Goal: Task Accomplishment & Management: Use online tool/utility

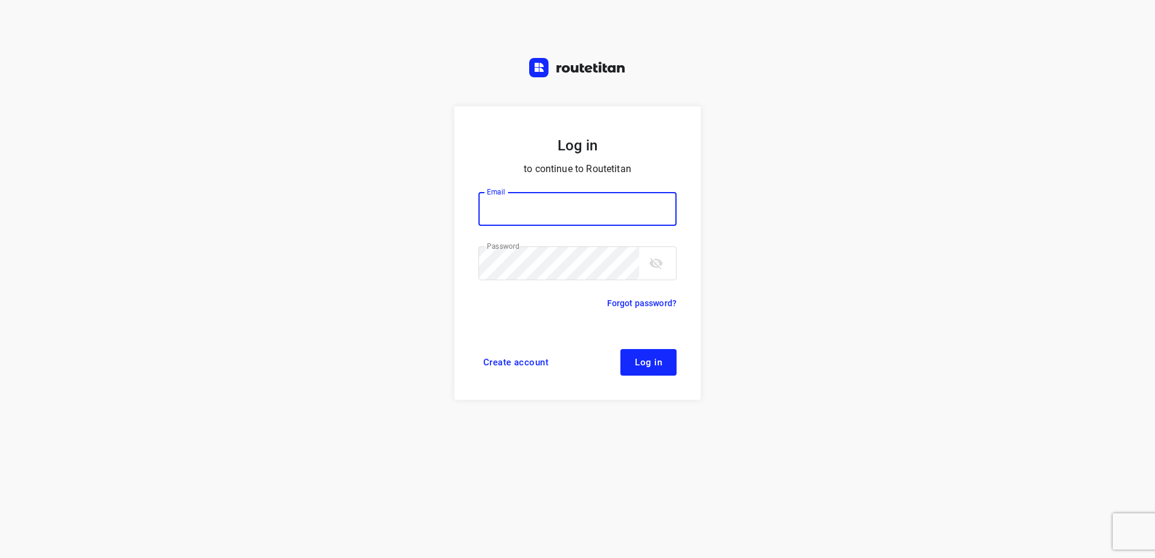
type input "horeca@kaddour.nl"
click at [652, 365] on span "Log in" at bounding box center [648, 363] width 27 height 10
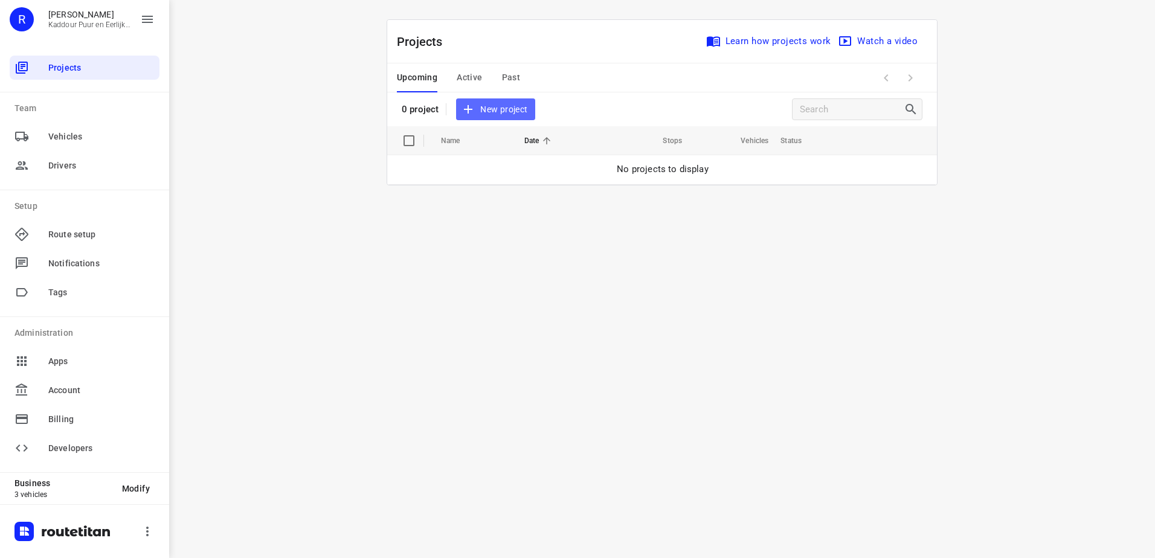
click at [499, 106] on span "New project" at bounding box center [495, 109] width 64 height 15
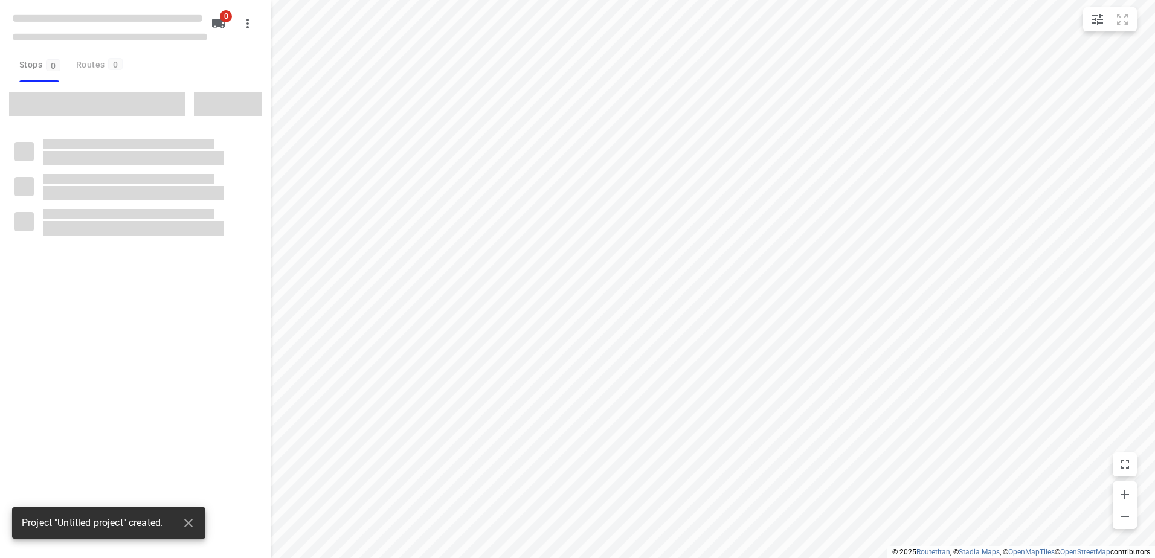
type input "distance"
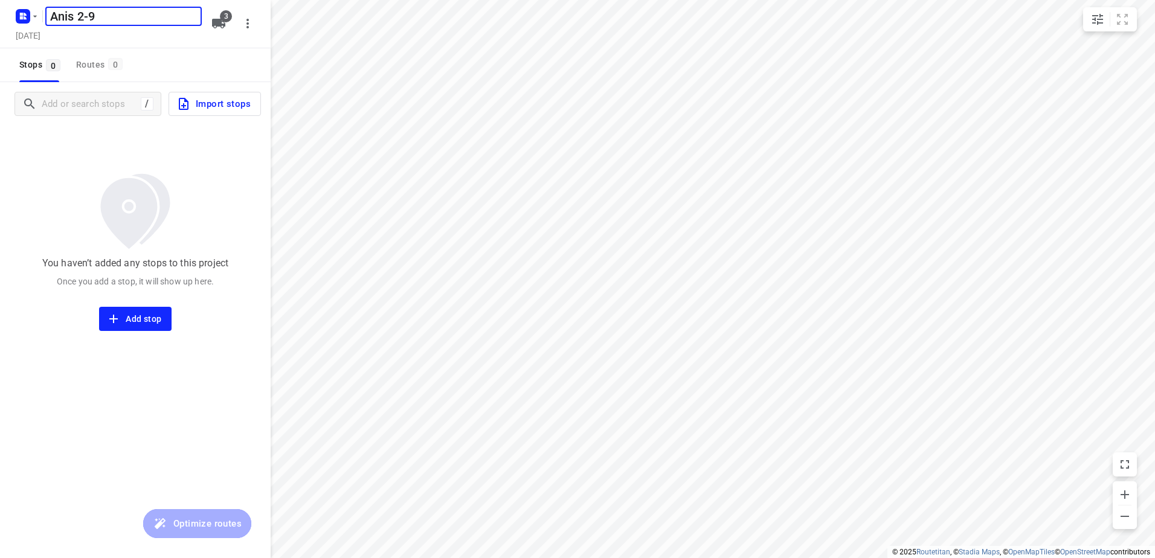
type input "Anis 2-9"
click at [221, 17] on span "3" at bounding box center [226, 16] width 12 height 12
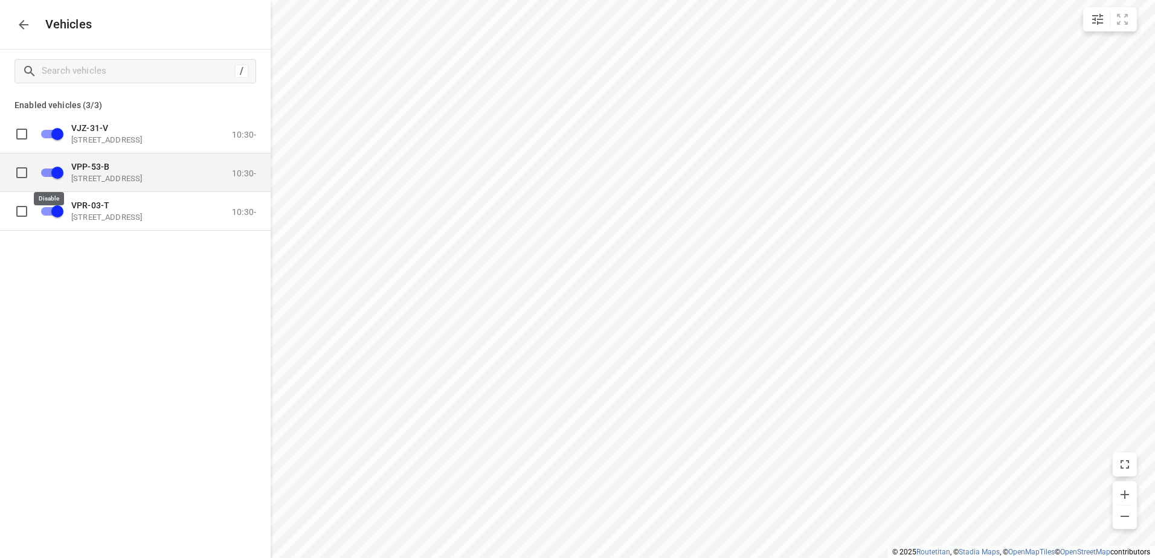
click at [62, 174] on input "grid" at bounding box center [57, 172] width 69 height 23
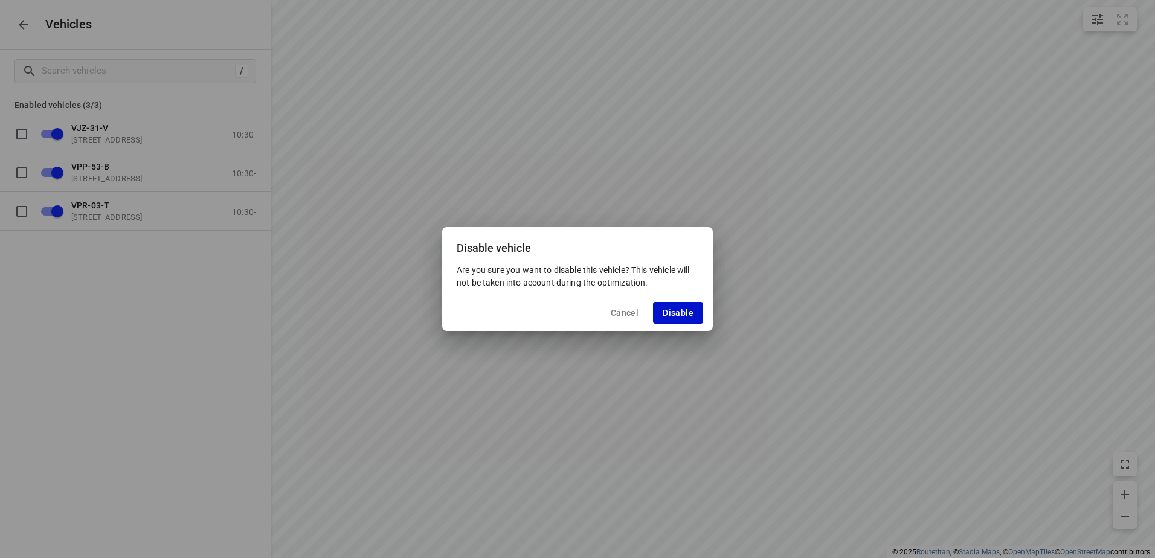
click at [680, 313] on span "Disable" at bounding box center [678, 313] width 31 height 10
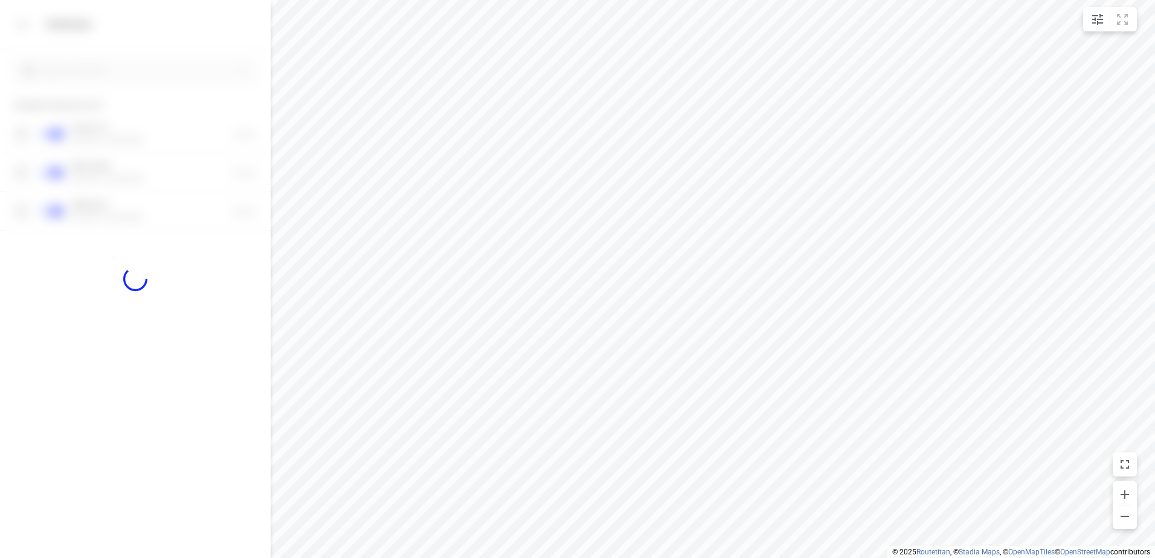
checkbox input "false"
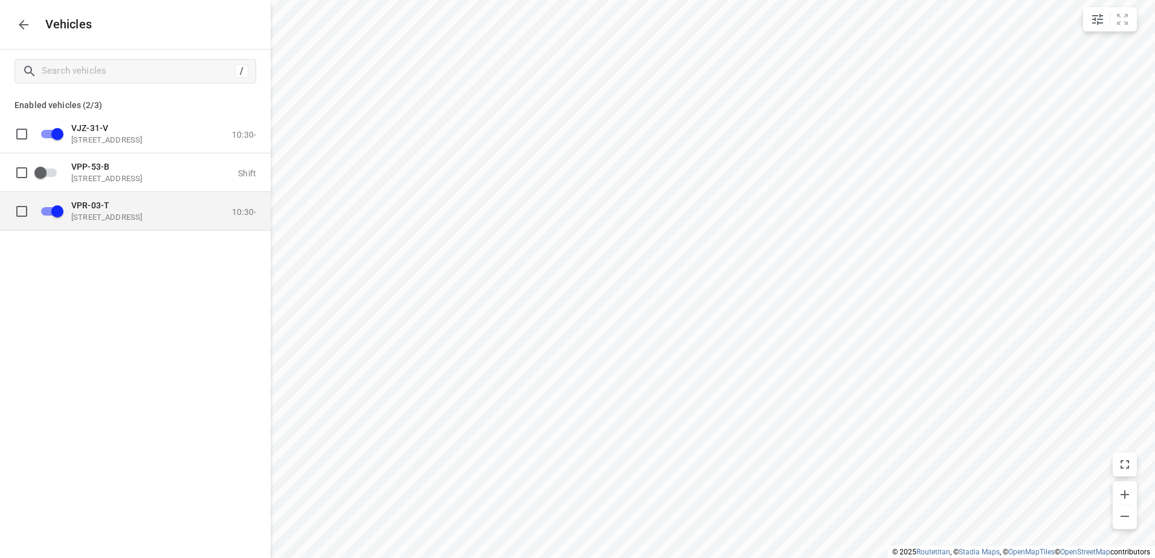
click at [61, 207] on input "grid" at bounding box center [57, 210] width 69 height 23
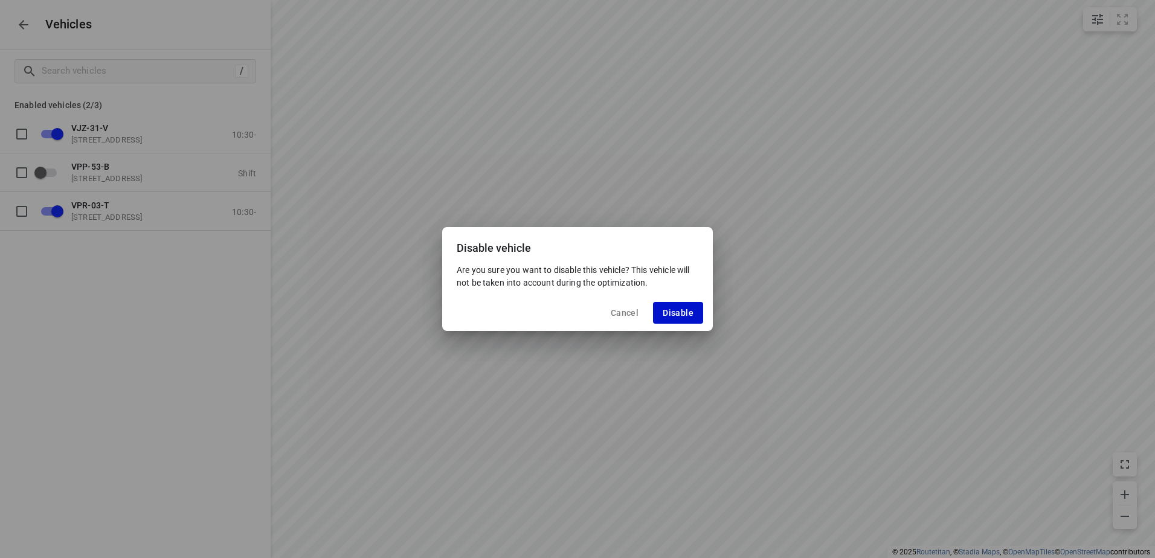
click at [678, 315] on span "Disable" at bounding box center [678, 313] width 31 height 10
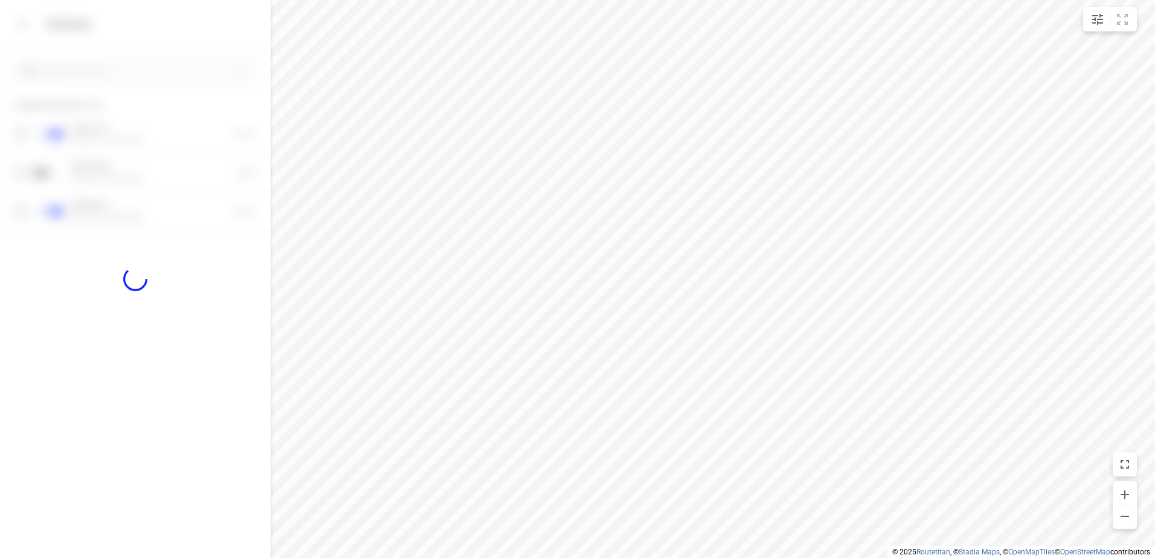
checkbox input "false"
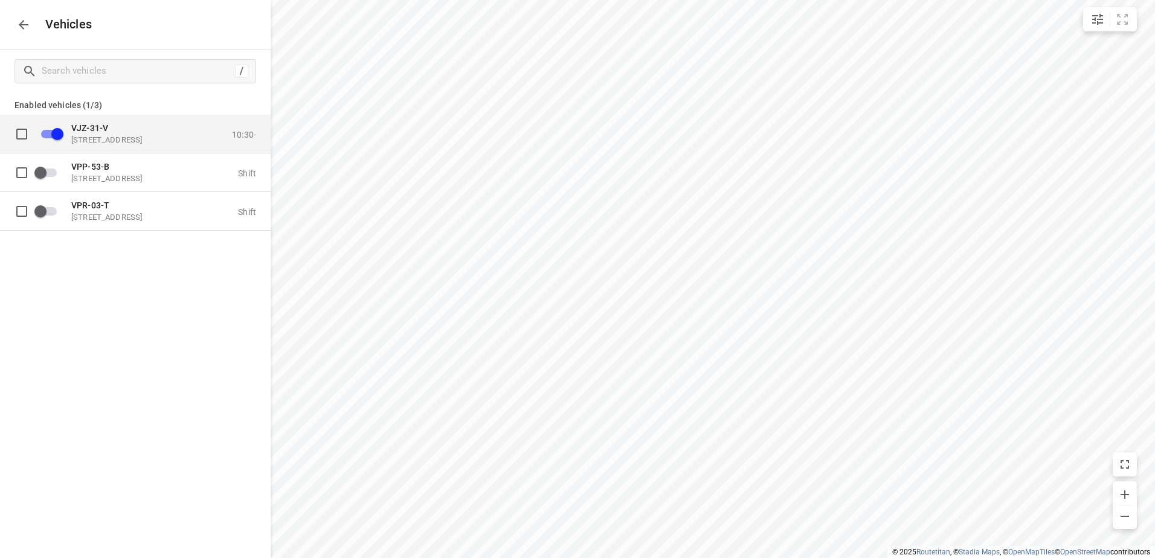
click at [80, 132] on span "VJZ-31-V" at bounding box center [89, 128] width 37 height 10
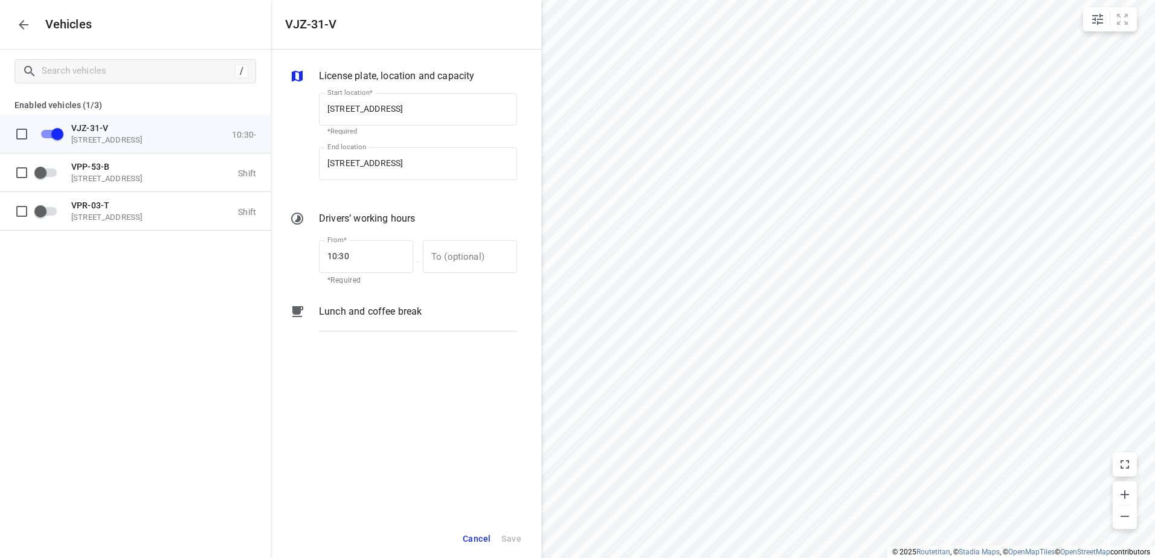
click at [352, 316] on p "Lunch and coffee break" at bounding box center [370, 311] width 103 height 14
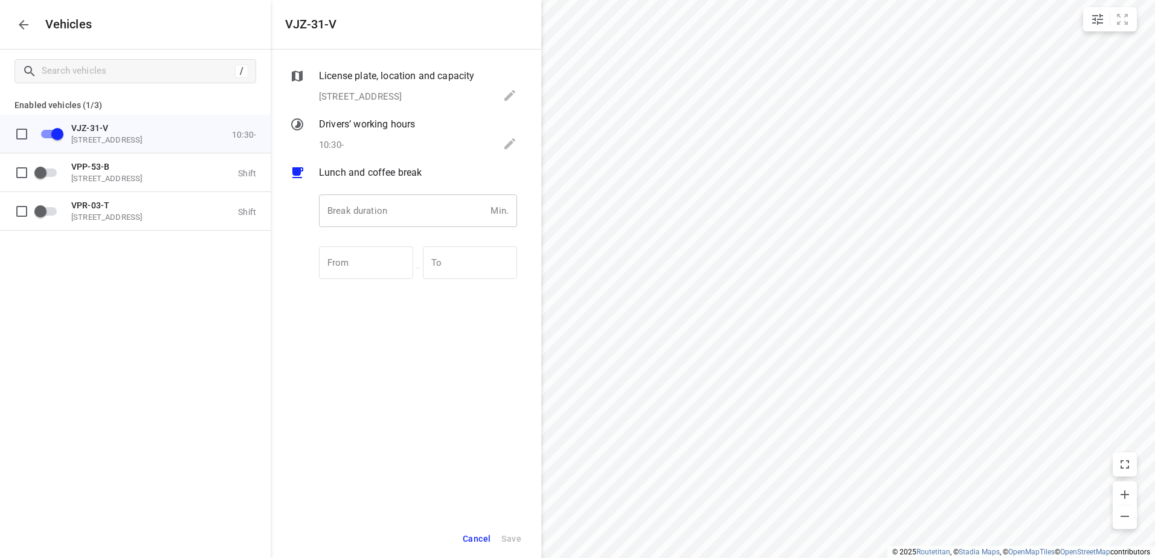
click at [446, 216] on input "number" at bounding box center [402, 211] width 167 height 33
type input "30"
click at [519, 536] on span "Save" at bounding box center [511, 539] width 20 height 15
click at [19, 30] on icon "button" at bounding box center [23, 25] width 14 height 14
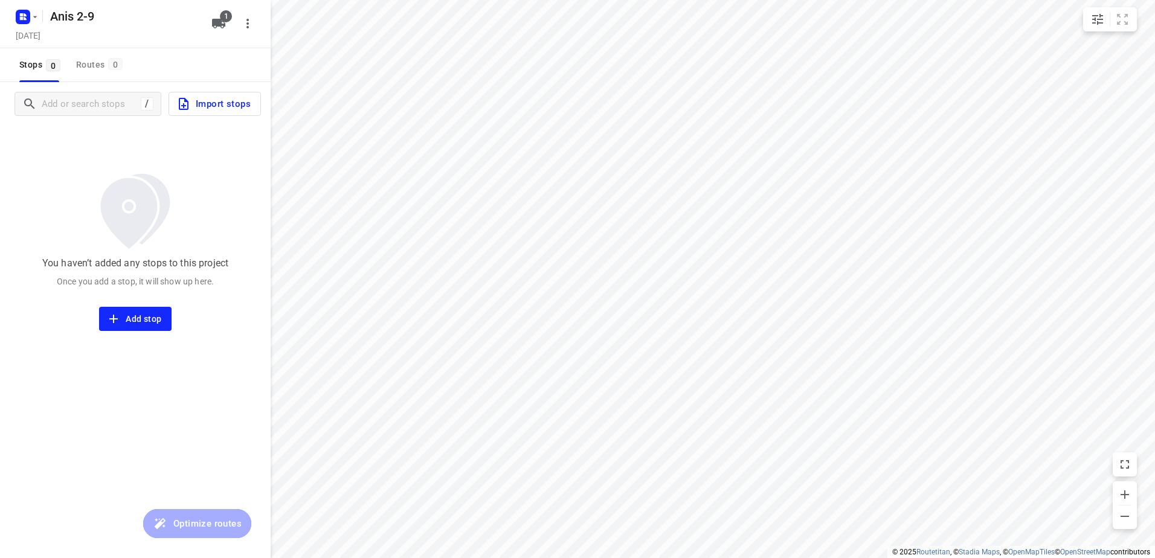
click at [222, 106] on span "Import stops" at bounding box center [213, 104] width 74 height 16
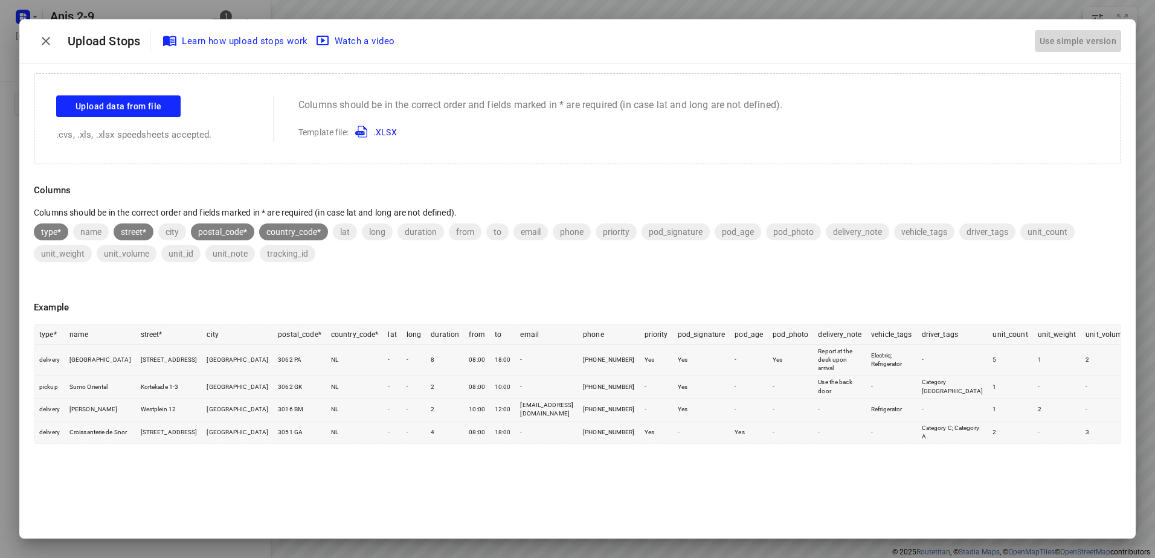
click at [1081, 34] on div "Use simple version" at bounding box center [1078, 41] width 82 height 20
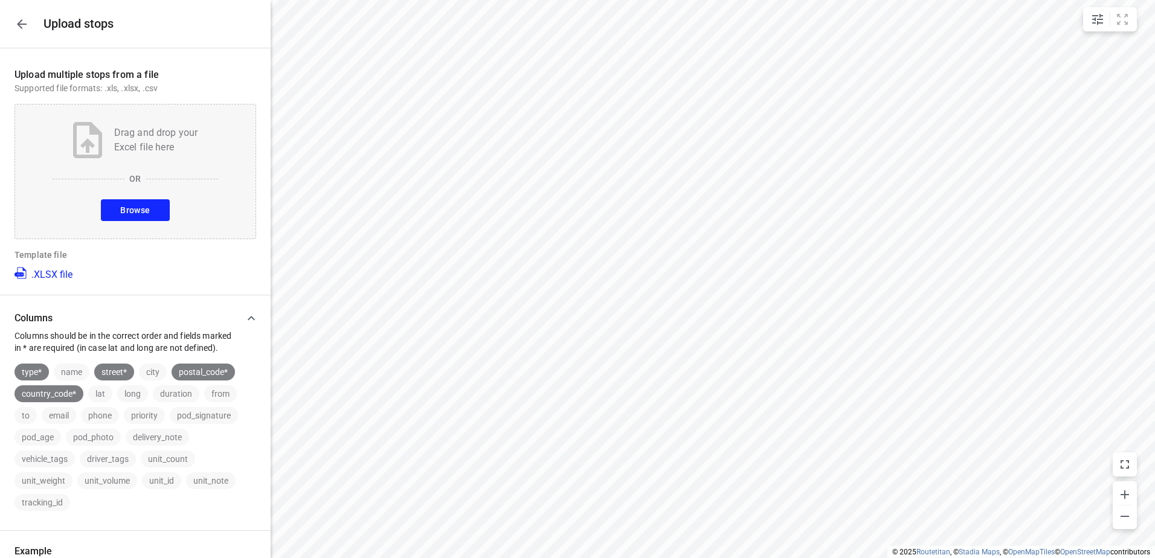
click at [112, 207] on button "Browse" at bounding box center [135, 210] width 68 height 22
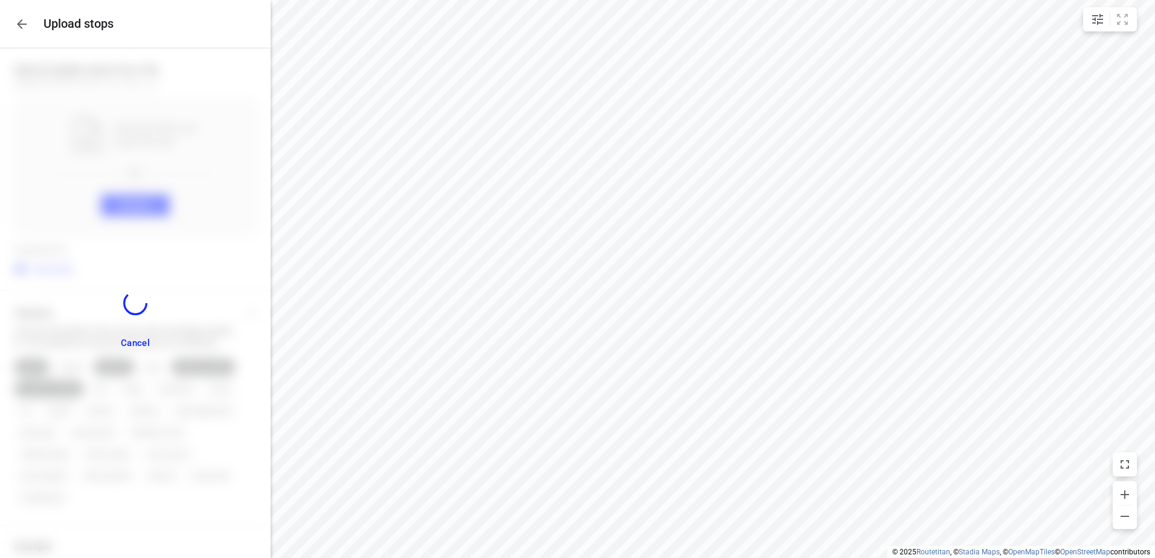
scroll to position [559, 0]
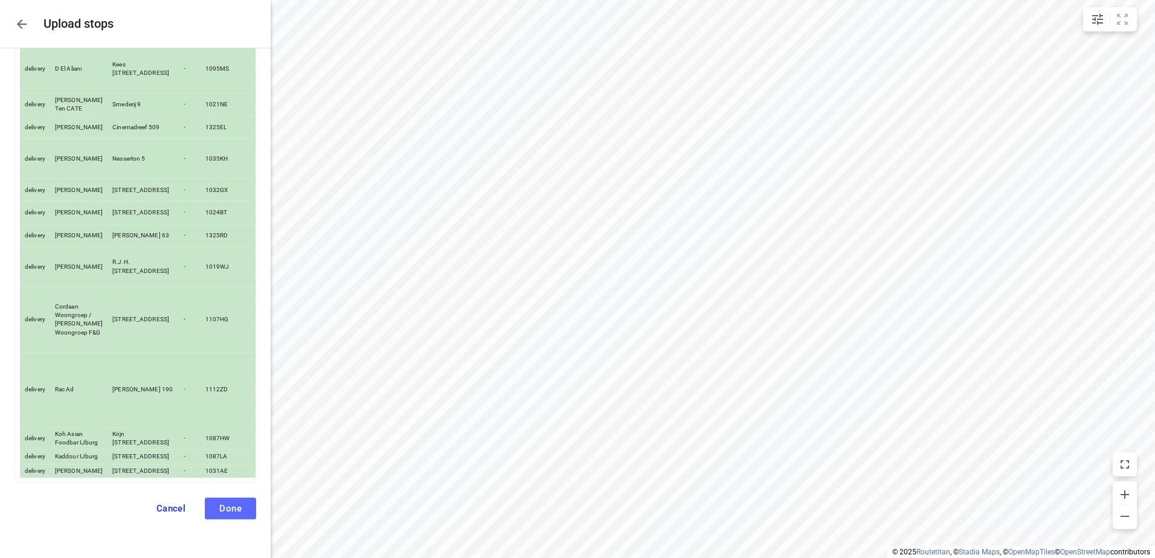
click at [221, 506] on span "Done" at bounding box center [230, 508] width 22 height 11
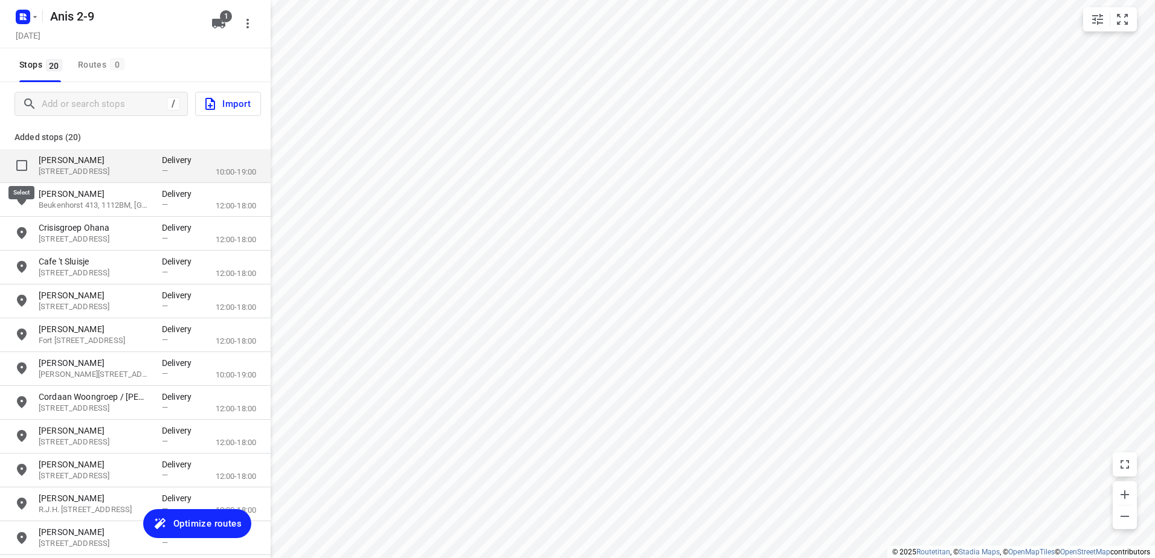
click at [21, 166] on input "grid" at bounding box center [22, 165] width 24 height 24
checkbox input "true"
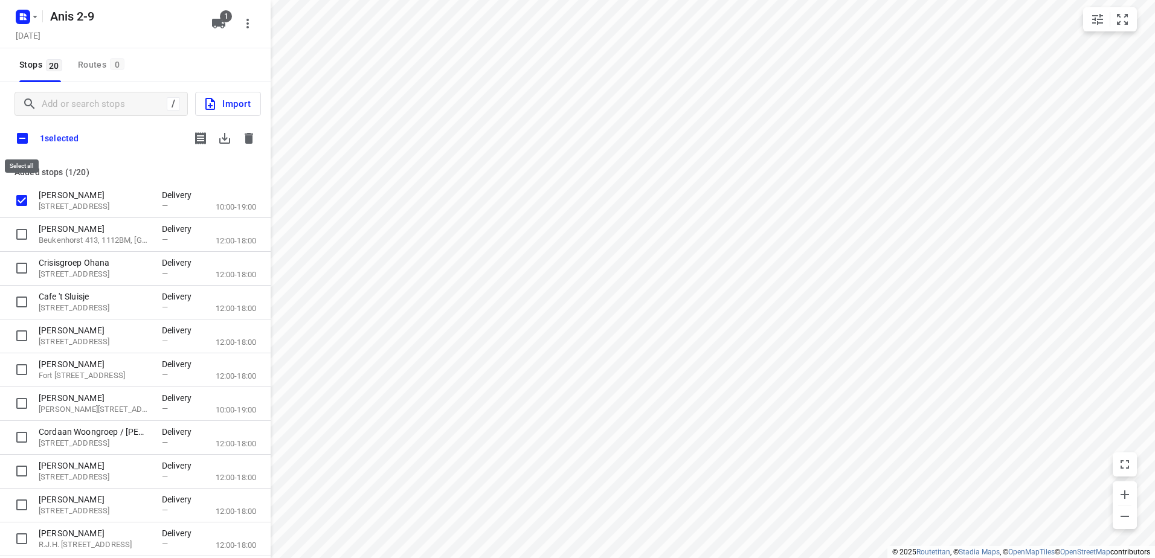
click at [24, 138] on input "checkbox" at bounding box center [22, 138] width 25 height 25
checkbox input "true"
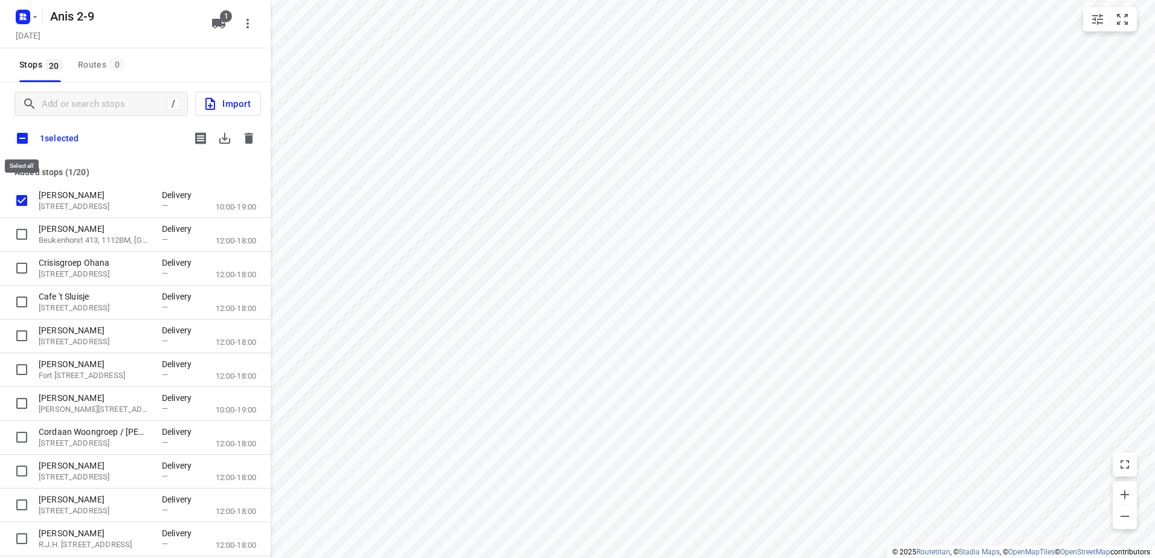
checkbox input "true"
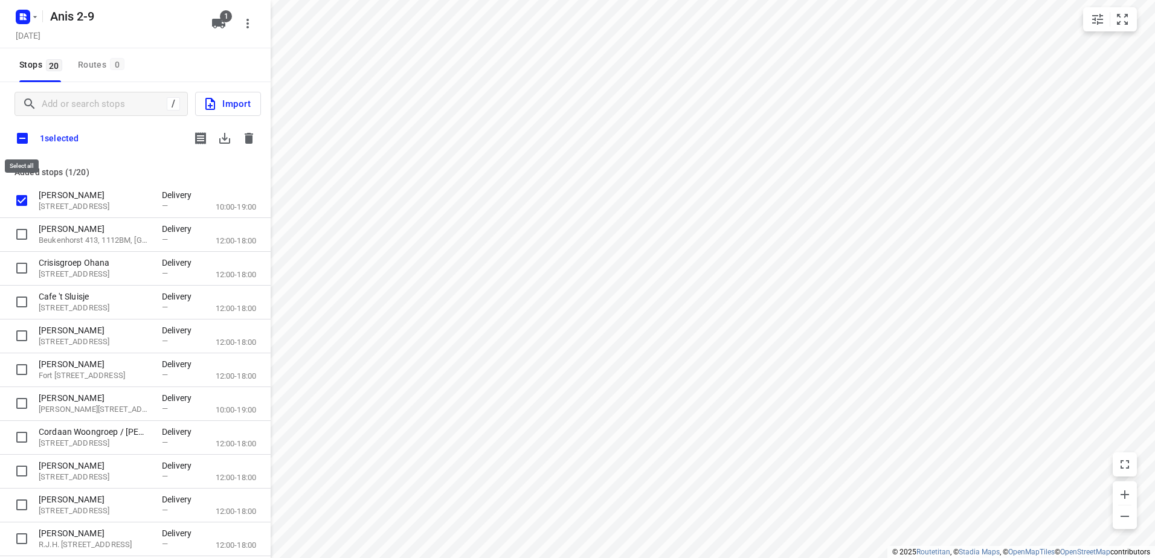
checkbox input "true"
click at [24, 138] on input "checkbox" at bounding box center [22, 138] width 25 height 25
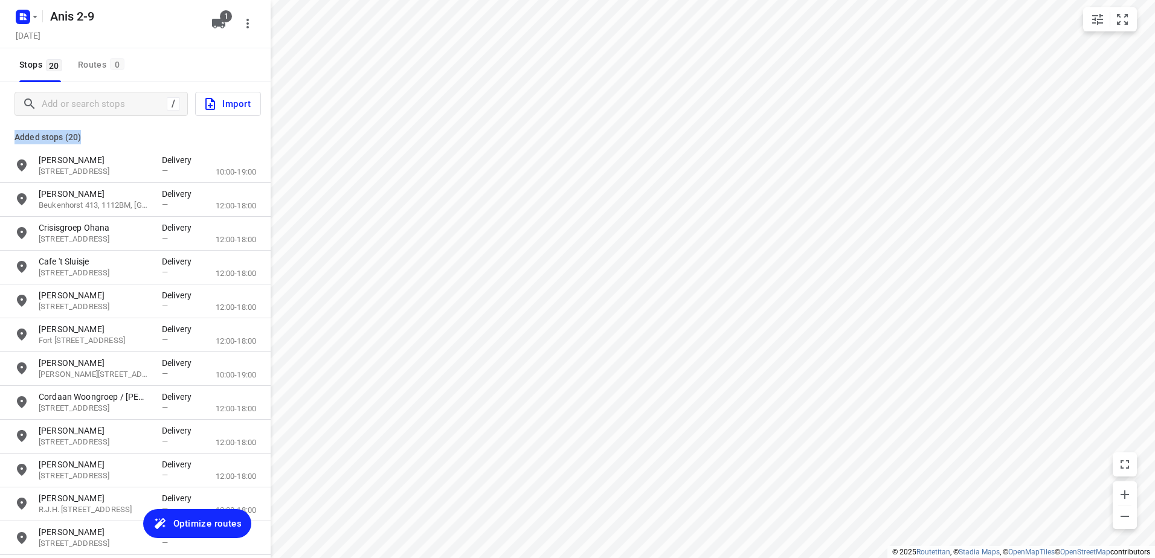
click at [24, 138] on p "Added stops (20)" at bounding box center [135, 137] width 242 height 14
click at [23, 157] on div "grid" at bounding box center [26, 166] width 24 height 24
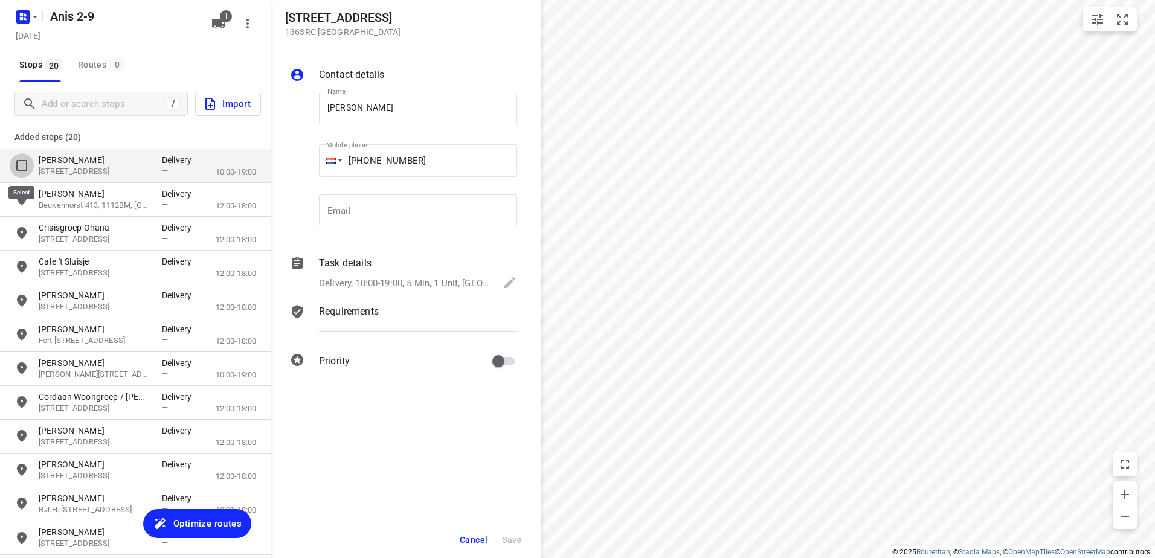
click at [24, 161] on input "grid" at bounding box center [22, 165] width 24 height 24
checkbox input "true"
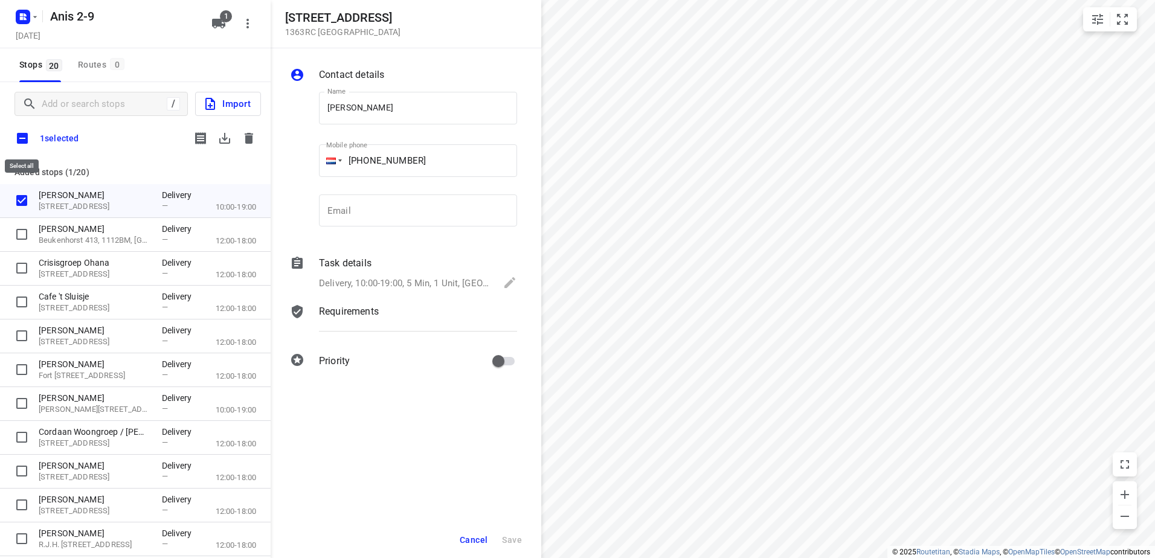
click at [20, 140] on input "checkbox" at bounding box center [22, 138] width 25 height 25
checkbox input "true"
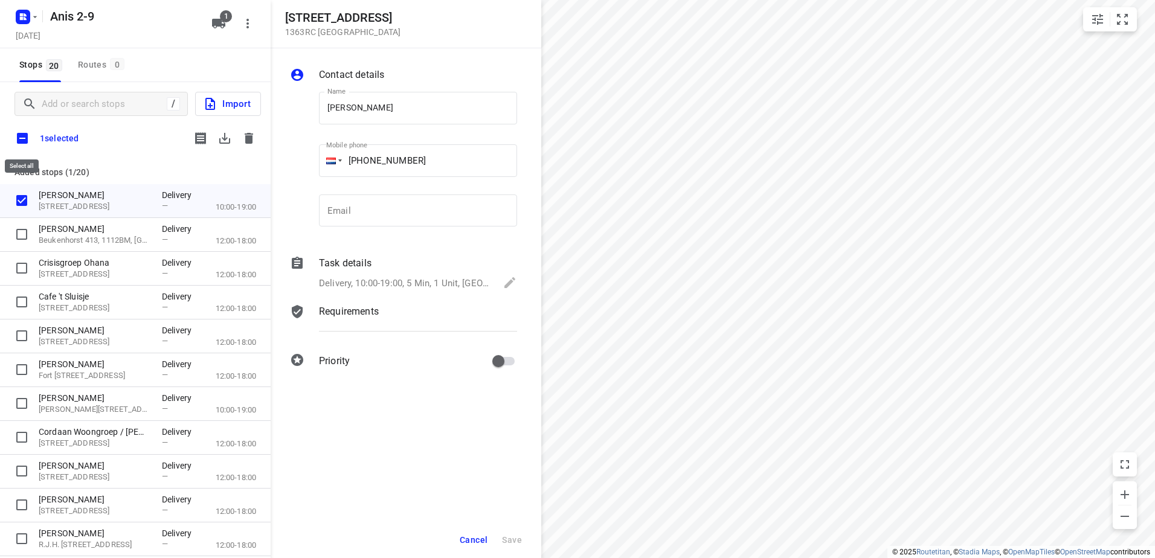
checkbox input "true"
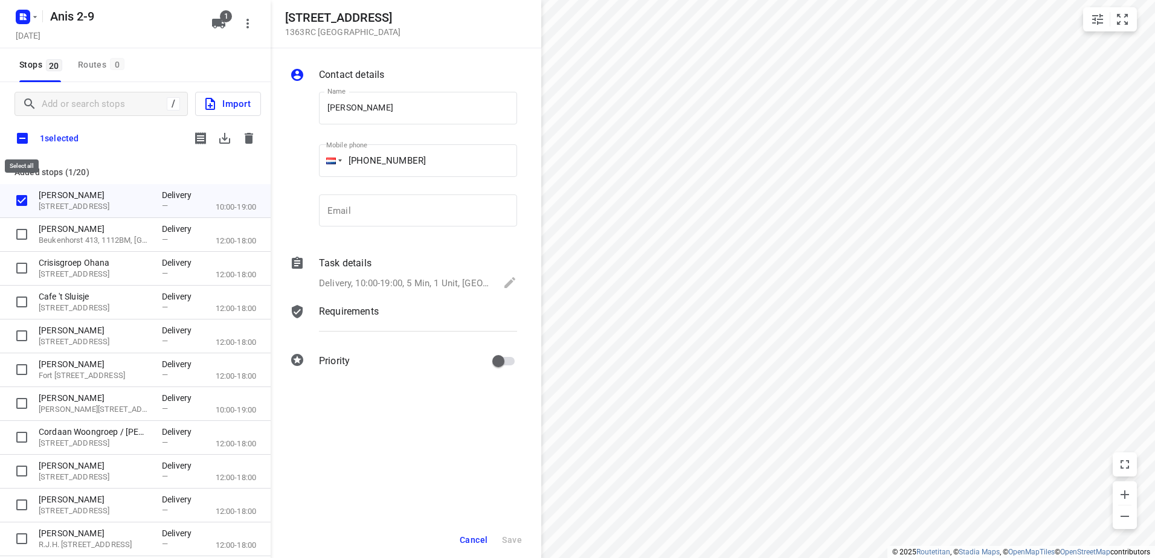
checkbox input "true"
click at [22, 137] on input "checkbox" at bounding box center [22, 138] width 25 height 25
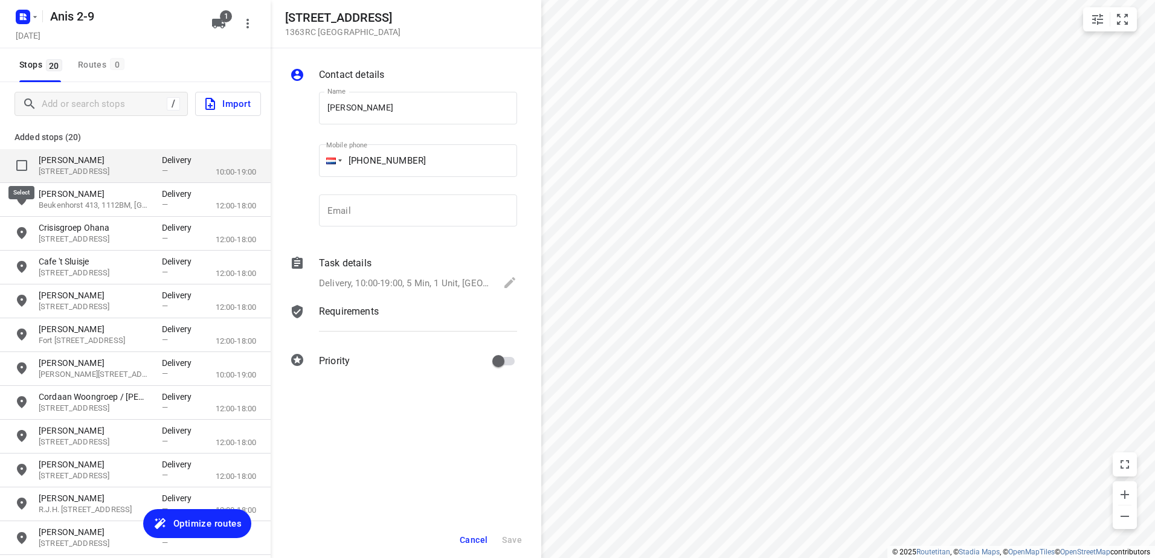
click at [22, 165] on input "grid" at bounding box center [22, 165] width 24 height 24
checkbox input "true"
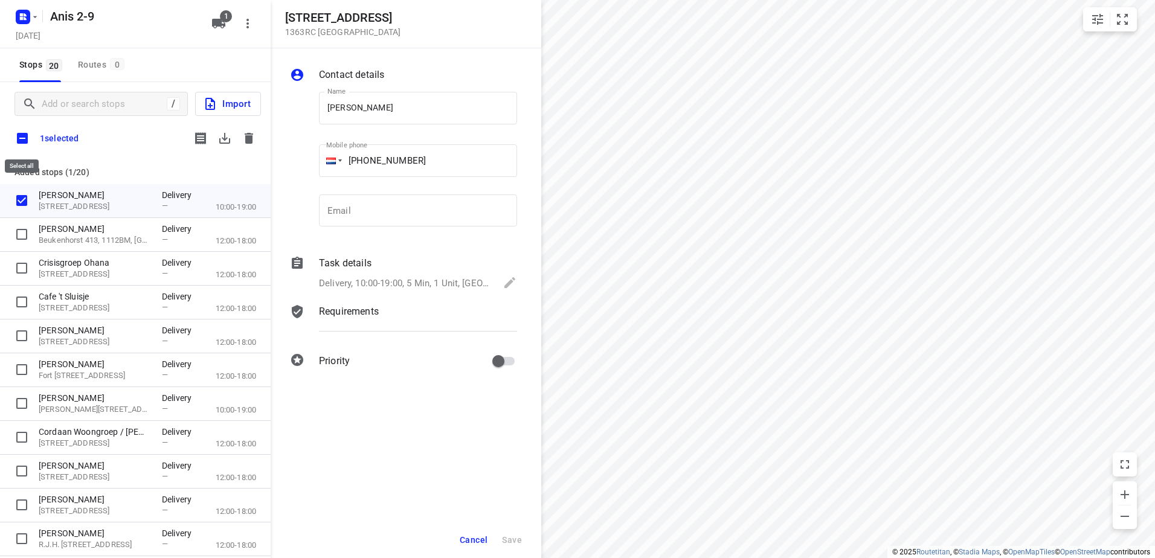
click at [23, 137] on input "checkbox" at bounding box center [22, 138] width 25 height 25
checkbox input "true"
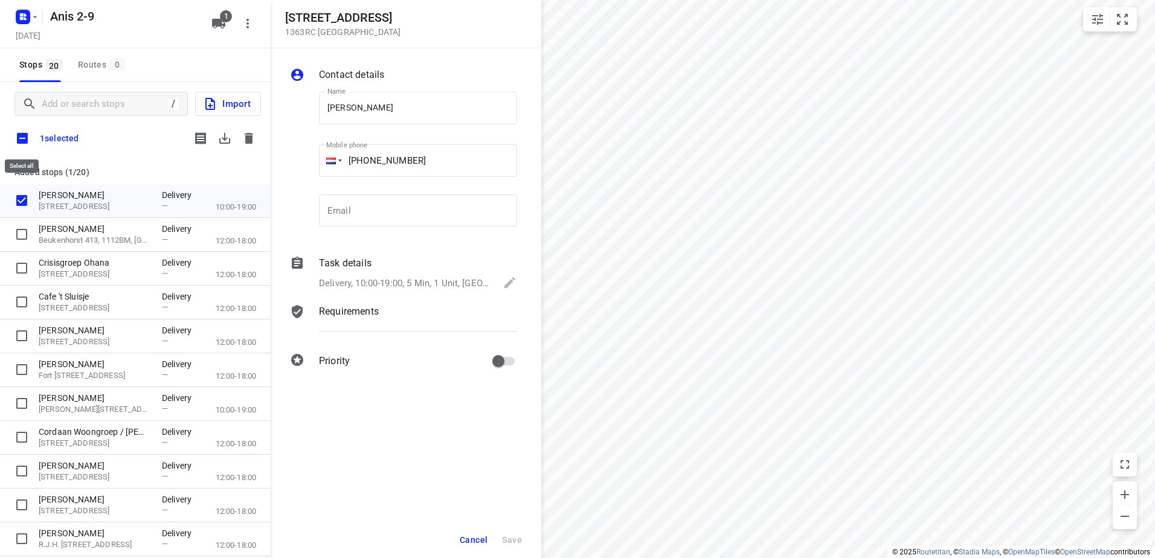
checkbox input "true"
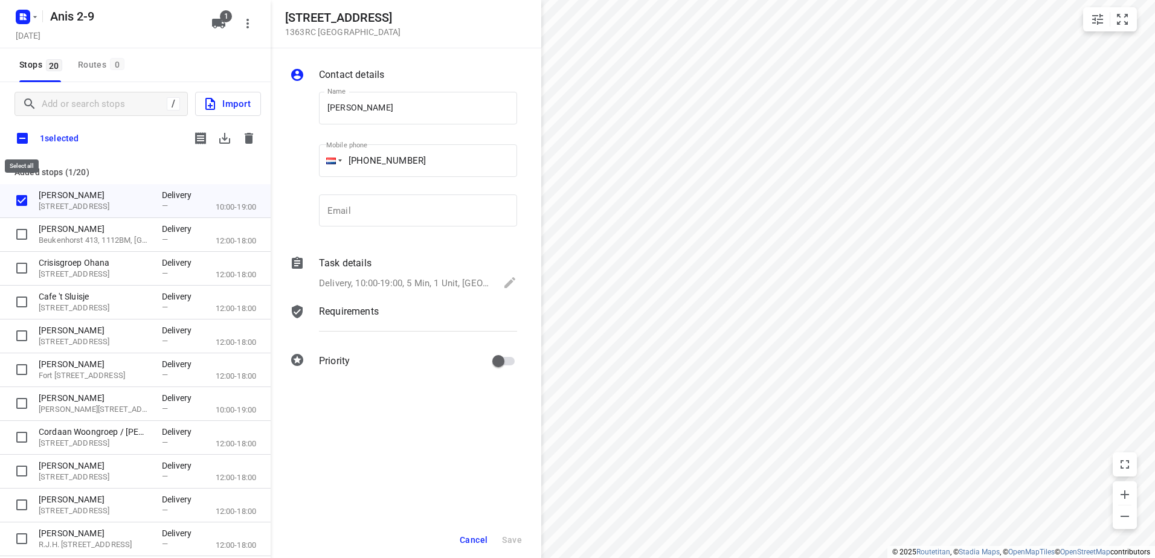
checkbox input "true"
click at [243, 138] on icon "button" at bounding box center [249, 138] width 14 height 14
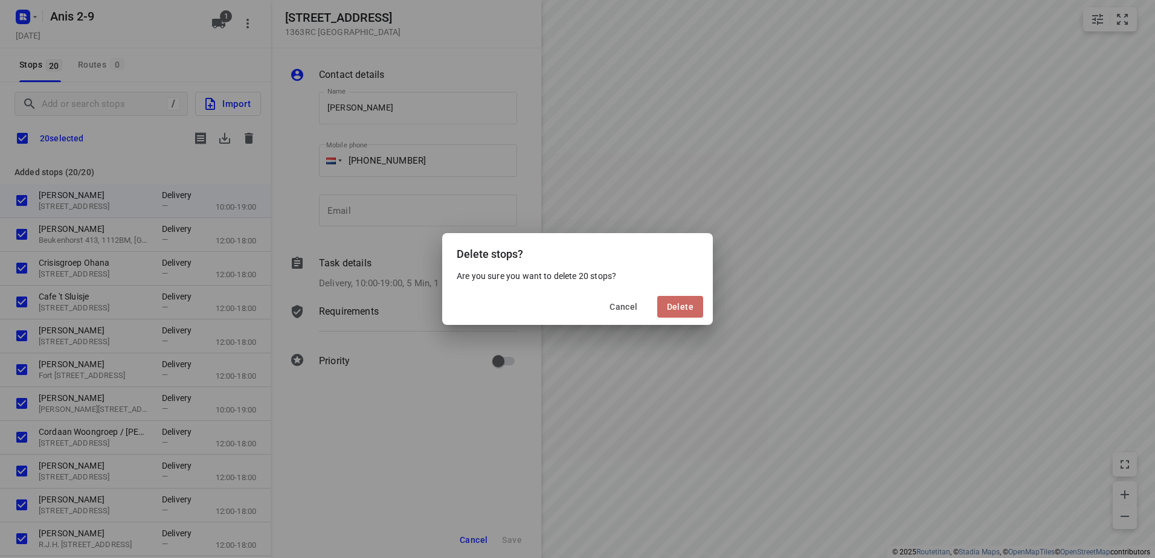
click at [681, 303] on span "Delete" at bounding box center [680, 307] width 27 height 10
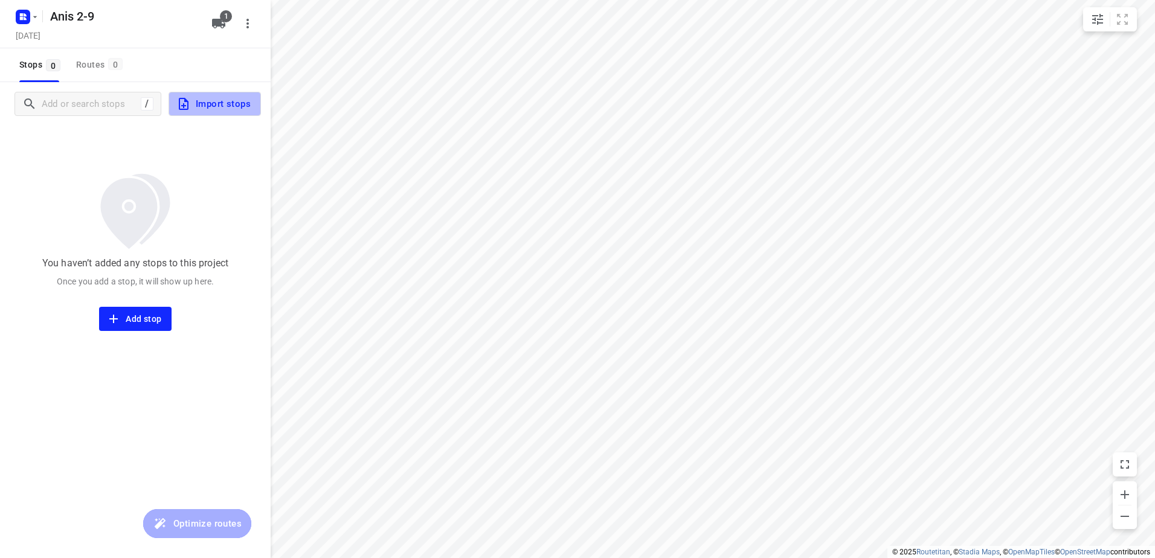
click at [216, 102] on span "Import stops" at bounding box center [213, 104] width 74 height 16
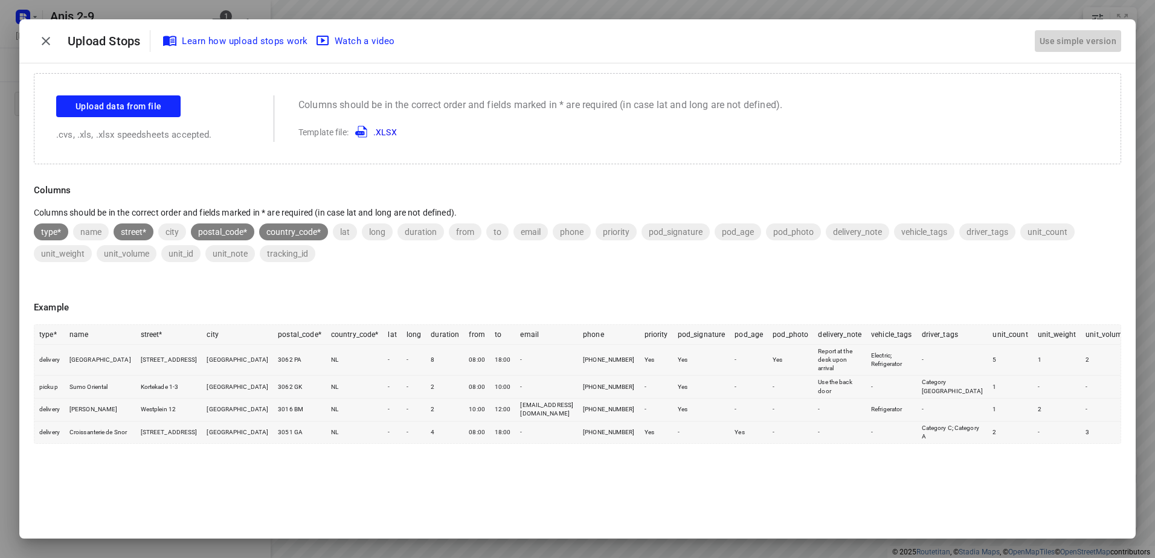
click at [1076, 31] on div "Use simple version" at bounding box center [1078, 41] width 82 height 20
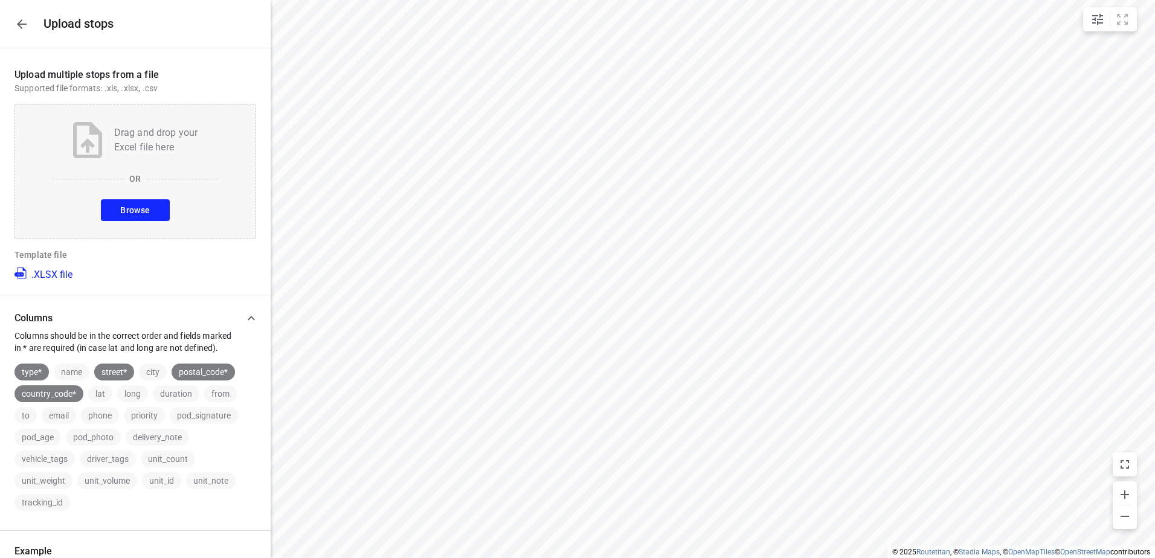
click at [139, 204] on span "Browse" at bounding box center [135, 210] width 30 height 15
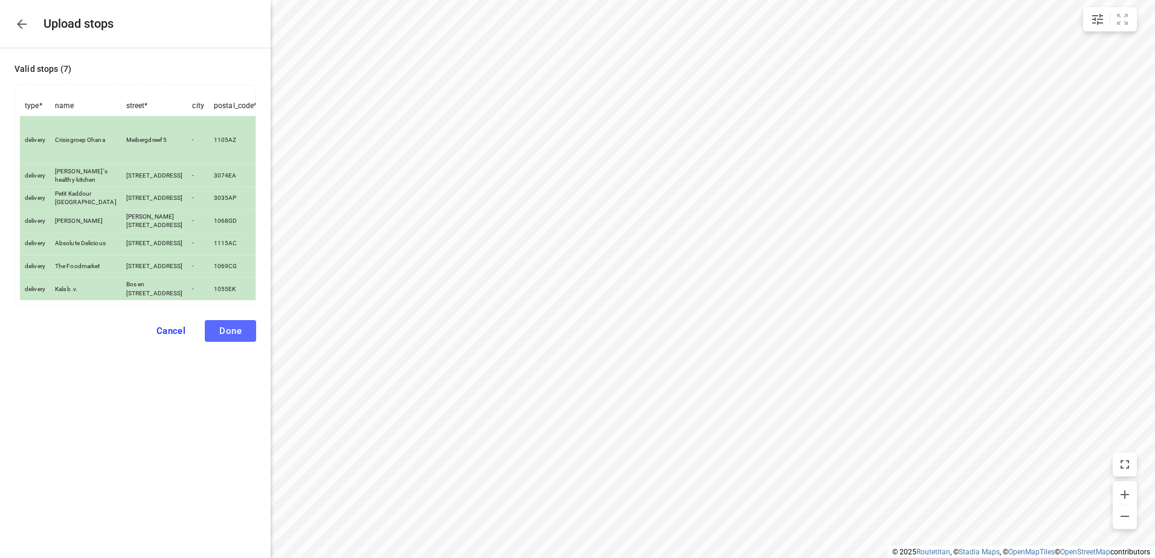
click at [237, 336] on span "Done" at bounding box center [230, 331] width 22 height 11
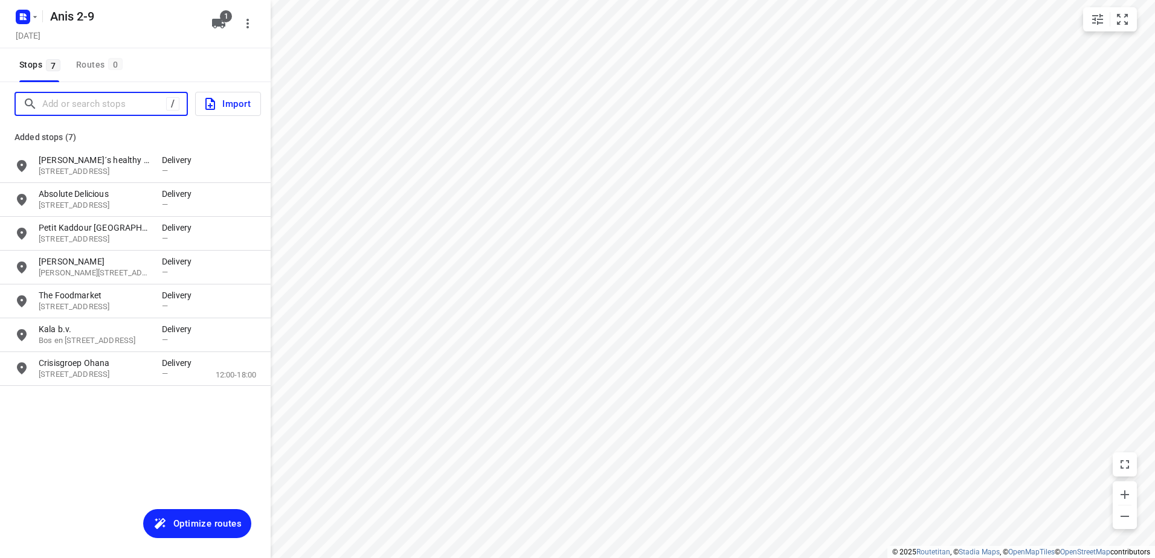
click at [101, 103] on input "Add or search stops" at bounding box center [104, 104] width 124 height 19
paste input "[STREET_ADDRESS]"
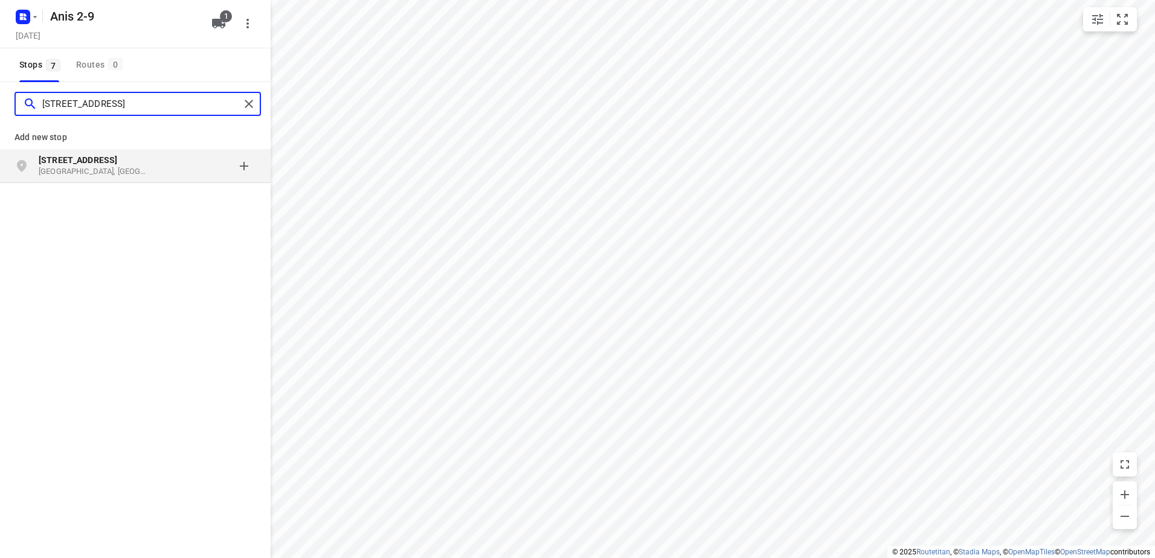
type input "[STREET_ADDRESS]"
click at [80, 170] on p "[GEOGRAPHIC_DATA], [GEOGRAPHIC_DATA]" at bounding box center [94, 171] width 111 height 11
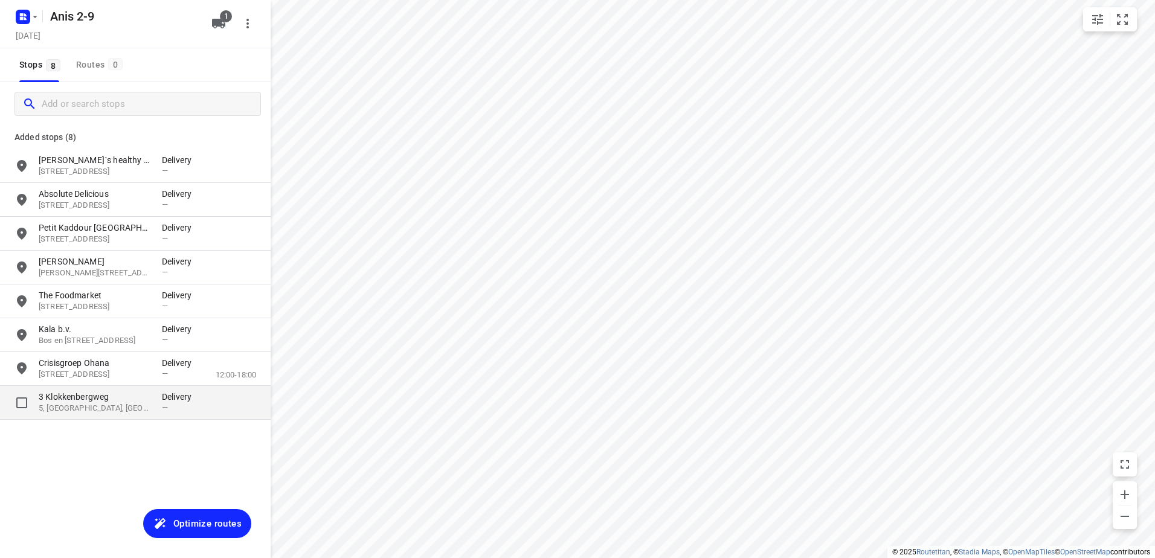
click at [91, 407] on p "5, [GEOGRAPHIC_DATA], [GEOGRAPHIC_DATA]" at bounding box center [94, 408] width 111 height 11
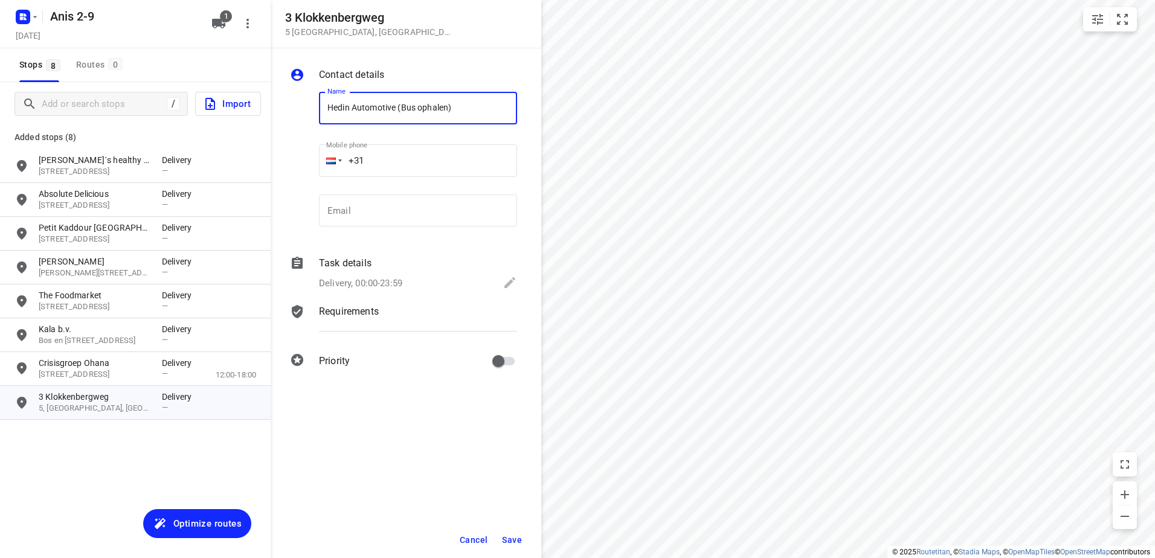
type input "Hedin Automotive (Bus ophalen)"
click at [506, 278] on icon at bounding box center [510, 282] width 14 height 14
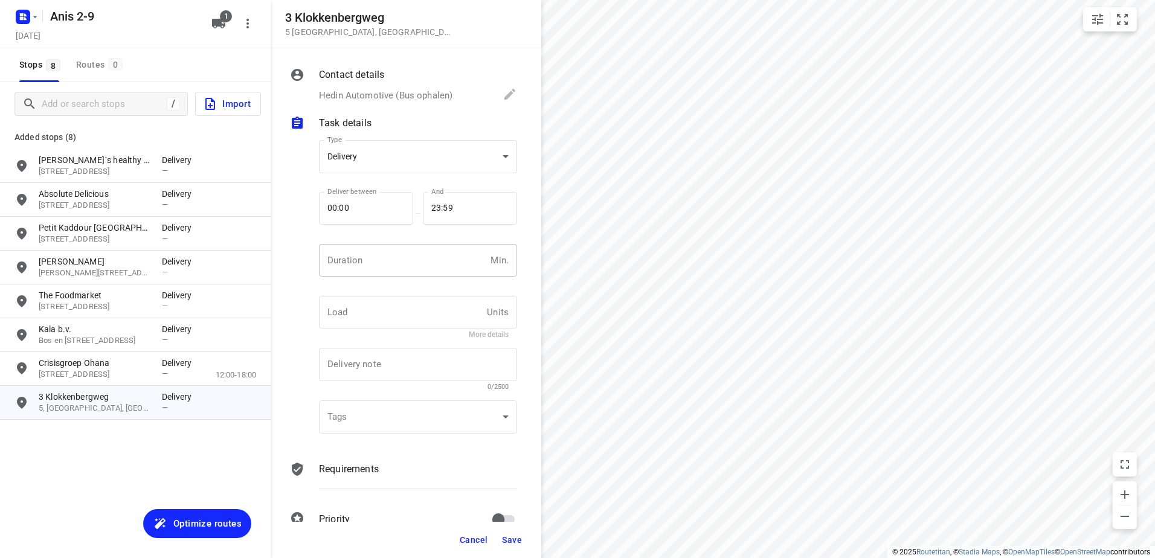
click at [395, 262] on input "number" at bounding box center [402, 260] width 167 height 33
drag, startPoint x: 344, startPoint y: 262, endPoint x: 274, endPoint y: 252, distance: 71.3
click at [304, 257] on div "Type Delivery delivery Type Deliver between 00:00 Deliver between — And 23:59 A…" at bounding box center [404, 288] width 232 height 317
type input "30"
click at [513, 539] on span "Save" at bounding box center [512, 540] width 20 height 10
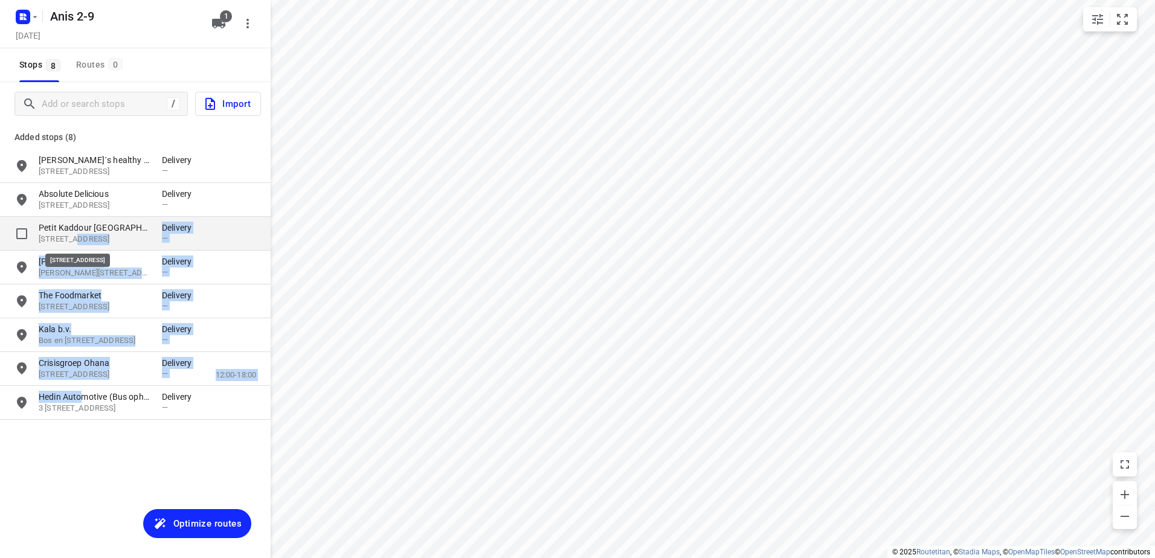
drag, startPoint x: 81, startPoint y: 396, endPoint x: 74, endPoint y: 240, distance: 156.0
click at [74, 240] on div "Added stops (8) [PERSON_NAME]´s healthy kitchen [STREET_ADDRESS] Delivery — Abs…" at bounding box center [135, 268] width 271 height 306
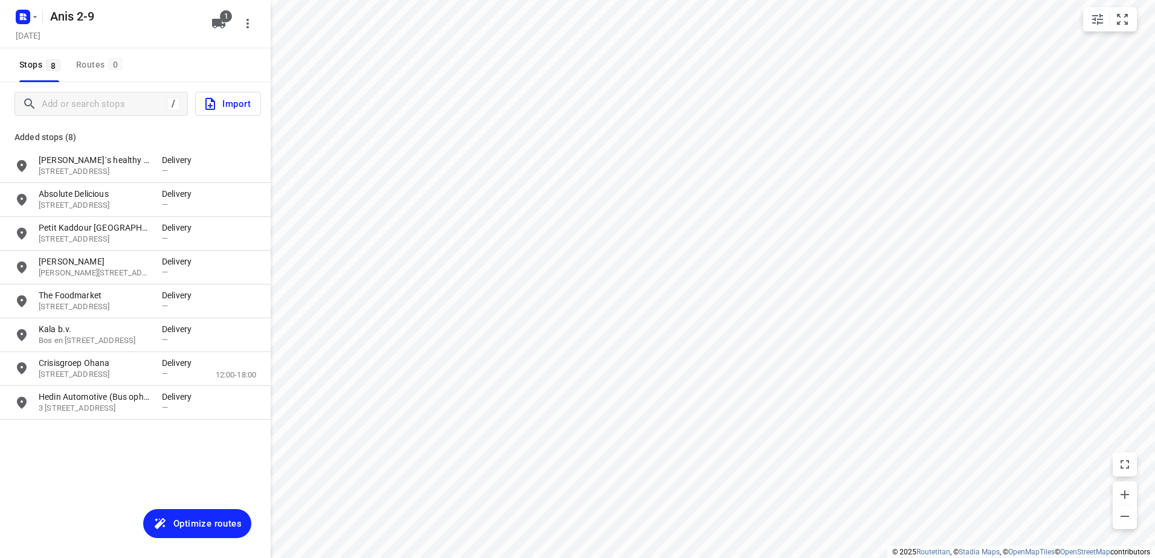
click at [82, 427] on div "Added stops (8) [PERSON_NAME]´s healthy kitchen [STREET_ADDRESS] Delivery — Abs…" at bounding box center [135, 278] width 271 height 304
click at [201, 526] on span "Optimize routes" at bounding box center [207, 524] width 68 height 16
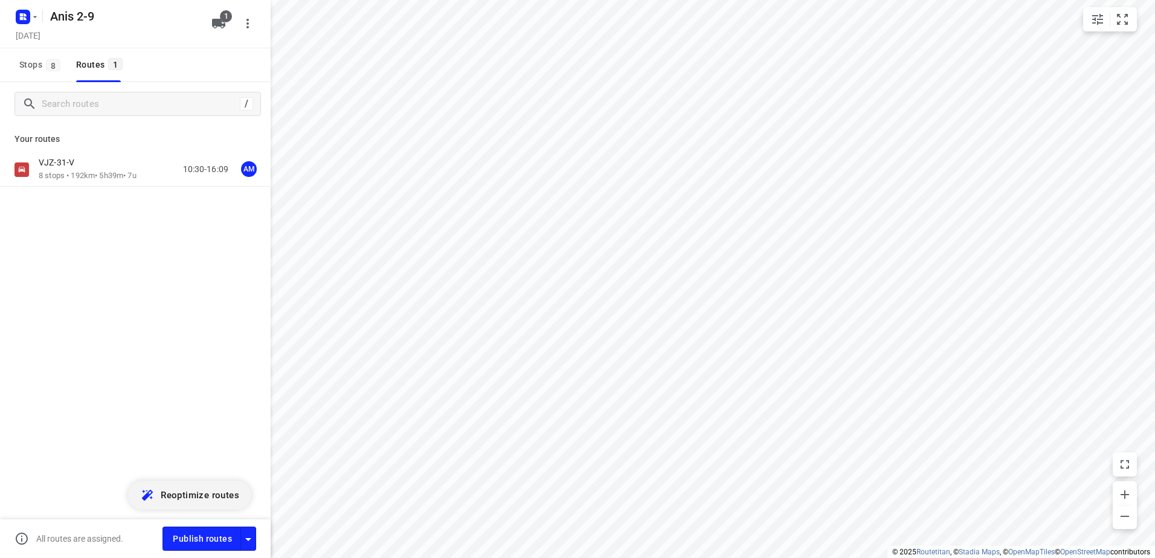
click at [79, 151] on div "Your routes VJZ-31-V 8 stops • 192km • 5h39m • 7u 10:30-16:09 AM" at bounding box center [135, 199] width 271 height 146
click at [76, 169] on div "VJZ-31-V" at bounding box center [88, 163] width 98 height 13
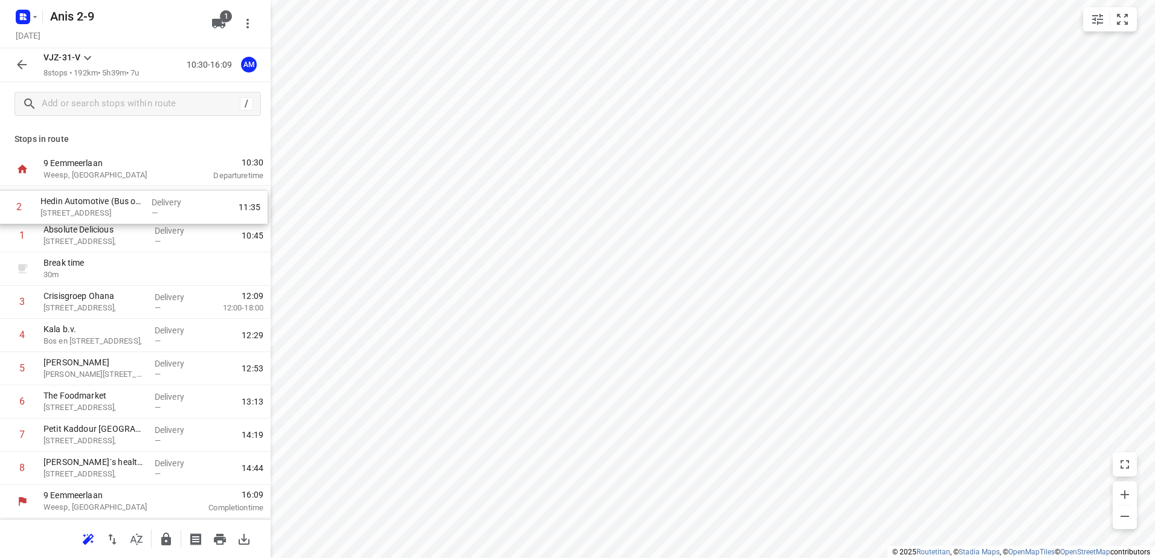
drag, startPoint x: 103, startPoint y: 270, endPoint x: 100, endPoint y: 205, distance: 65.3
click at [100, 205] on div "1 Absolute Delicious Molenkade 46, Delivery — 10:45 Break time 30 m 2 Hedin Aut…" at bounding box center [135, 335] width 271 height 299
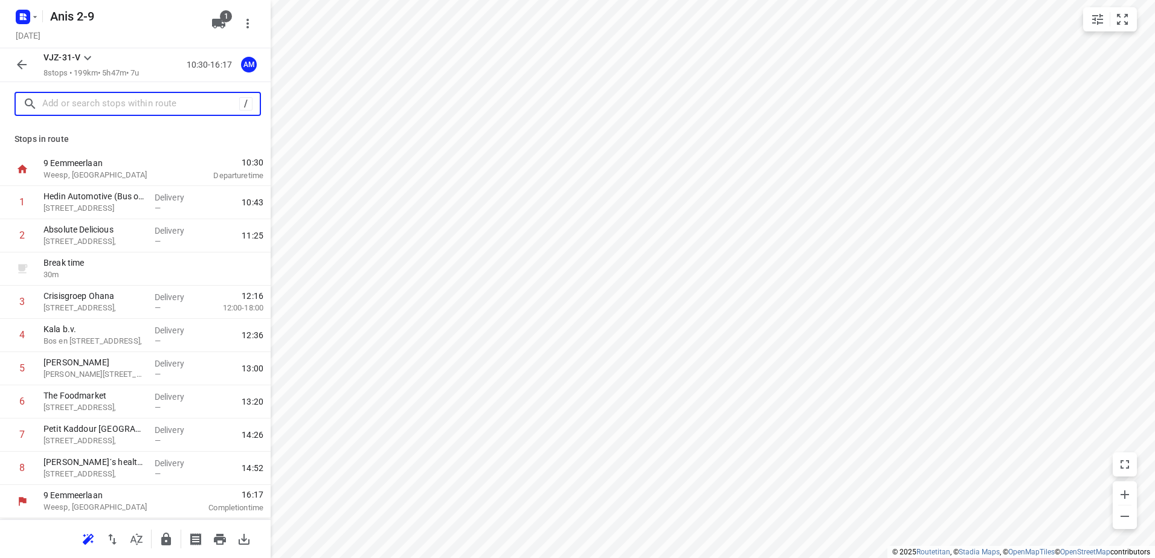
click at [82, 109] on input "text" at bounding box center [140, 104] width 197 height 19
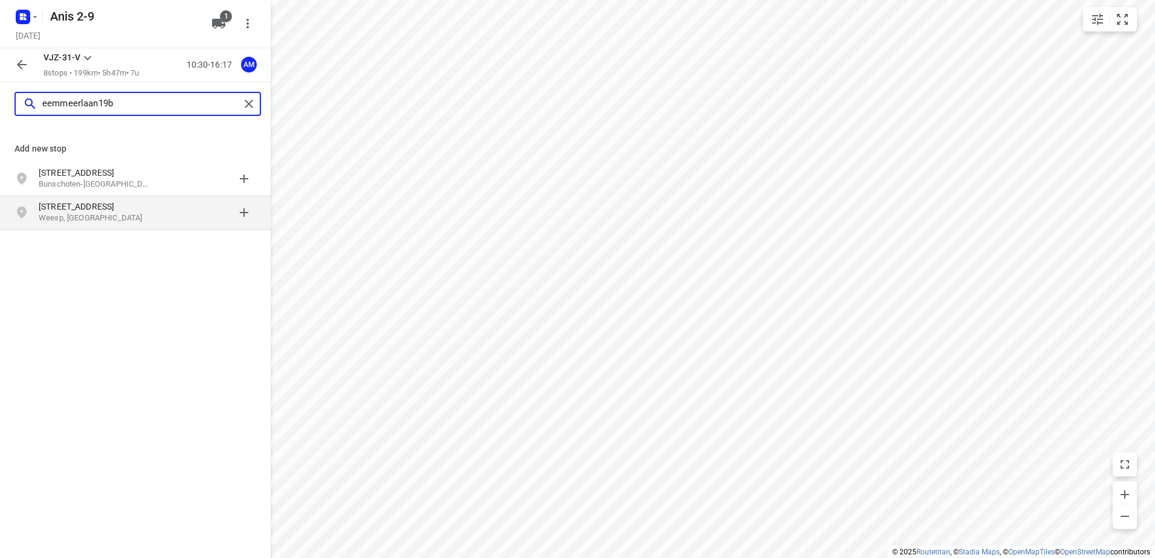
type input "eemmeerlaan19b"
click at [90, 217] on p "Weesp, [GEOGRAPHIC_DATA]" at bounding box center [94, 218] width 111 height 11
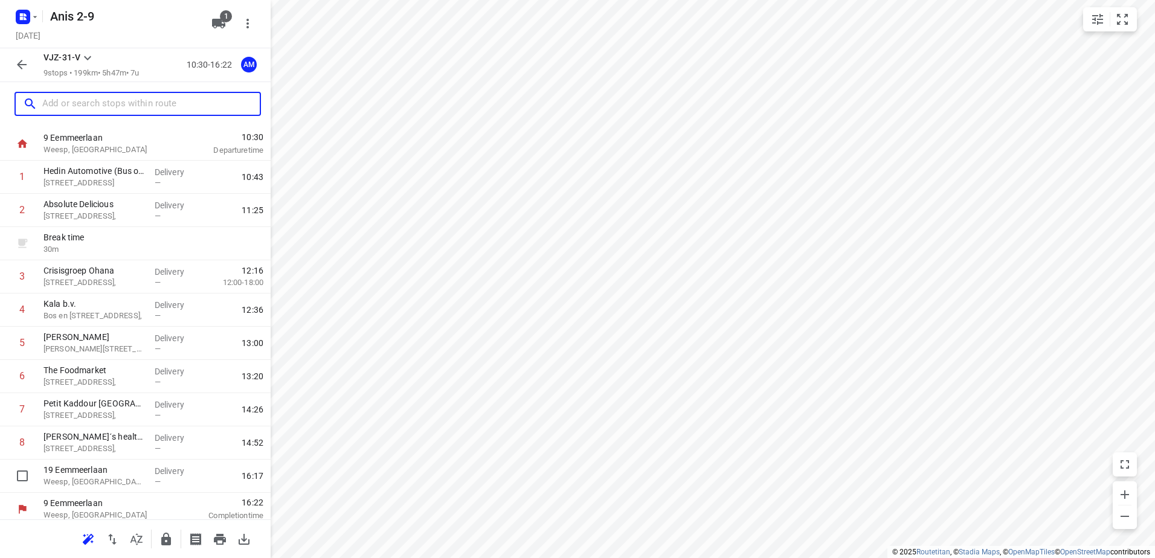
scroll to position [32, 0]
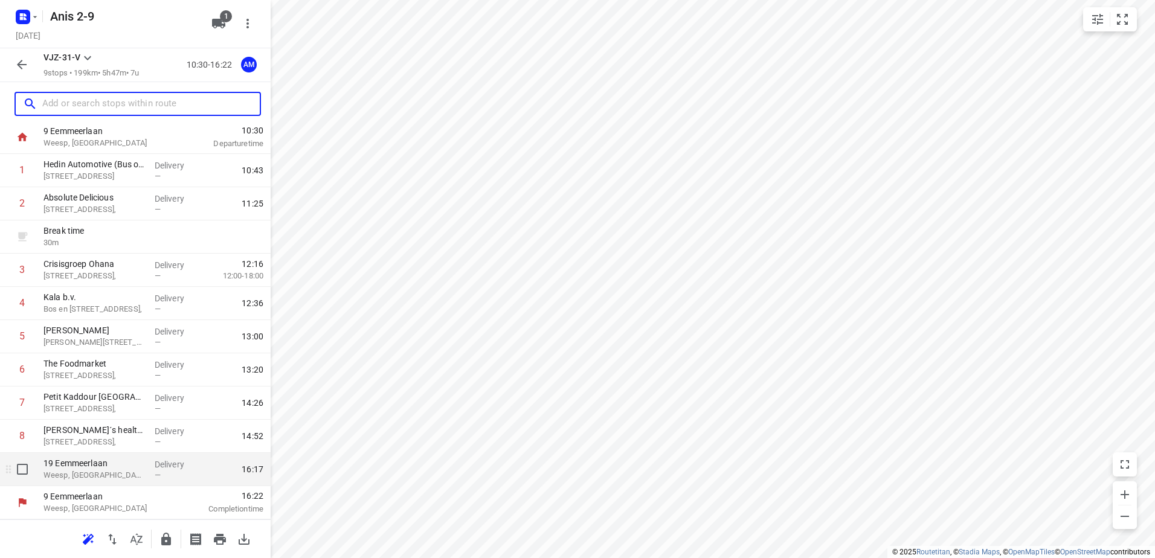
click at [89, 473] on p "Weesp, [GEOGRAPHIC_DATA]" at bounding box center [93, 475] width 101 height 12
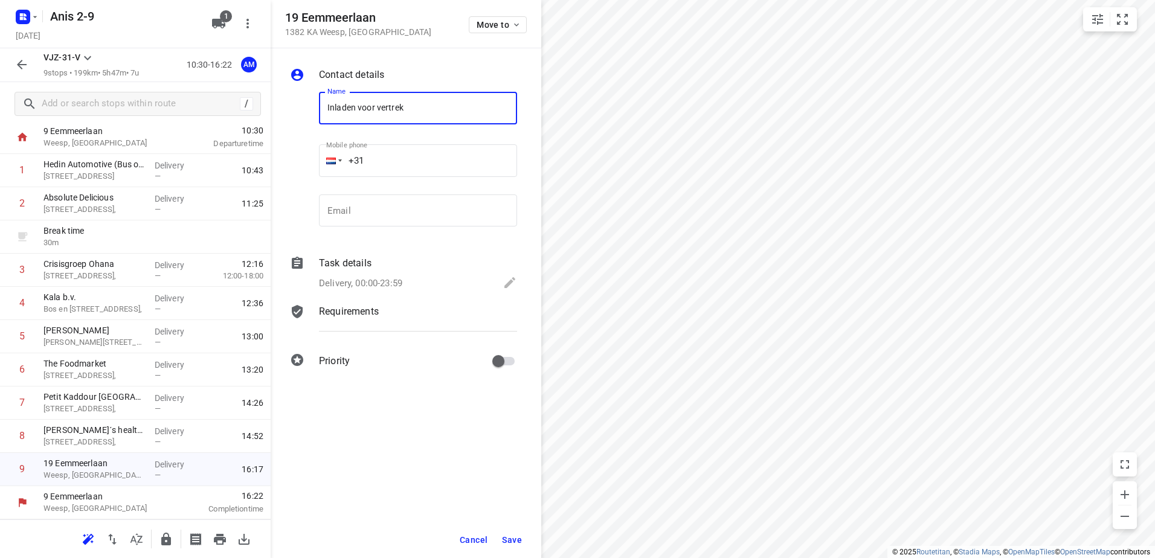
drag, startPoint x: 439, startPoint y: 103, endPoint x: 287, endPoint y: 115, distance: 152.8
click at [339, 111] on input "Inladen voor vertrek" at bounding box center [418, 108] width 198 height 33
click at [396, 106] on input "Inladen voor vertrek" at bounding box center [418, 108] width 198 height 33
drag, startPoint x: 433, startPoint y: 109, endPoint x: 257, endPoint y: 110, distance: 175.2
click at [275, 110] on div "Contact details Name [PERSON_NAME] voor vertrek Name Mobile phone +31 ​ Email E…" at bounding box center [406, 220] width 271 height 344
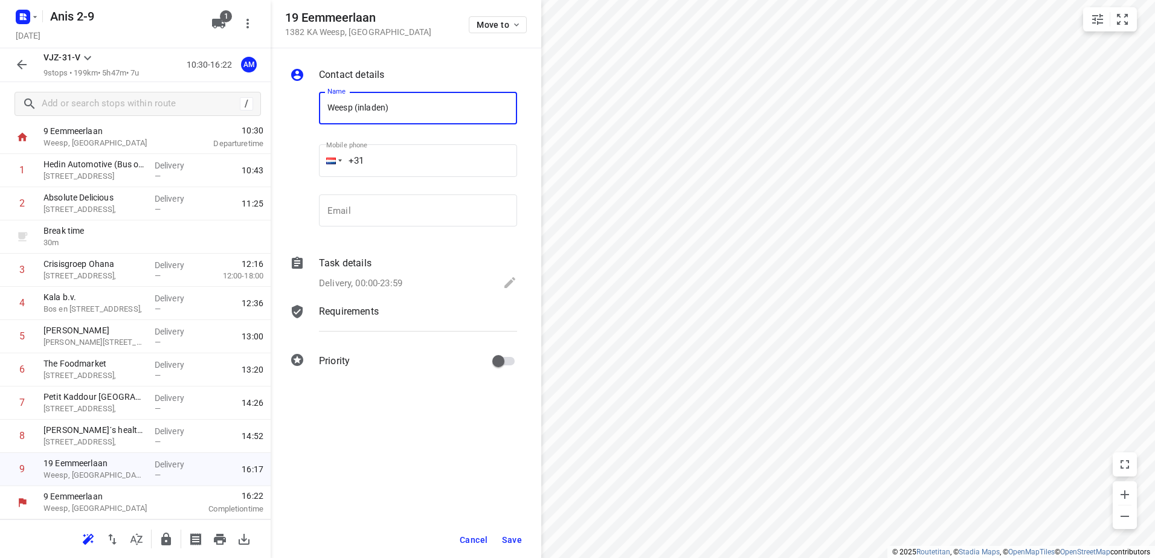
type input "Weesp (inladen)"
click at [513, 286] on icon at bounding box center [510, 282] width 14 height 14
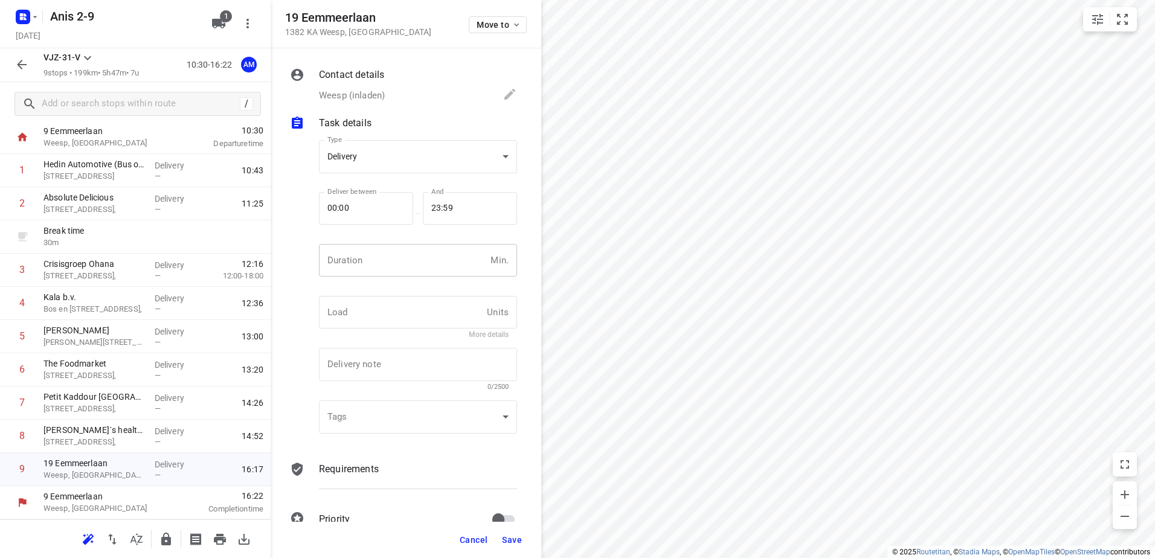
click at [400, 264] on input "number" at bounding box center [402, 260] width 167 height 33
type input "30"
click at [521, 537] on span "Save" at bounding box center [512, 540] width 20 height 10
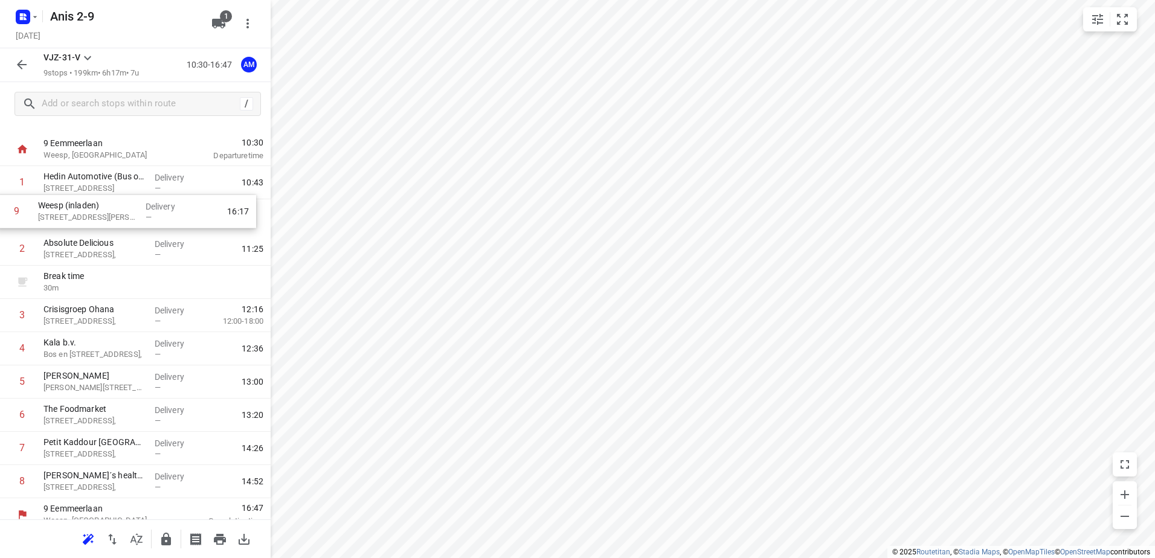
drag, startPoint x: 77, startPoint y: 472, endPoint x: 72, endPoint y: 207, distance: 265.2
click at [72, 207] on div "1 Hedin Automotive (Bus ophalen) 3 Klokkenbergweg, [GEOGRAPHIC_DATA] Delivery —…" at bounding box center [135, 332] width 271 height 332
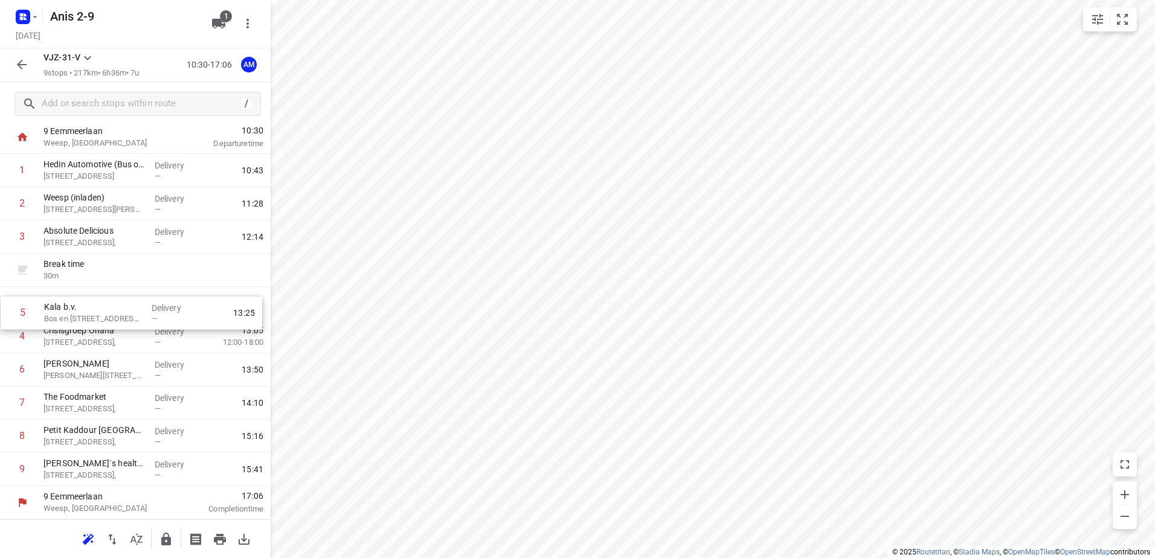
drag, startPoint x: 88, startPoint y: 344, endPoint x: 88, endPoint y: 314, distance: 30.2
click at [88, 314] on div "1 Hedin Automotive (Bus ophalen) 3 Klokkenbergweg, [GEOGRAPHIC_DATA] Delivery —…" at bounding box center [135, 320] width 271 height 332
drag, startPoint x: 77, startPoint y: 377, endPoint x: 79, endPoint y: 345, distance: 32.0
click at [79, 345] on div "1 Hedin Automotive (Bus ophalen) 3 Klokkenbergweg, [GEOGRAPHIC_DATA] Delivery —…" at bounding box center [135, 320] width 271 height 332
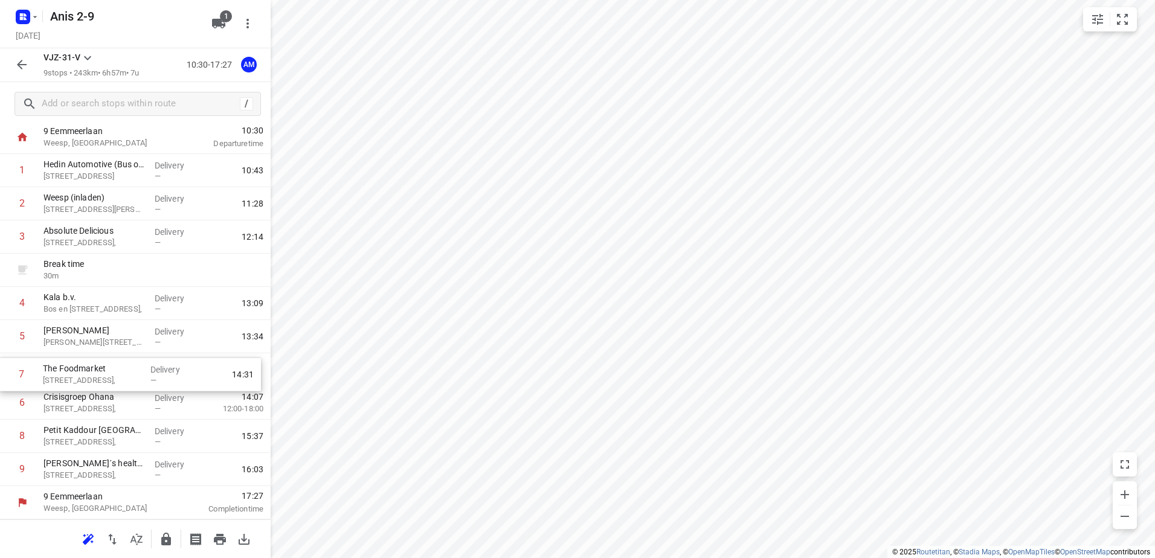
drag, startPoint x: 70, startPoint y: 406, endPoint x: 69, endPoint y: 374, distance: 32.0
click at [69, 374] on div "1 Hedin Automotive (Bus ophalen) 3 Klokkenbergweg, [GEOGRAPHIC_DATA] Delivery —…" at bounding box center [135, 320] width 271 height 332
drag, startPoint x: 95, startPoint y: 437, endPoint x: 97, endPoint y: 401, distance: 36.3
click at [97, 401] on div "1 Hedin Automotive (Bus ophalen) 3 Klokkenbergweg, [GEOGRAPHIC_DATA] Delivery —…" at bounding box center [135, 320] width 271 height 332
drag, startPoint x: 93, startPoint y: 472, endPoint x: 94, endPoint y: 440, distance: 31.4
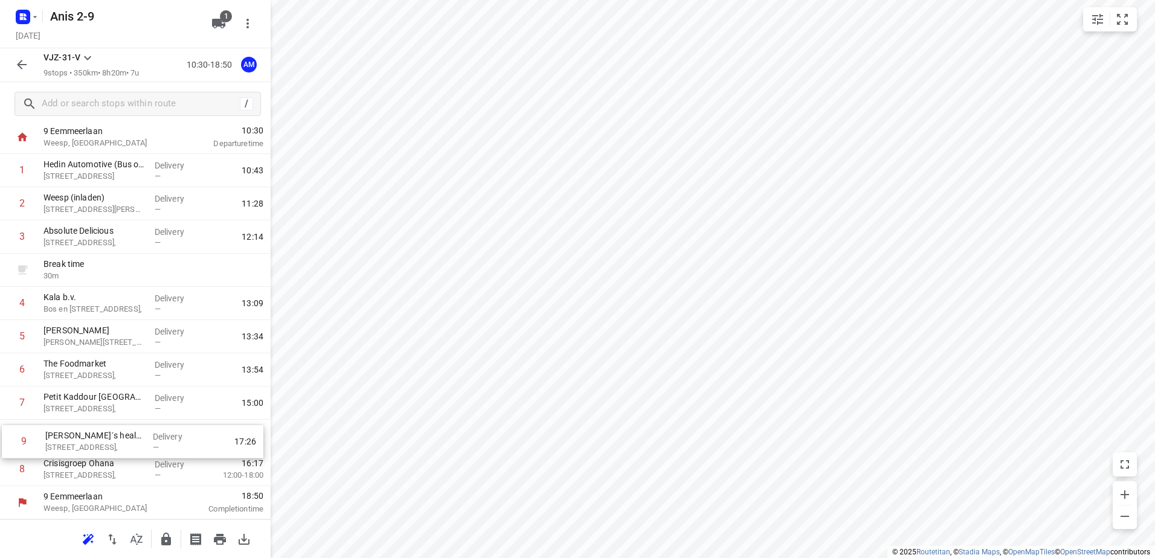
click at [94, 440] on div "1 Hedin Automotive (Bus ophalen) 3 Klokkenbergweg, [GEOGRAPHIC_DATA] Delivery —…" at bounding box center [135, 320] width 271 height 332
click at [21, 65] on icon "button" at bounding box center [22, 65] width 10 height 10
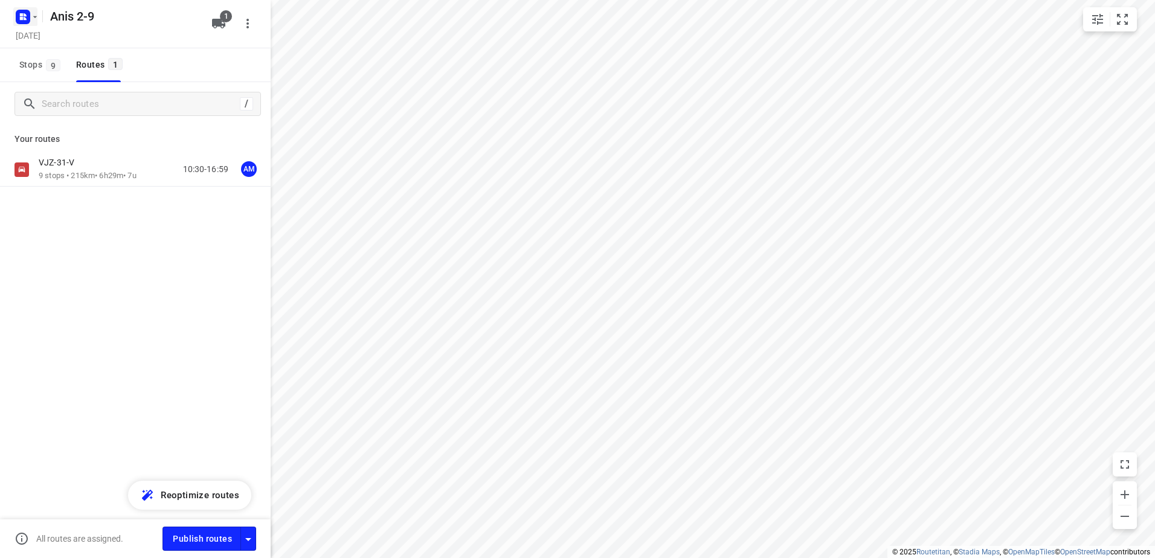
click at [36, 17] on icon "button" at bounding box center [35, 17] width 4 height 2
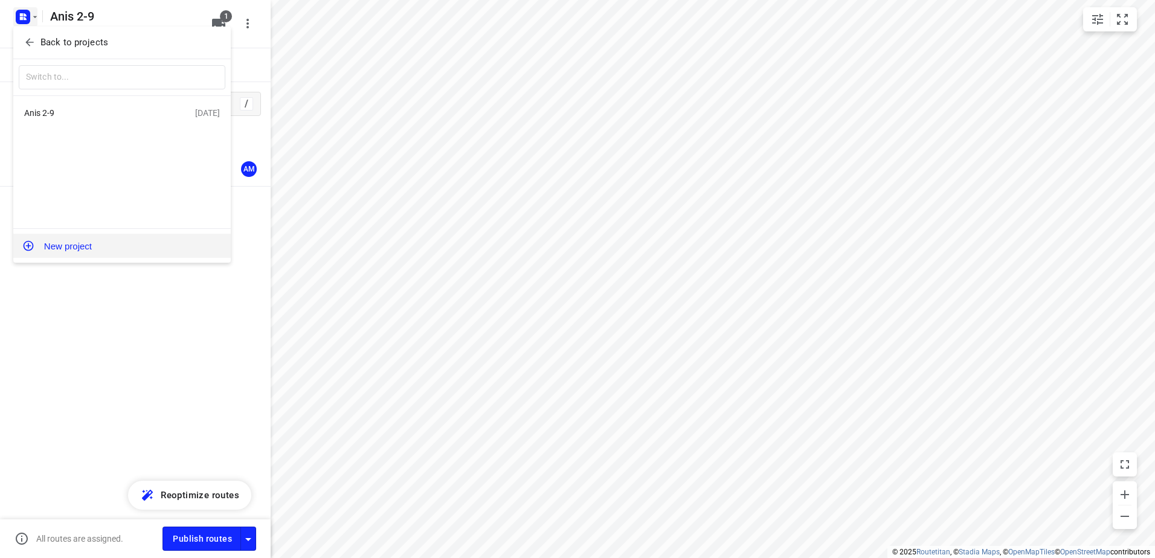
click at [68, 249] on button "New project" at bounding box center [121, 246] width 217 height 24
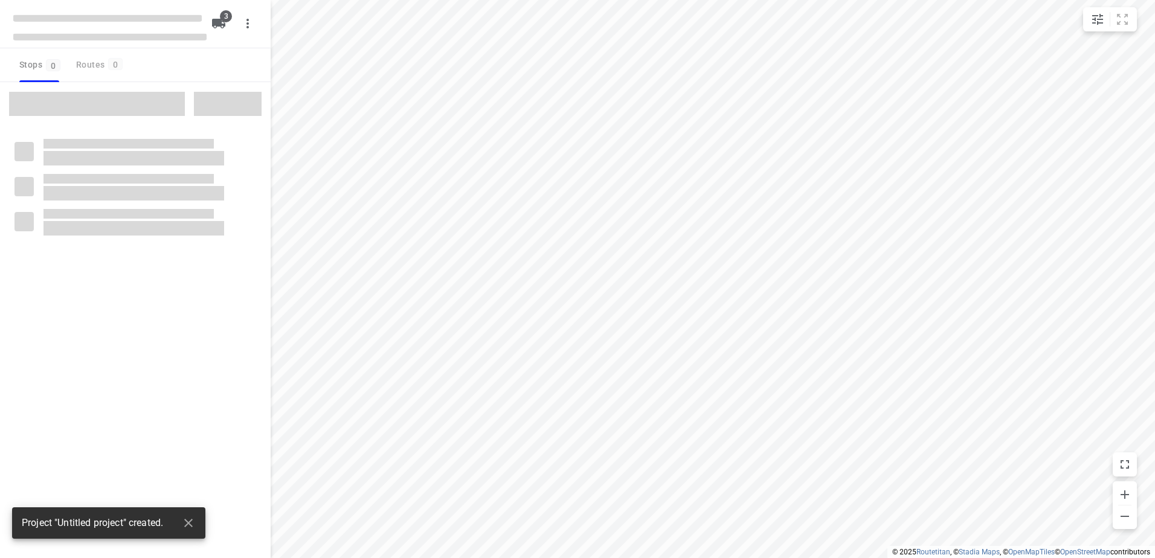
type input "distance"
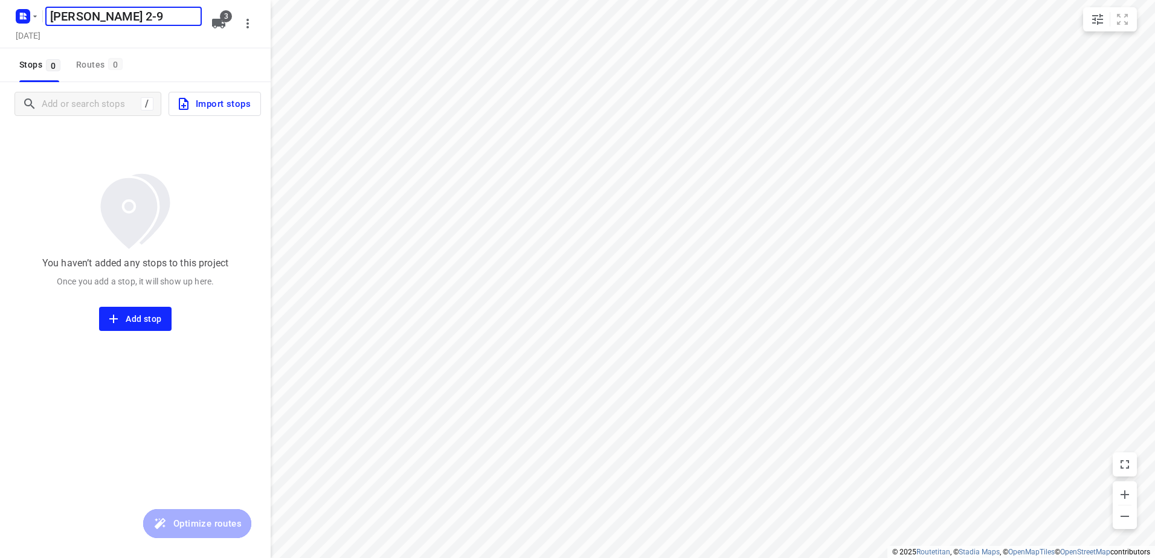
type input "[PERSON_NAME] 2-9"
click at [225, 11] on span "3" at bounding box center [226, 16] width 12 height 12
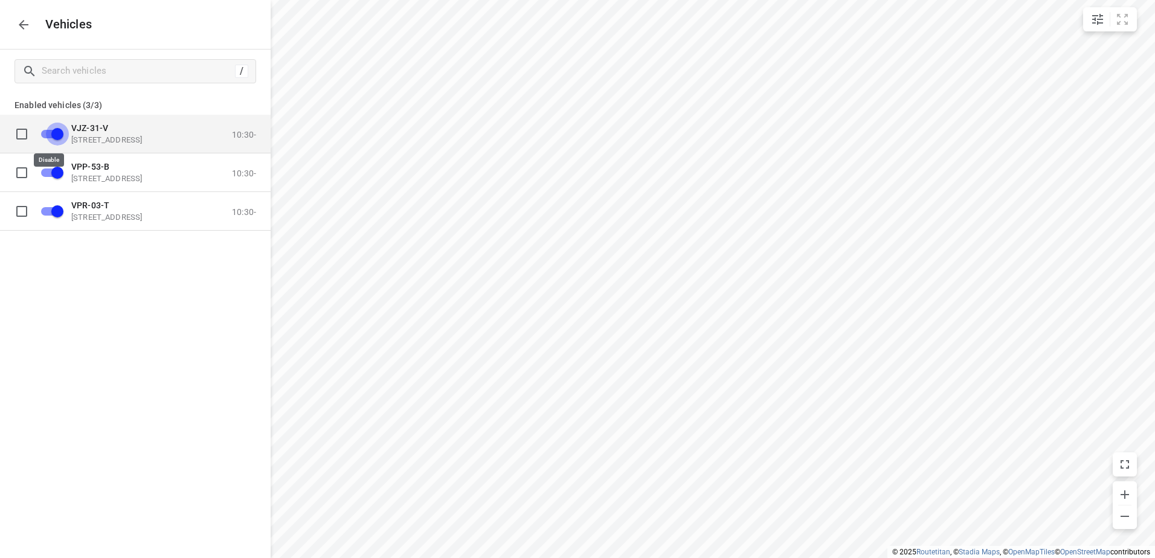
click at [54, 130] on input "grid" at bounding box center [57, 133] width 69 height 23
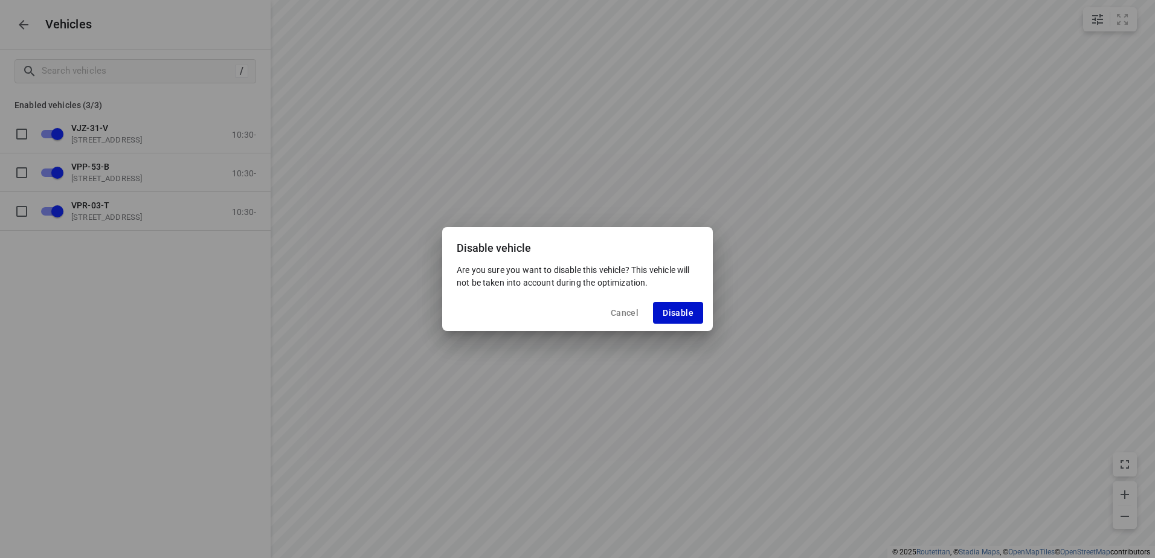
click at [695, 310] on button "Disable" at bounding box center [678, 313] width 50 height 22
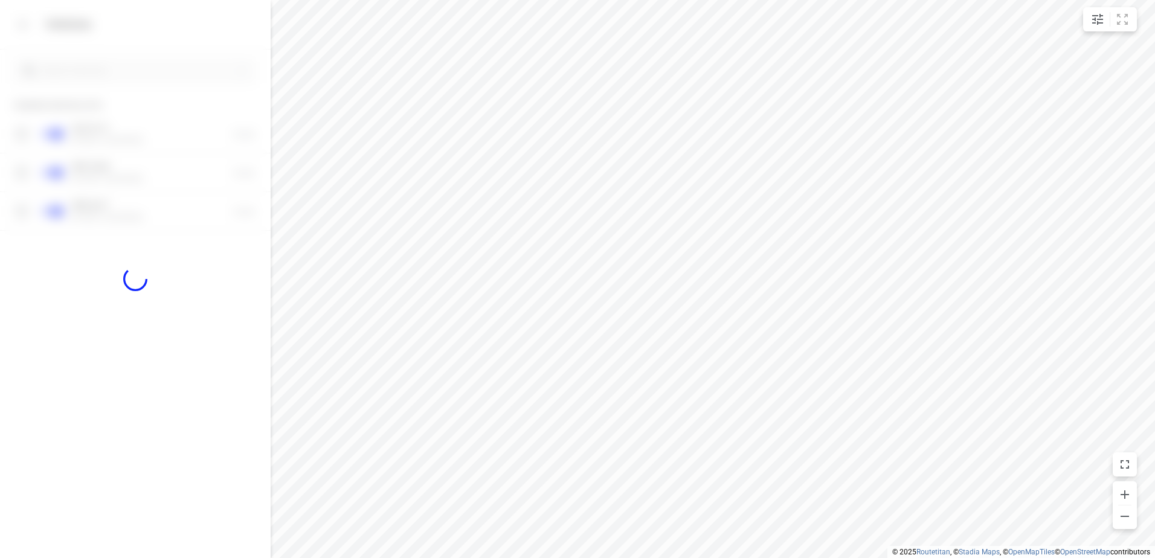
checkbox input "false"
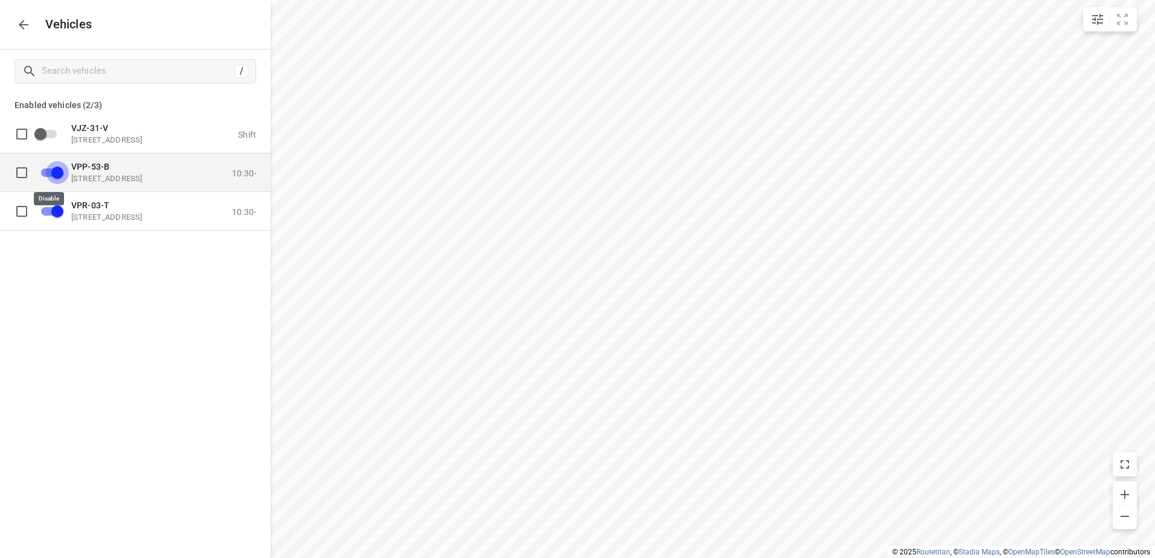
click at [57, 169] on input "grid" at bounding box center [57, 172] width 69 height 23
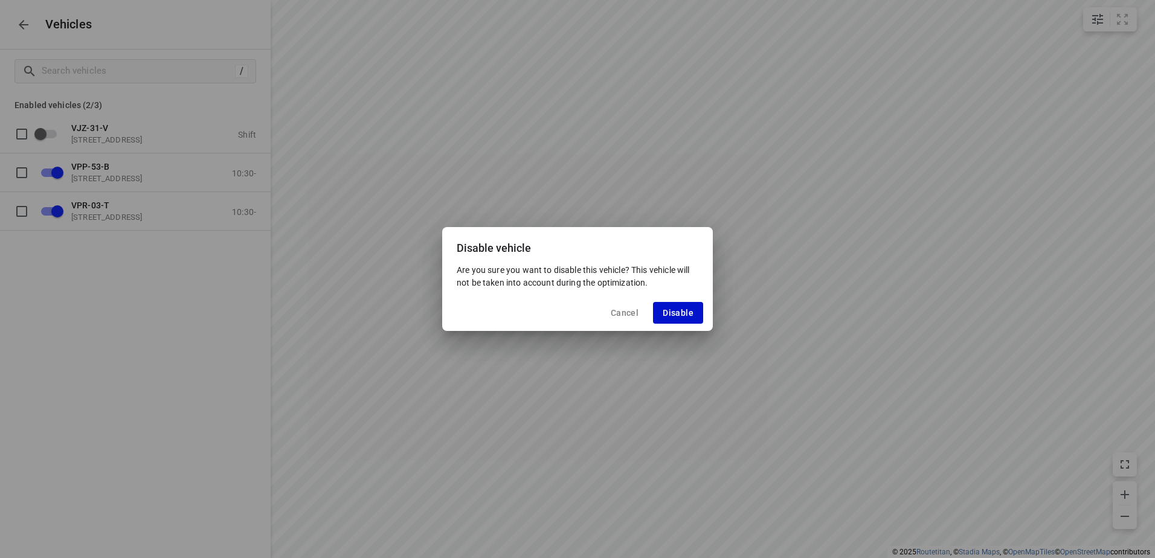
click at [665, 312] on span "Disable" at bounding box center [678, 313] width 31 height 10
checkbox input "false"
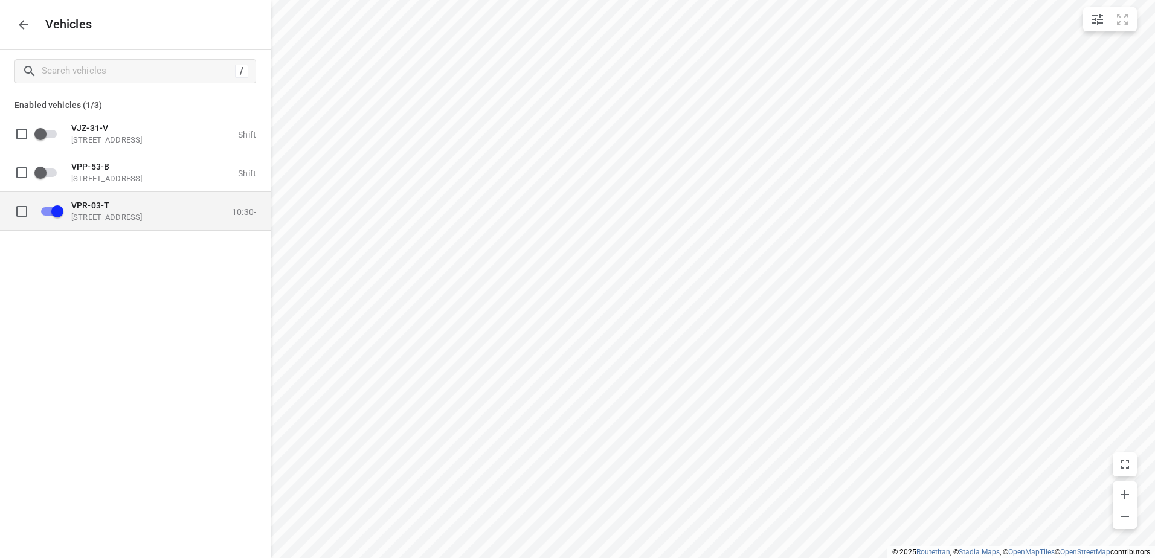
click at [101, 212] on p "[STREET_ADDRESS]" at bounding box center [131, 217] width 121 height 10
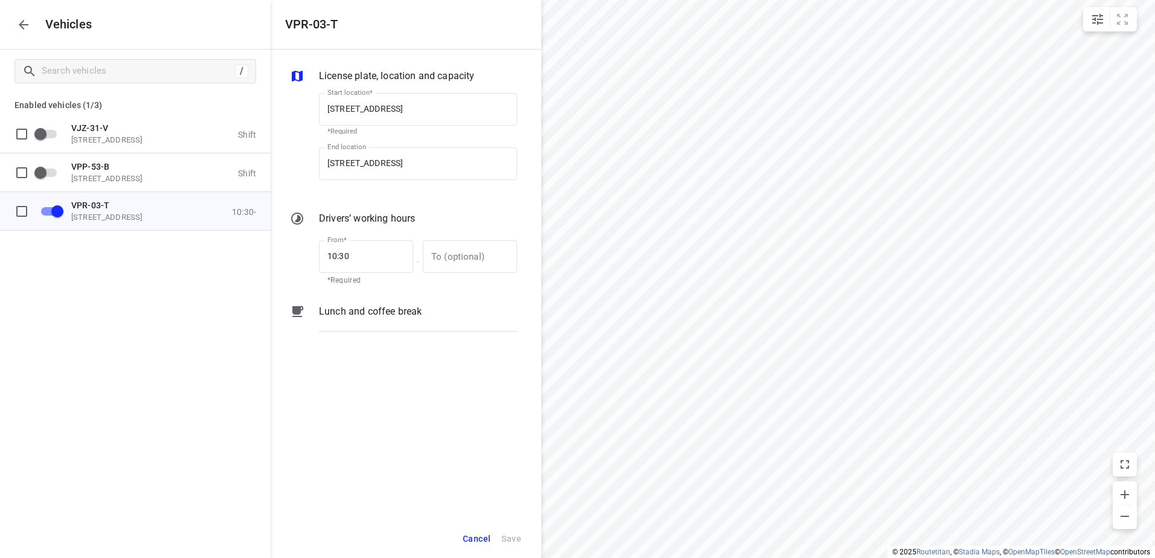
click at [373, 304] on div "Lunch and coffee break" at bounding box center [418, 322] width 203 height 41
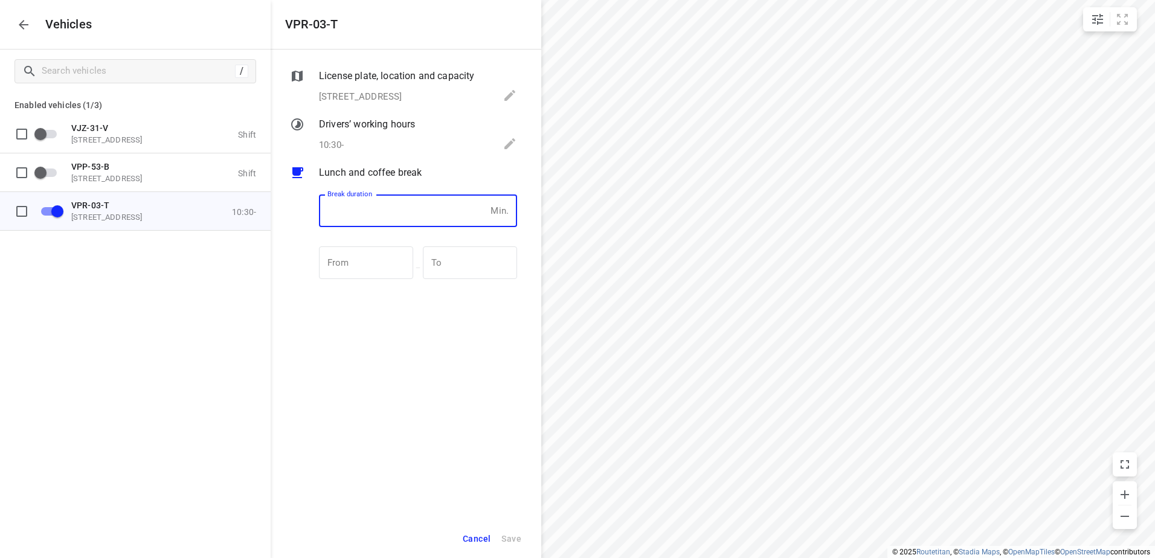
click at [409, 214] on input "number" at bounding box center [402, 211] width 167 height 33
type input "30"
click at [510, 539] on span "Save" at bounding box center [511, 539] width 20 height 15
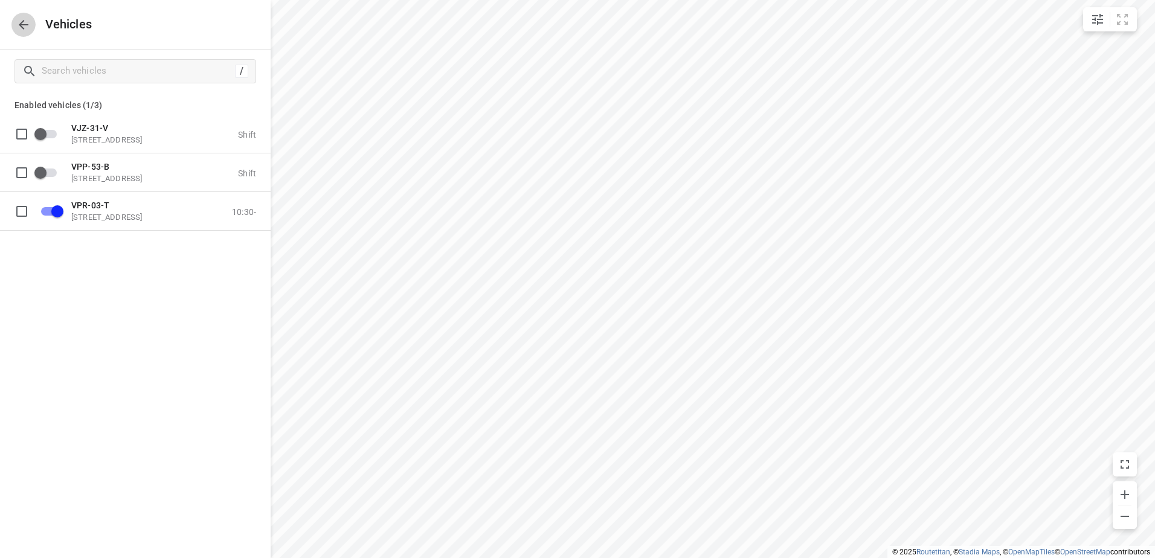
click at [18, 18] on icon "button" at bounding box center [23, 25] width 14 height 14
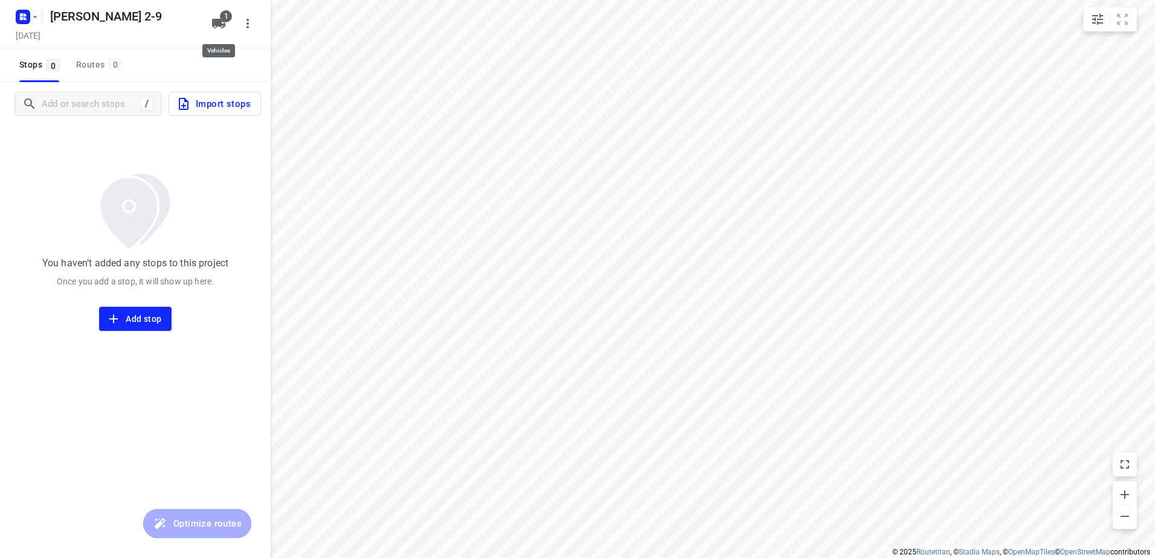
click at [224, 20] on span "1" at bounding box center [226, 16] width 12 height 12
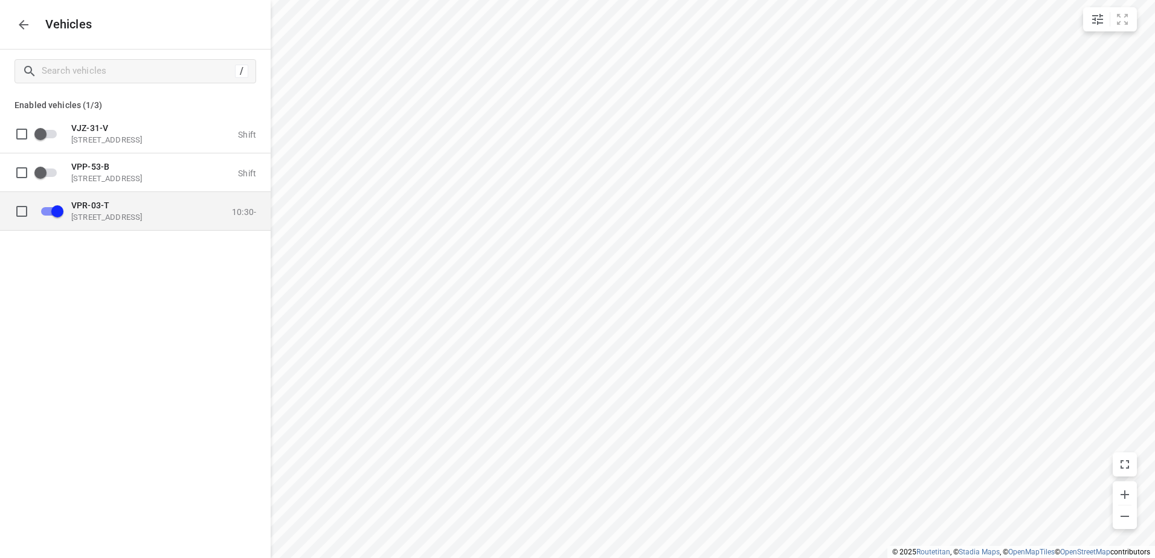
click at [99, 216] on p "[STREET_ADDRESS]" at bounding box center [131, 217] width 121 height 10
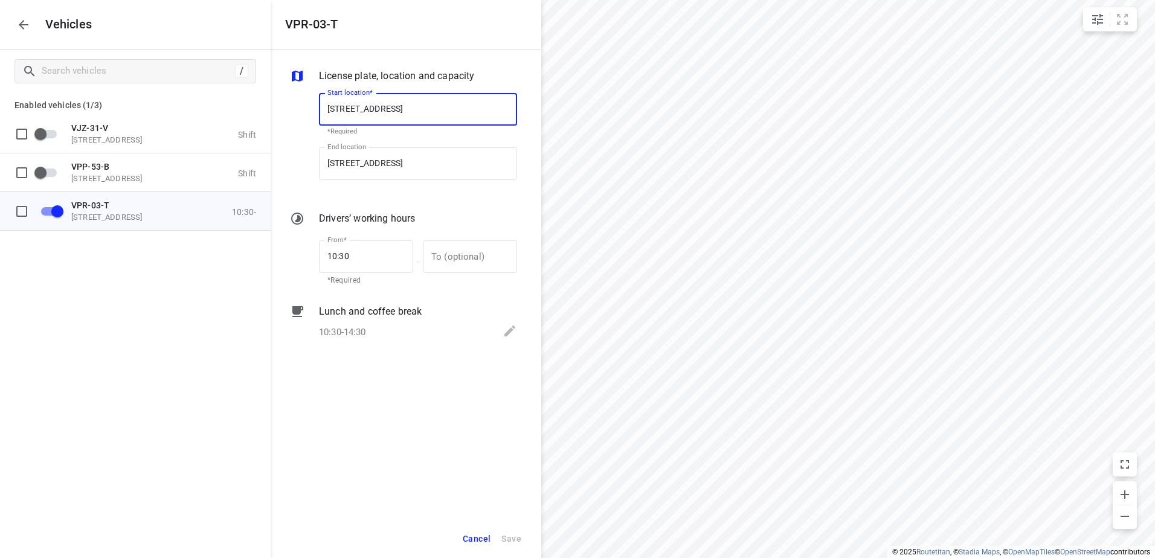
click at [507, 330] on icon at bounding box center [510, 331] width 14 height 14
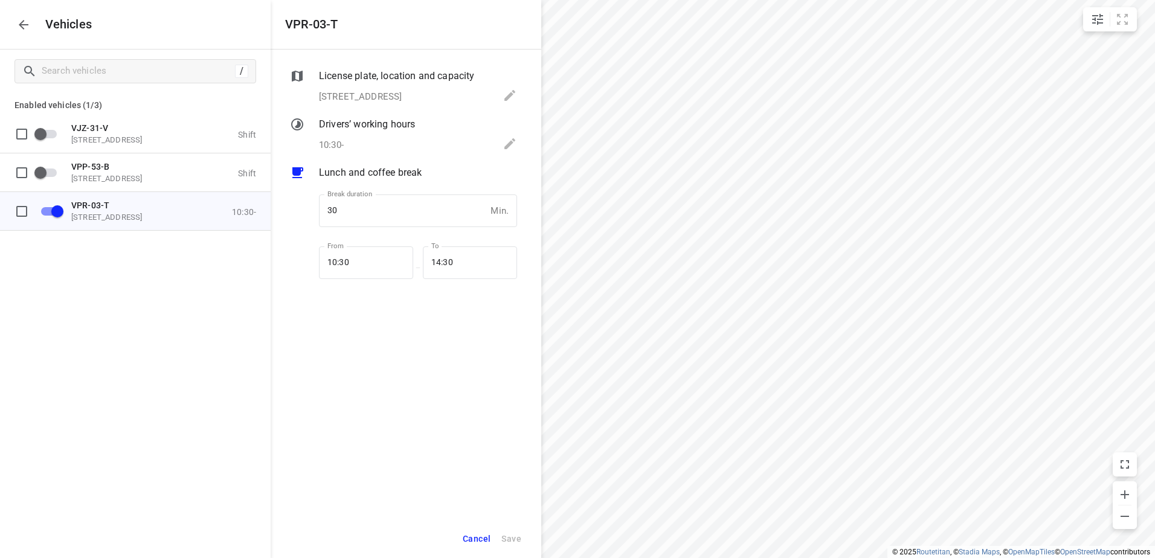
click at [478, 536] on span "Cancel" at bounding box center [477, 539] width 28 height 15
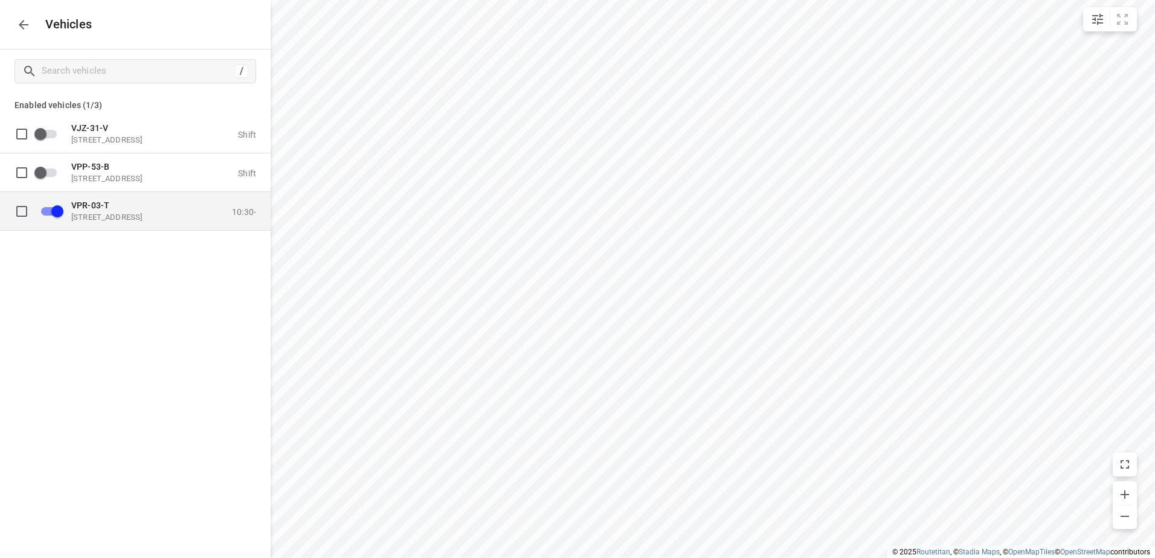
click at [112, 219] on p "[STREET_ADDRESS]" at bounding box center [131, 217] width 121 height 10
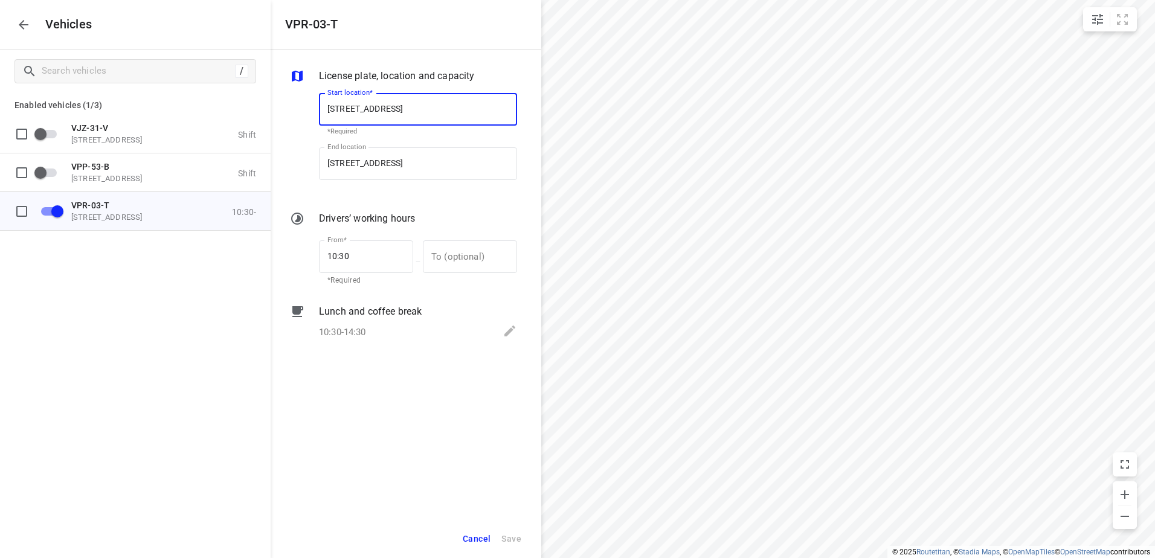
click at [509, 327] on icon at bounding box center [510, 331] width 14 height 14
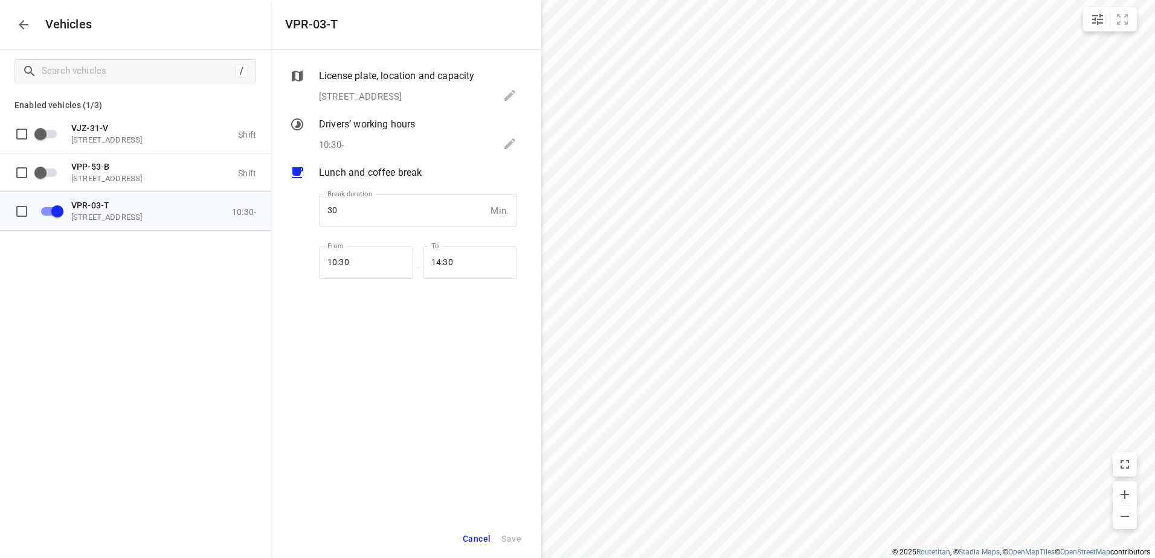
click at [13, 22] on button "button" at bounding box center [23, 25] width 24 height 24
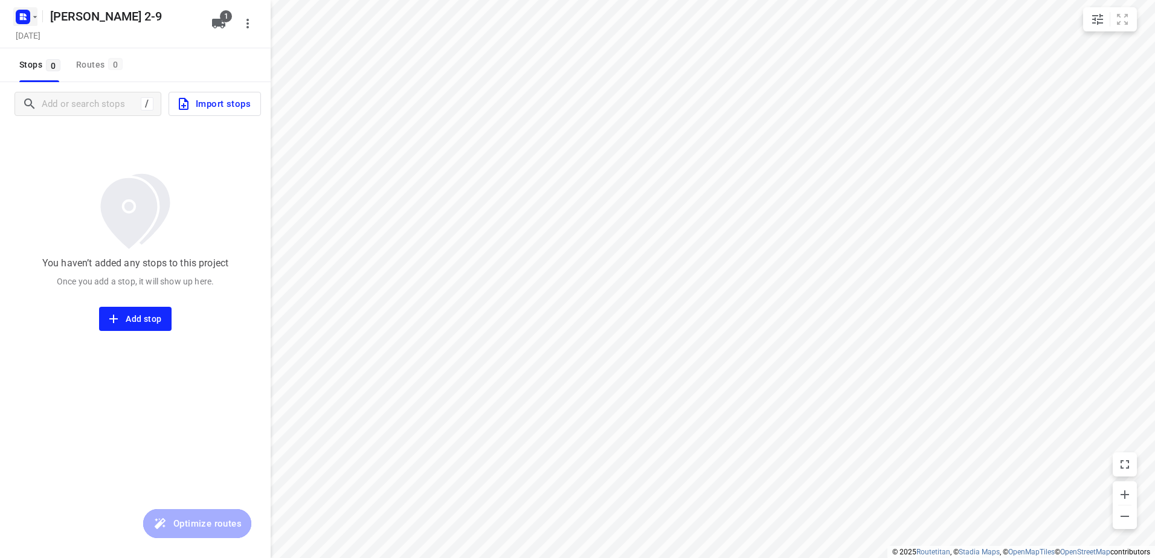
click at [32, 13] on icon "button" at bounding box center [35, 17] width 10 height 10
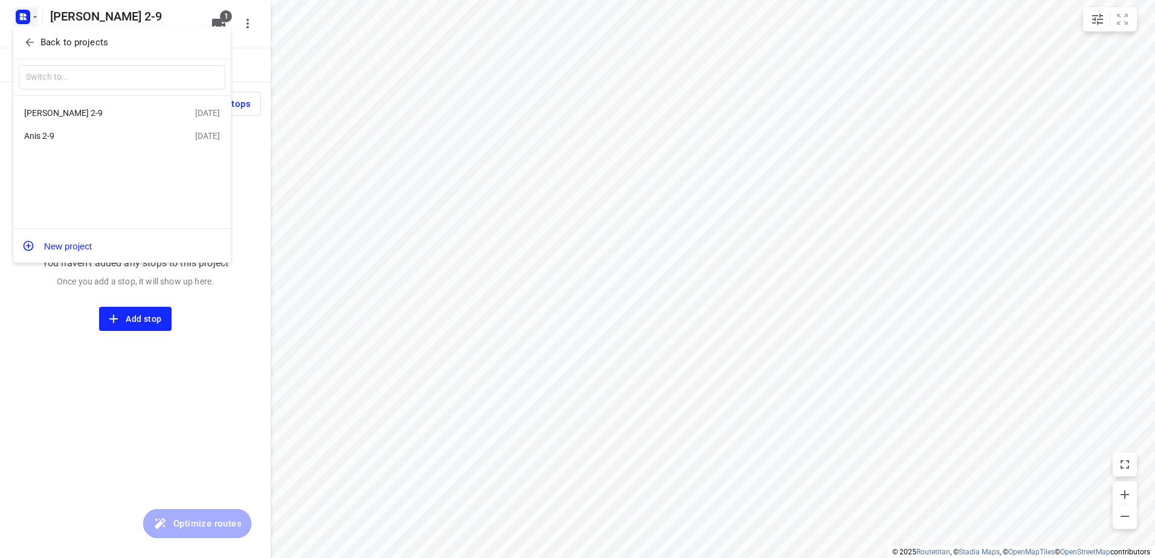
click at [49, 138] on div "Anis 2-9" at bounding box center [93, 136] width 139 height 10
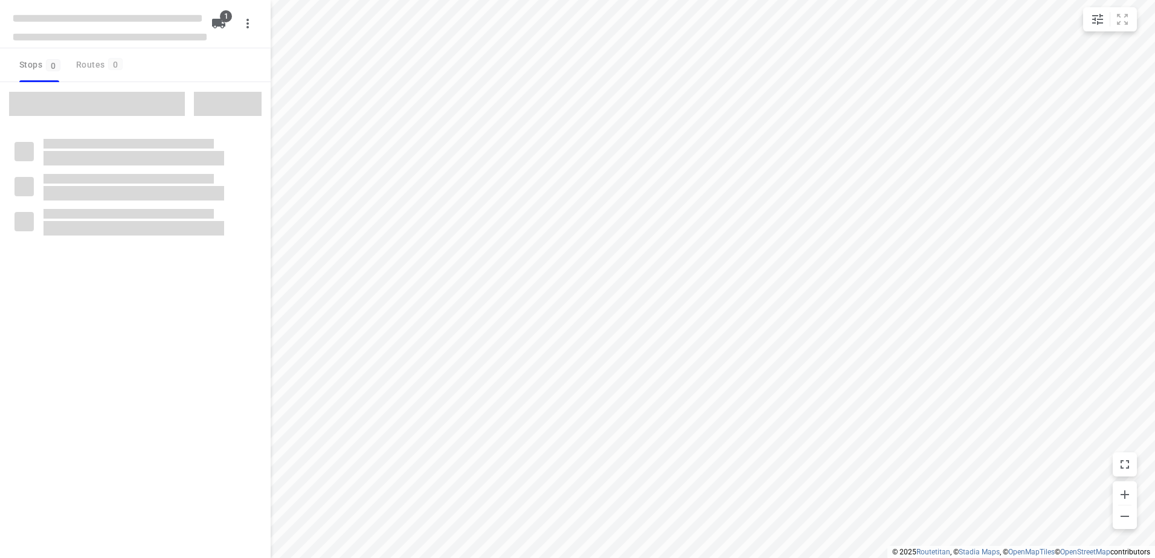
type input "distance"
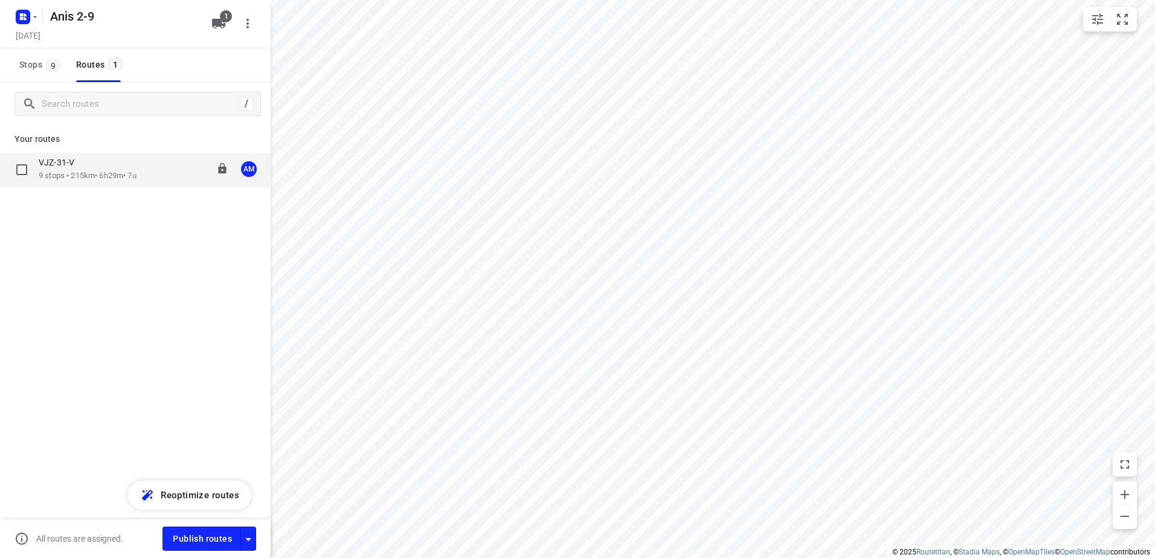
click at [78, 168] on p "VJZ-31-V" at bounding box center [60, 162] width 43 height 11
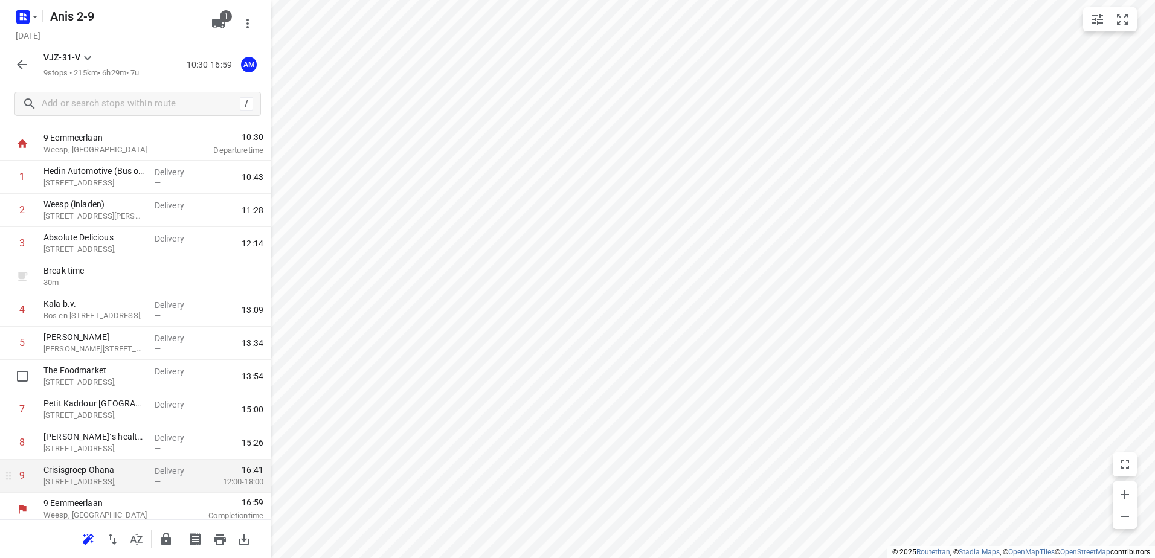
scroll to position [32, 0]
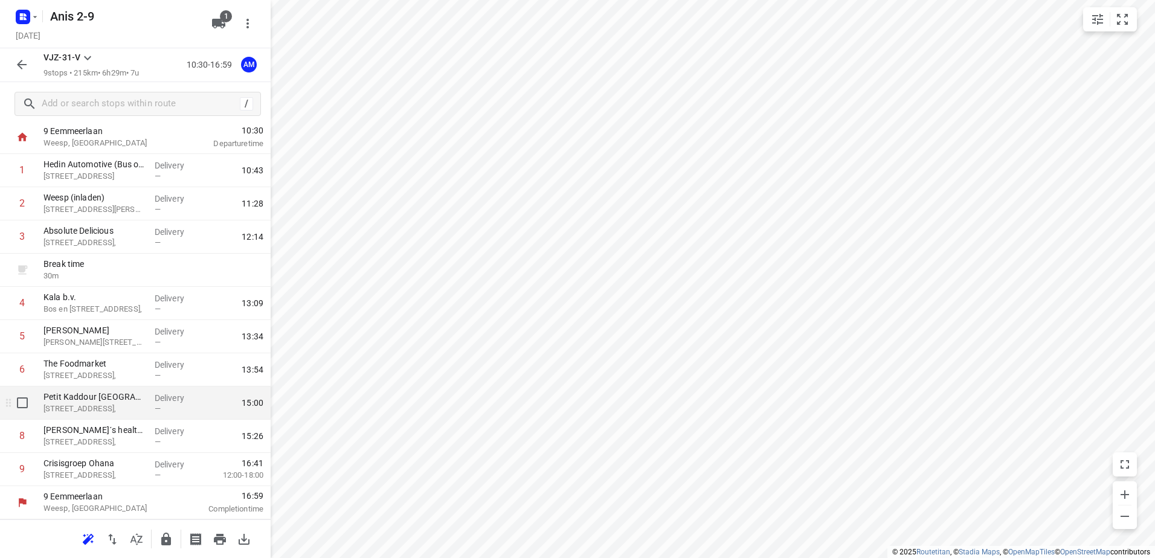
click at [101, 399] on p "Petit Kaddour [GEOGRAPHIC_DATA]" at bounding box center [93, 397] width 101 height 12
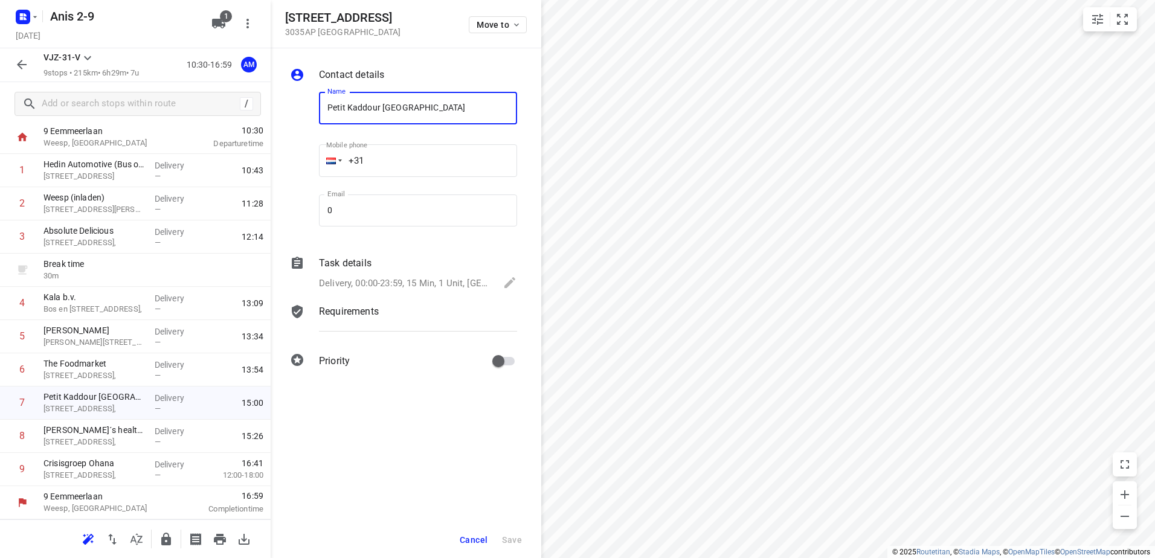
click at [380, 158] on input "+31" at bounding box center [418, 160] width 198 height 33
paste input "31618491139"
click at [376, 159] on input "[PHONE_NUMBER]" at bounding box center [418, 160] width 198 height 33
type input "[PHONE_NUMBER]"
click at [510, 535] on span "Save" at bounding box center [512, 540] width 20 height 10
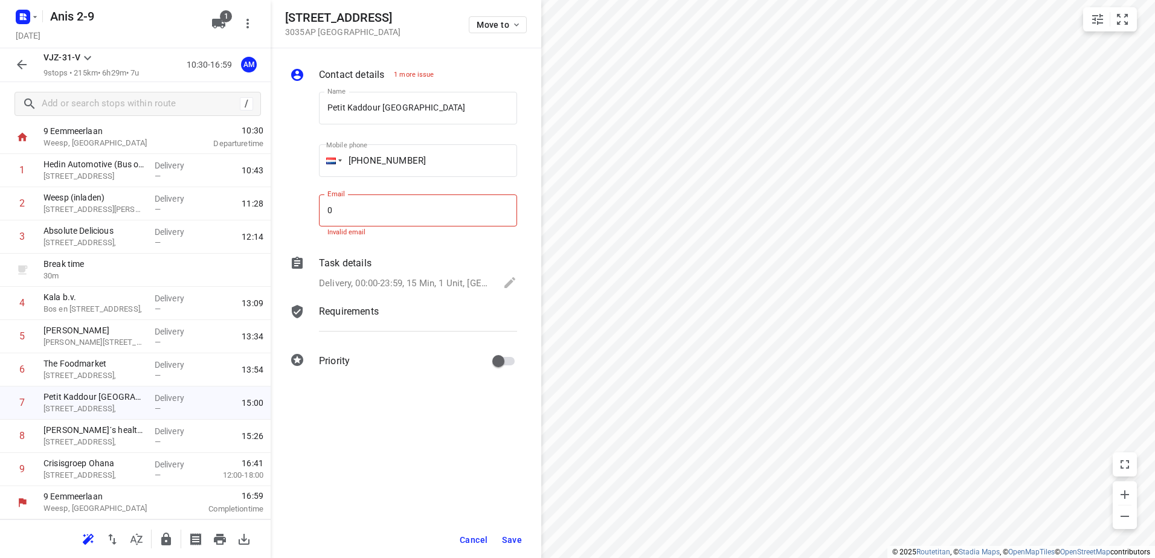
click at [372, 210] on input "0" at bounding box center [418, 211] width 198 height 33
drag, startPoint x: 344, startPoint y: 210, endPoint x: 280, endPoint y: 198, distance: 65.2
click at [284, 199] on div "Contact details 1 more issue Name [GEOGRAPHIC_DATA] Name Mobile phone [PHONE_NU…" at bounding box center [406, 220] width 271 height 344
click at [510, 538] on span "Save" at bounding box center [512, 540] width 20 height 10
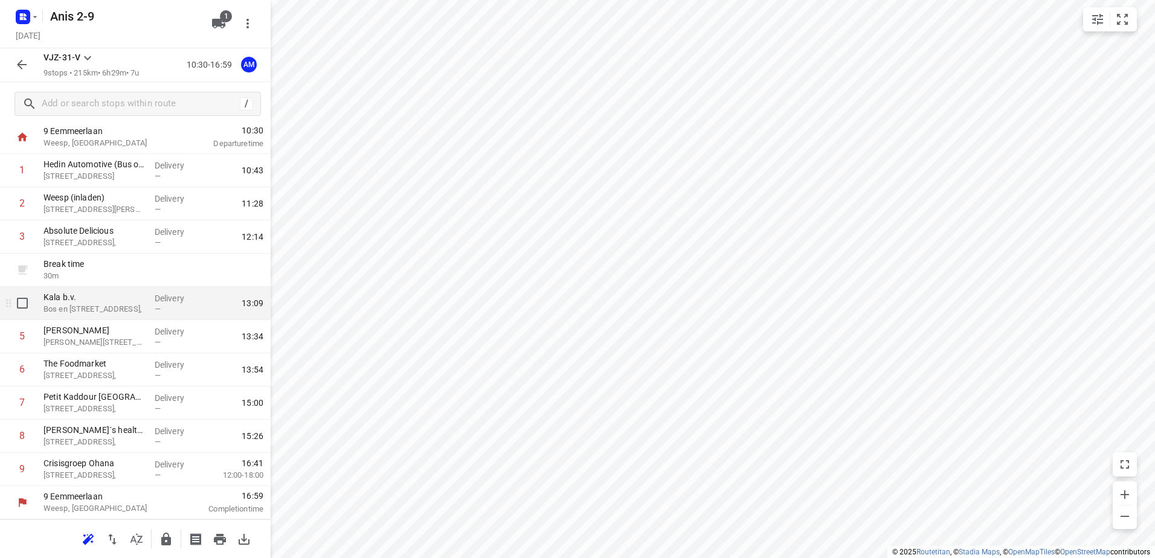
click at [116, 306] on p "Bos en [STREET_ADDRESS]," at bounding box center [93, 309] width 101 height 12
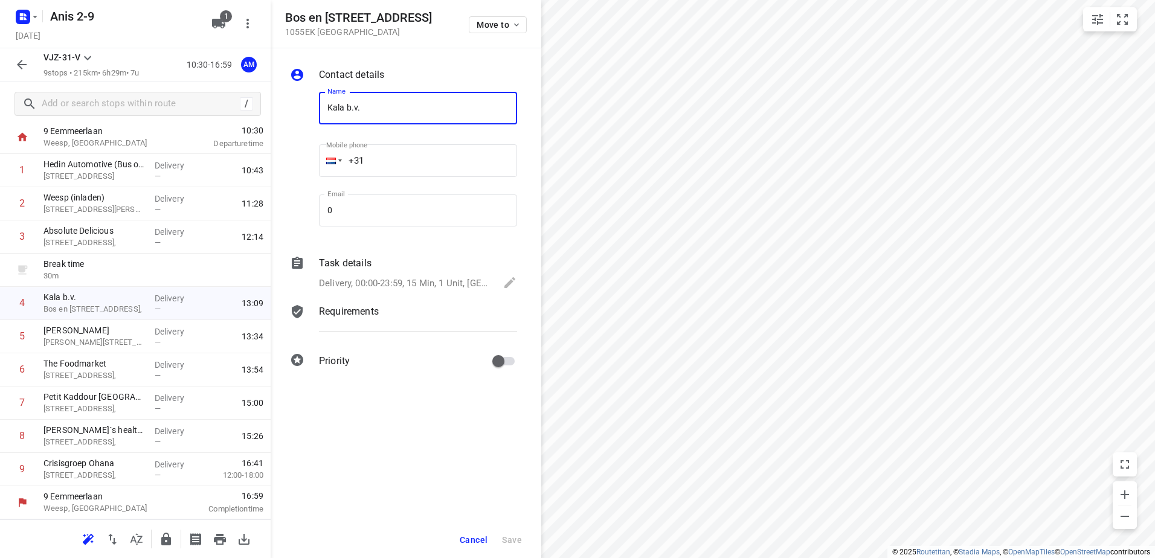
click at [384, 168] on input "+31" at bounding box center [418, 160] width 198 height 33
paste input "651704749"
type input "[PHONE_NUMBER]"
click at [357, 210] on input "0" at bounding box center [418, 211] width 198 height 33
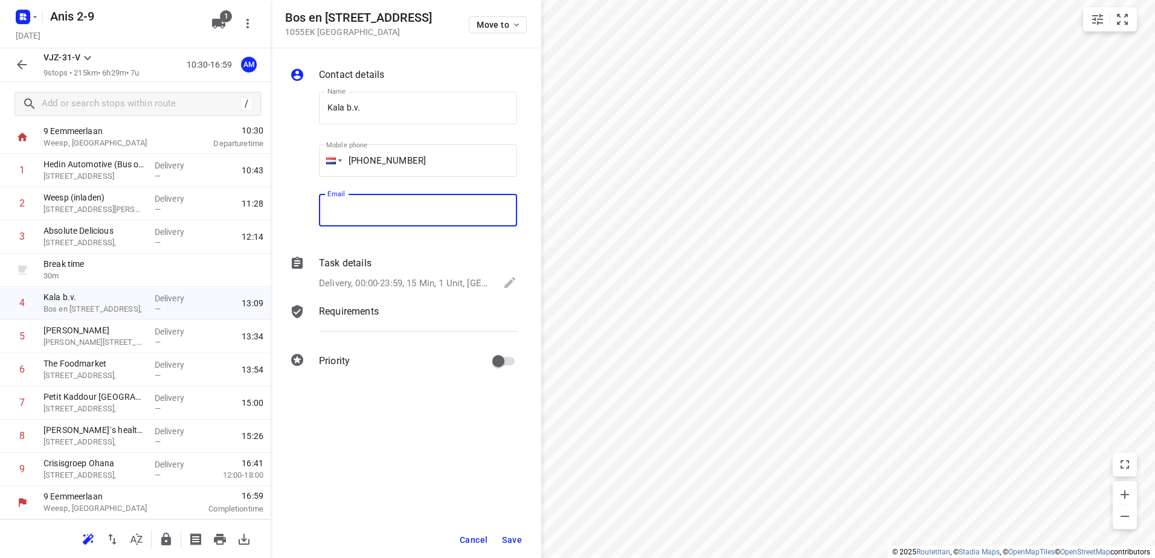
click at [513, 538] on span "Save" at bounding box center [512, 540] width 20 height 10
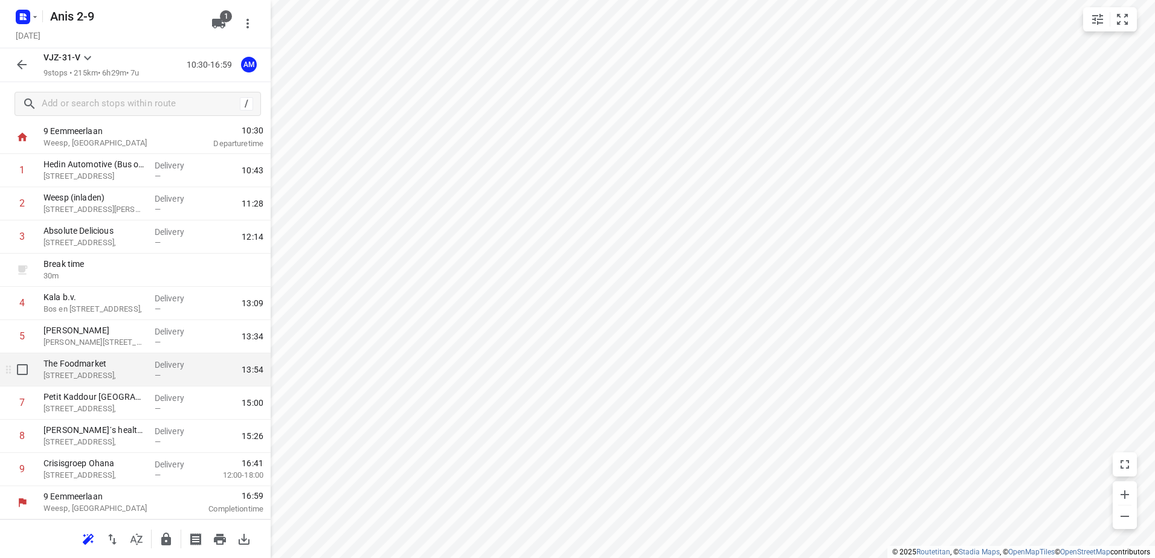
click at [80, 370] on p "[STREET_ADDRESS]," at bounding box center [93, 376] width 101 height 12
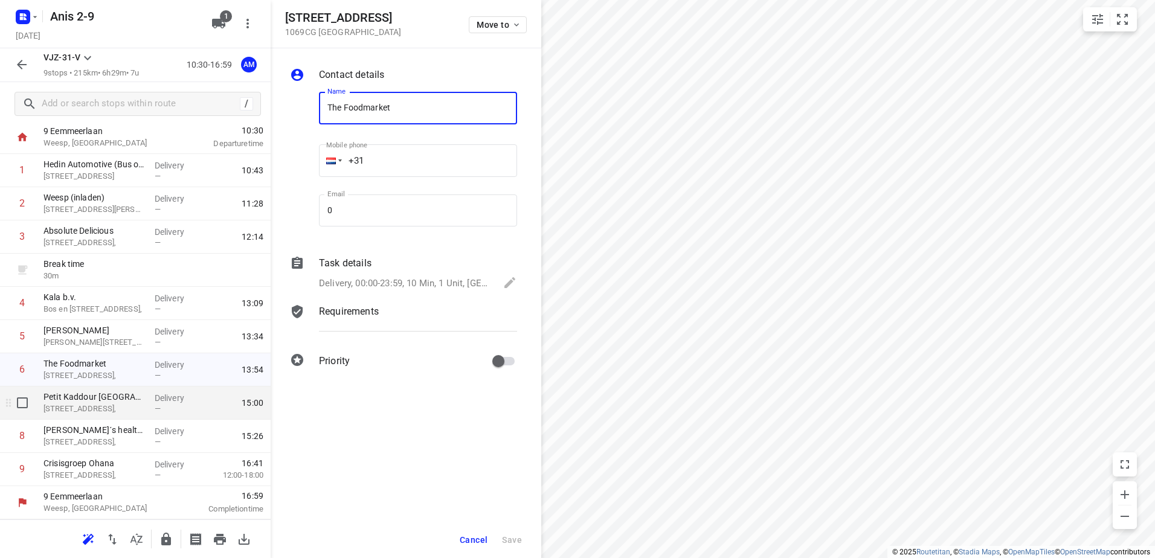
click at [98, 411] on p "[STREET_ADDRESS]," at bounding box center [93, 409] width 101 height 12
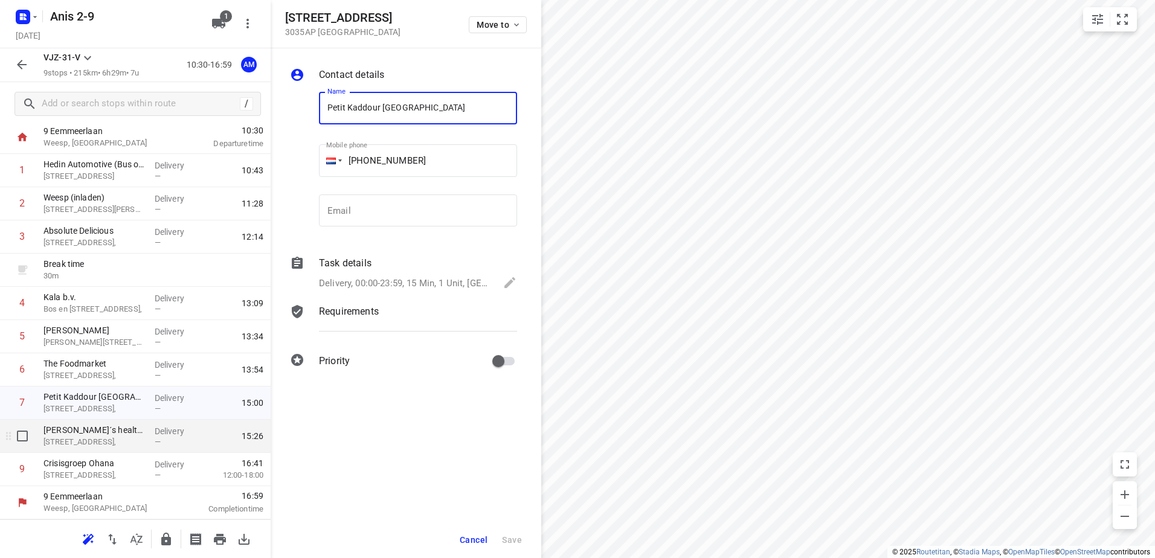
click at [91, 441] on p "[STREET_ADDRESS]," at bounding box center [93, 442] width 101 height 12
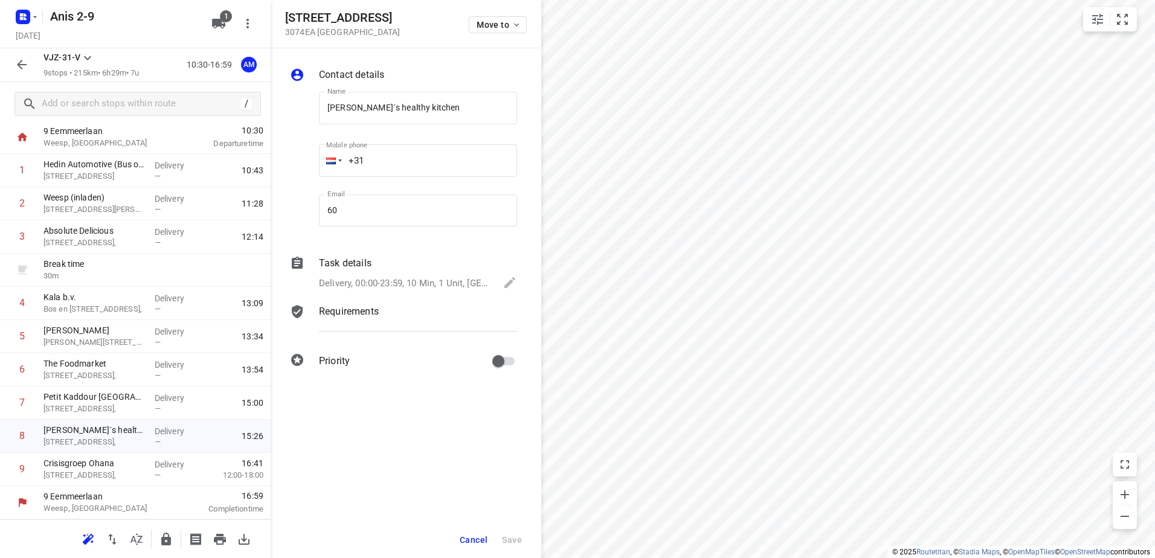
click at [405, 159] on input "+31" at bounding box center [418, 160] width 198 height 33
paste input "0615444359"
click at [372, 161] on input "[PHONE_NUMBER]" at bounding box center [418, 160] width 198 height 33
type input "[PHONE_NUMBER]"
drag, startPoint x: 355, startPoint y: 216, endPoint x: 233, endPoint y: 219, distance: 121.5
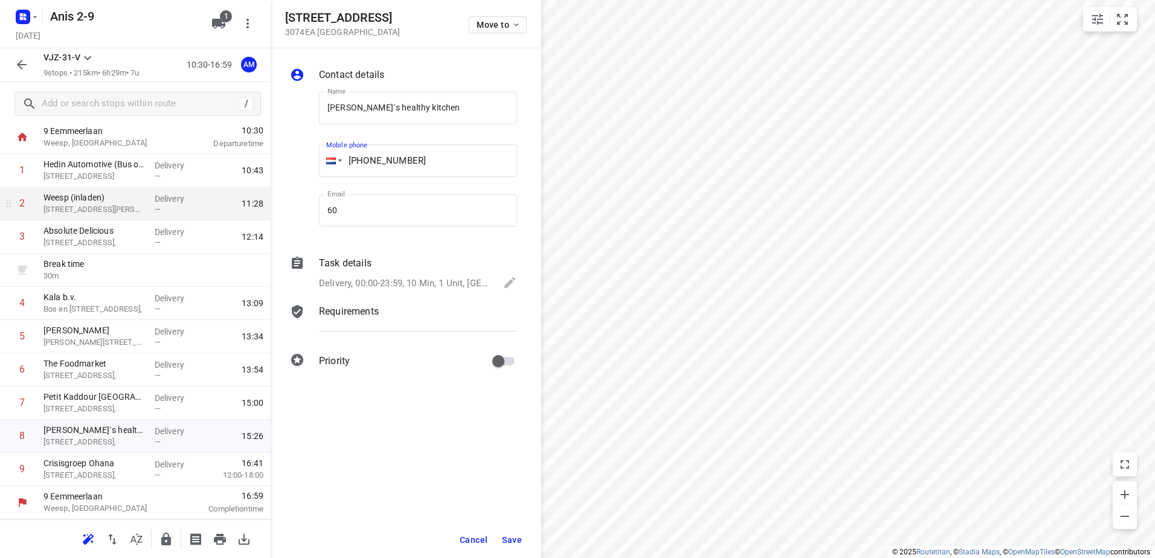
click at [249, 217] on div "[STREET_ADDRESS] Move to Contact details Name [PERSON_NAME]´s healthy kitchen N…" at bounding box center [135, 279] width 271 height 558
click at [508, 290] on span at bounding box center [510, 283] width 14 height 17
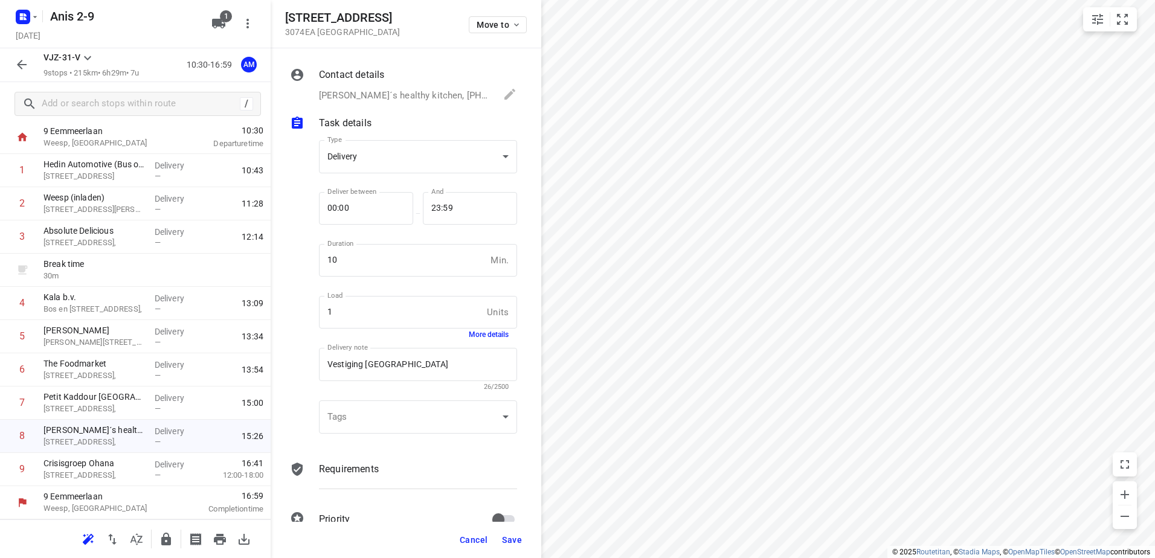
click at [508, 537] on span "Save" at bounding box center [512, 540] width 20 height 10
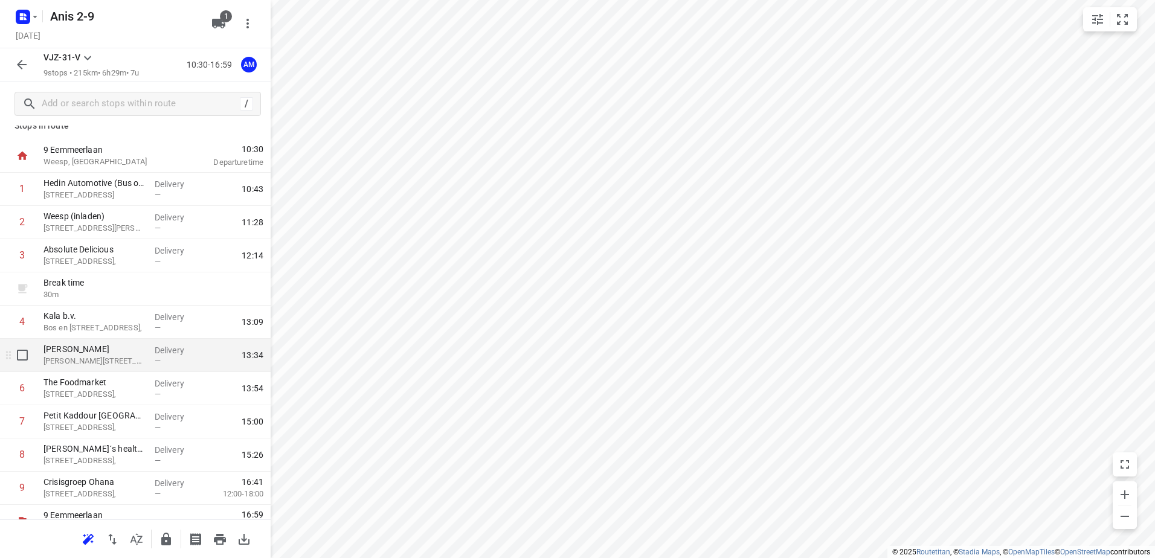
scroll to position [0, 0]
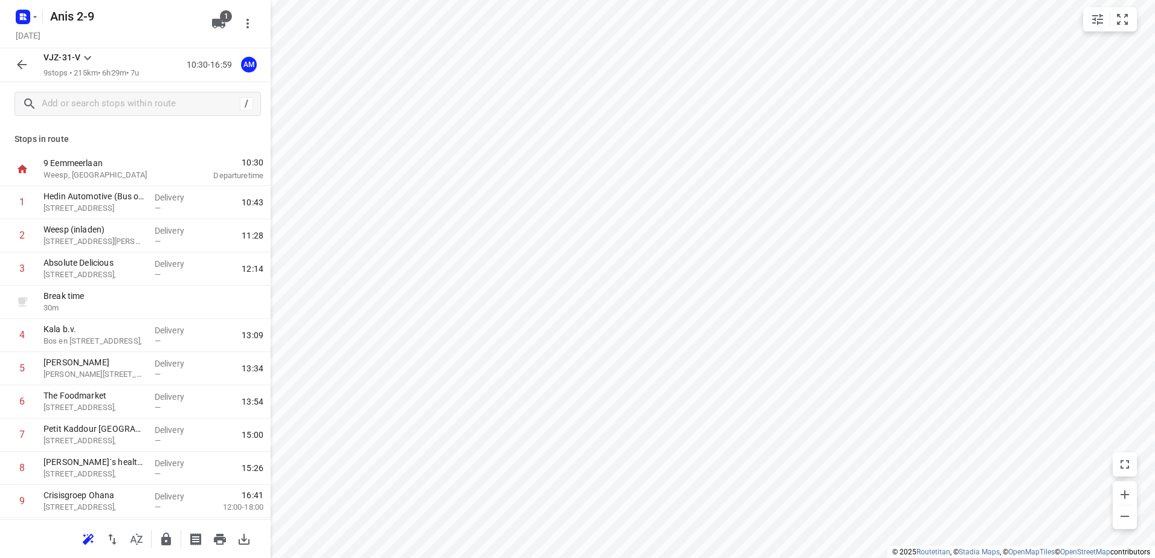
click at [22, 62] on icon "button" at bounding box center [21, 64] width 14 height 14
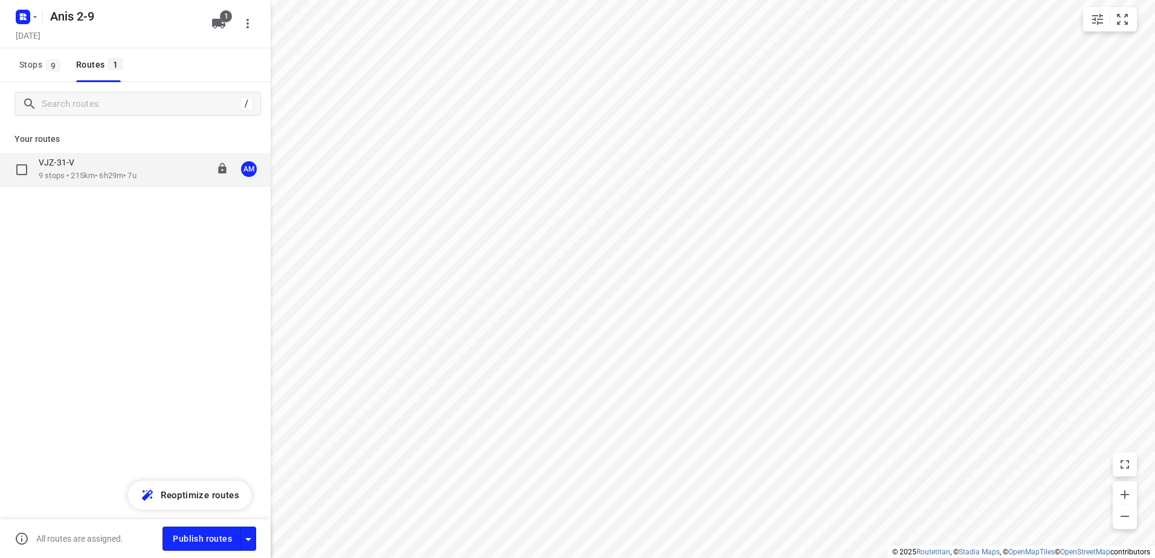
click at [60, 165] on p "VJZ-31-V" at bounding box center [60, 162] width 43 height 11
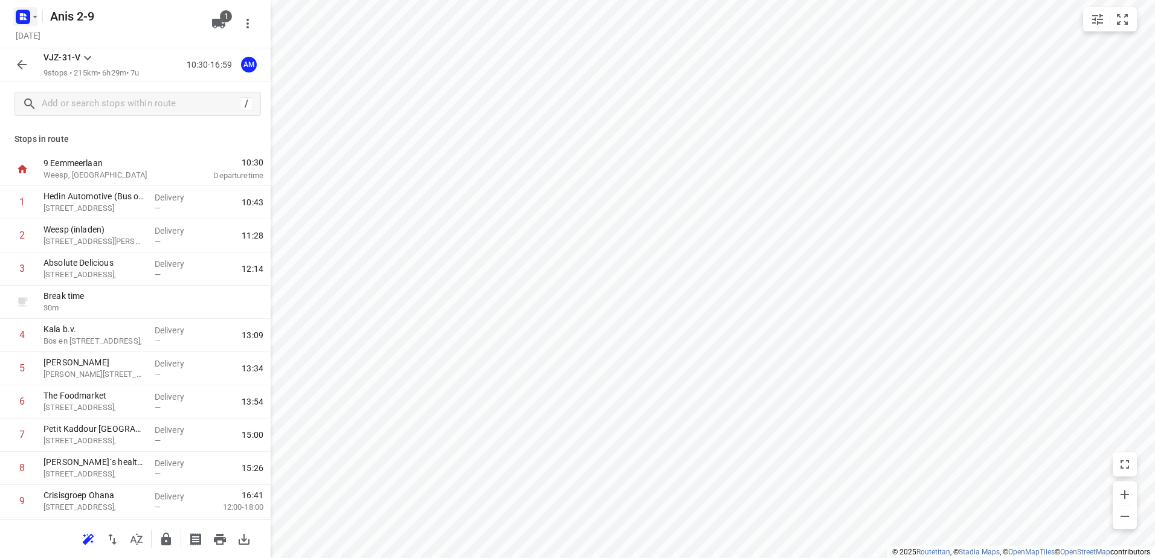
click at [37, 16] on icon "button" at bounding box center [35, 17] width 10 height 10
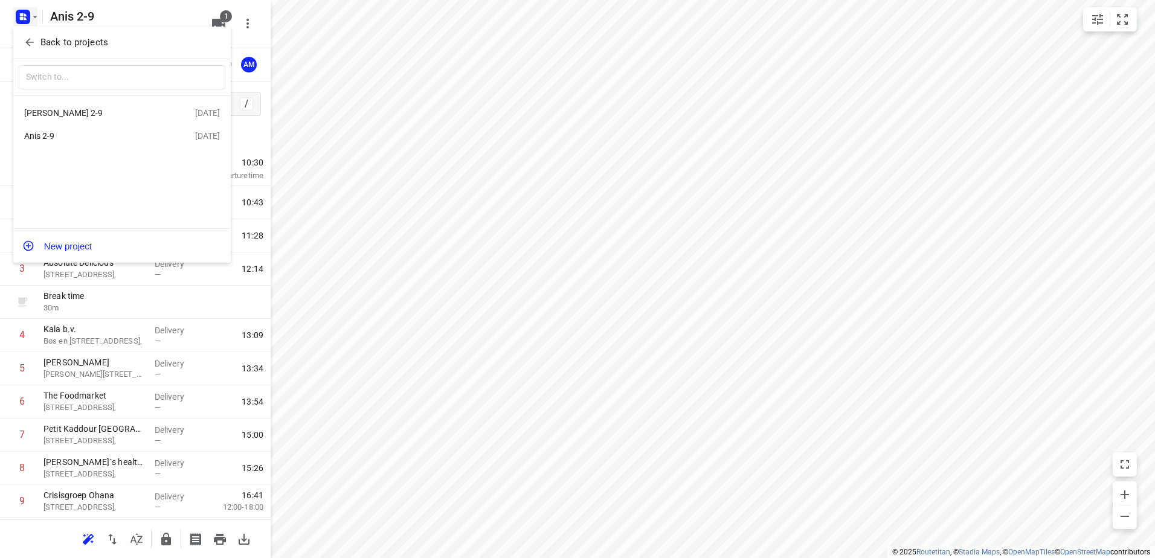
click at [62, 109] on div "[PERSON_NAME] 2-9" at bounding box center [93, 113] width 139 height 10
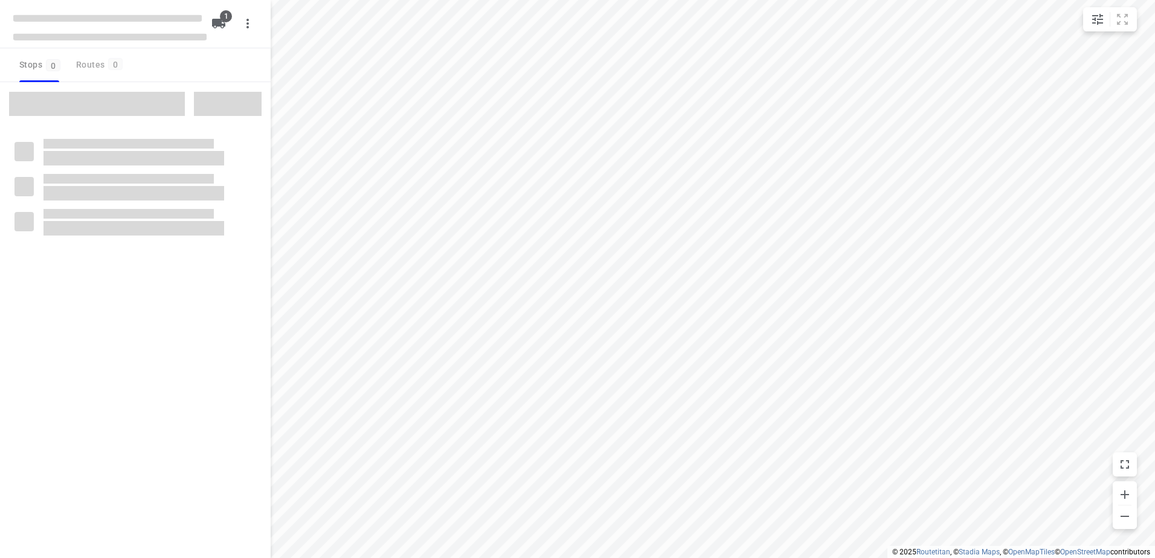
type input "distance"
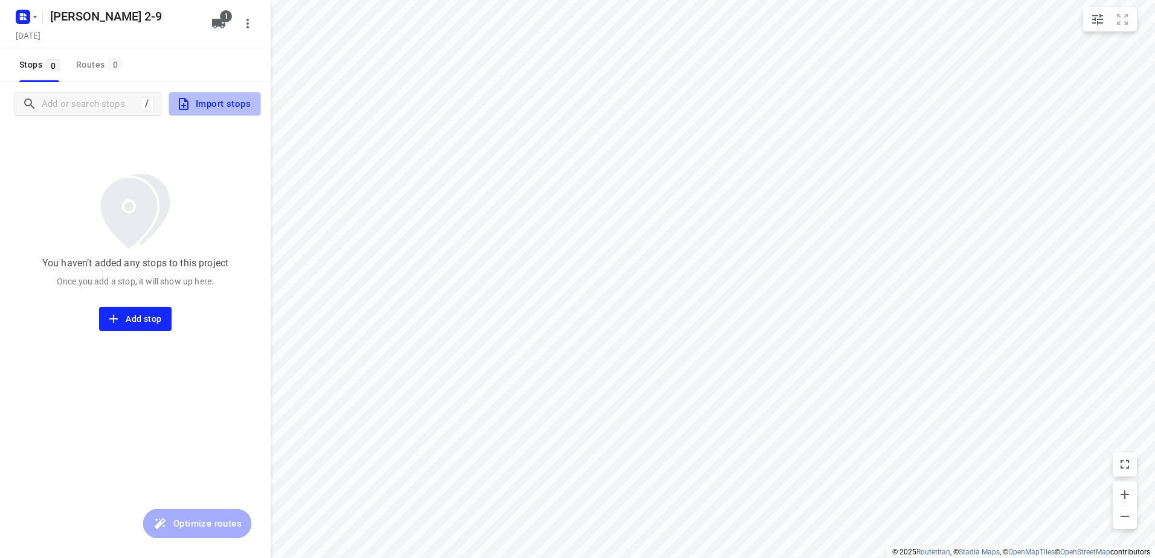
click at [226, 109] on span "Import stops" at bounding box center [213, 104] width 74 height 16
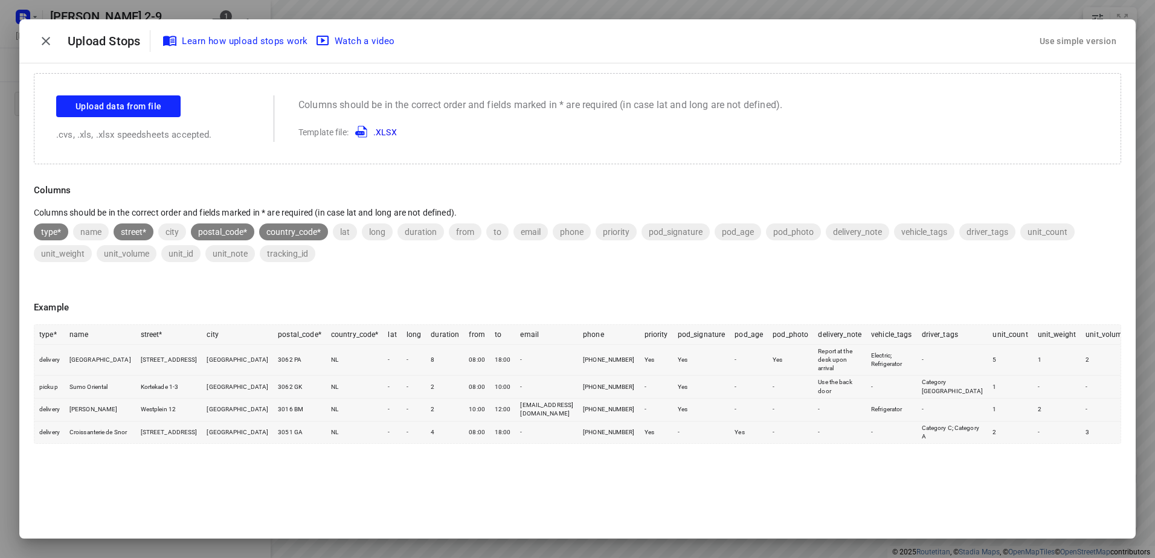
click at [1093, 46] on div "Use simple version" at bounding box center [1078, 41] width 82 height 20
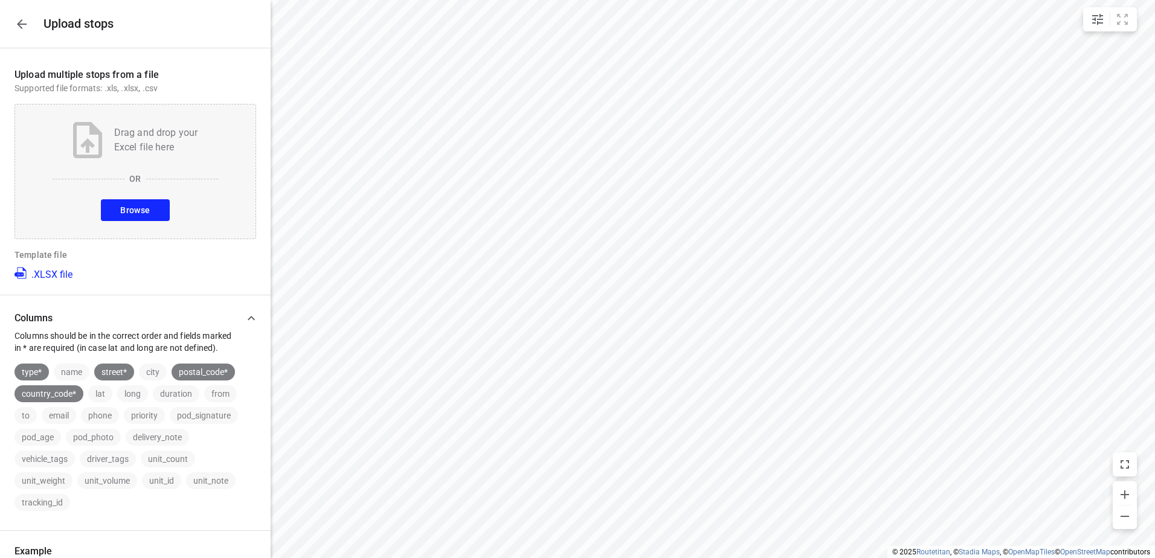
click at [140, 212] on span "Browse" at bounding box center [135, 210] width 30 height 15
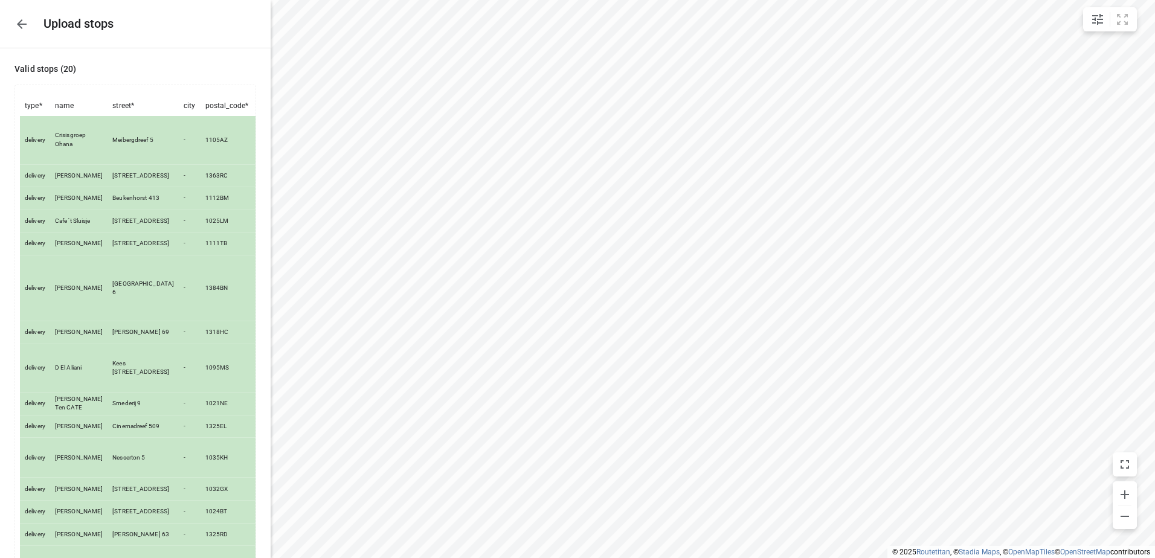
scroll to position [559, 0]
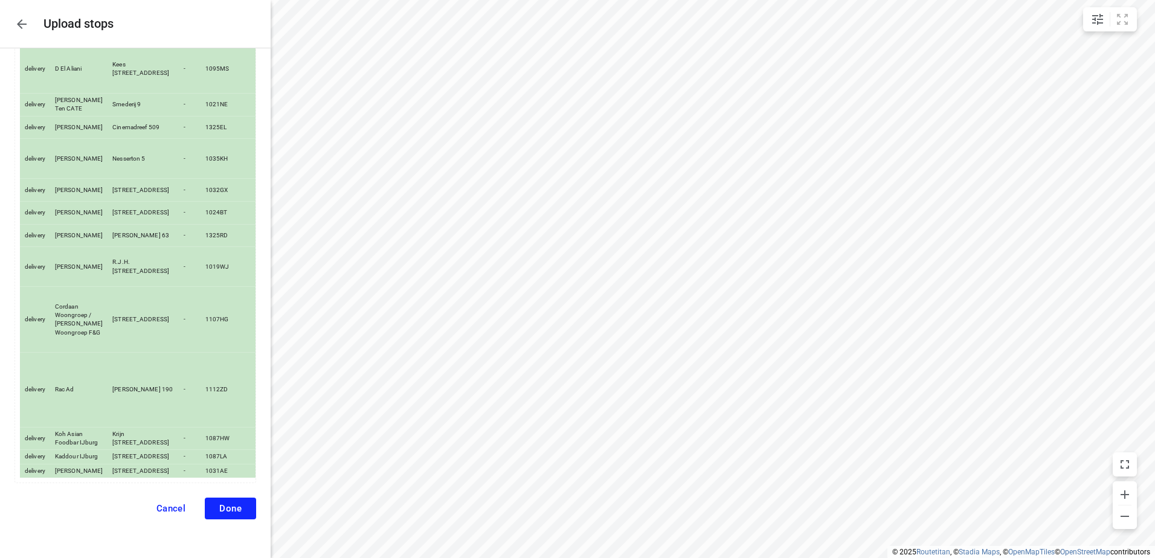
click at [219, 506] on span "Done" at bounding box center [230, 508] width 22 height 11
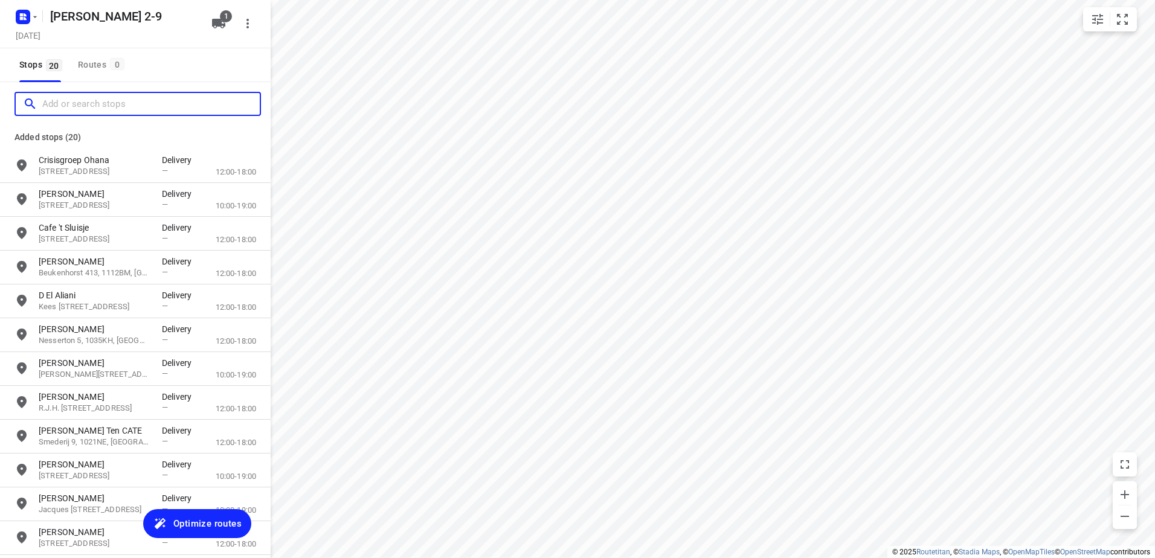
click at [123, 103] on input "Add or search stops" at bounding box center [150, 104] width 217 height 19
paste input "[STREET_ADDRESS]"
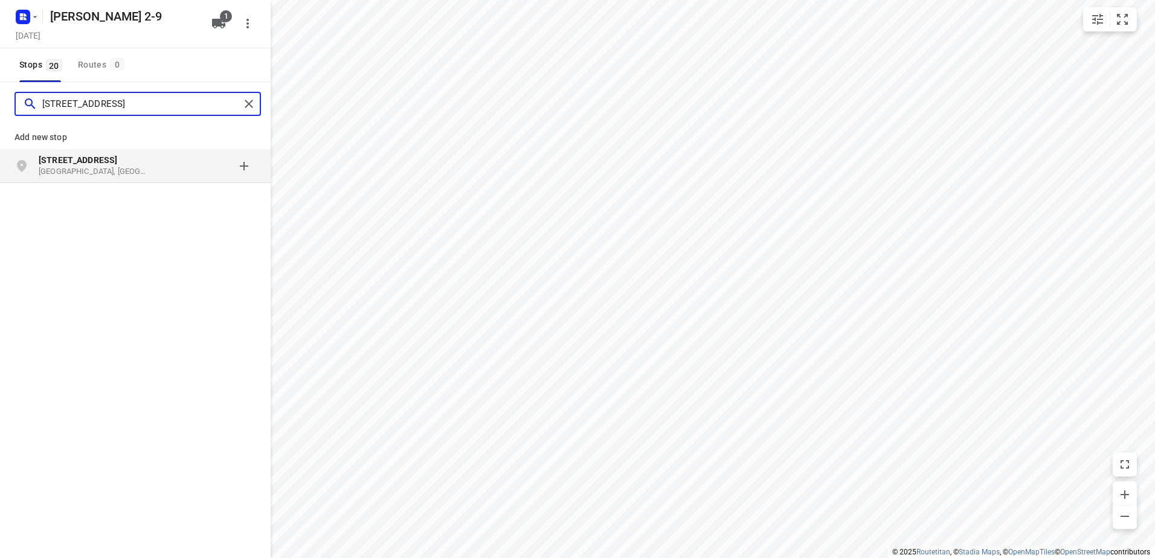
type input "[STREET_ADDRESS]"
click at [79, 170] on p "[GEOGRAPHIC_DATA], [GEOGRAPHIC_DATA]" at bounding box center [94, 171] width 111 height 11
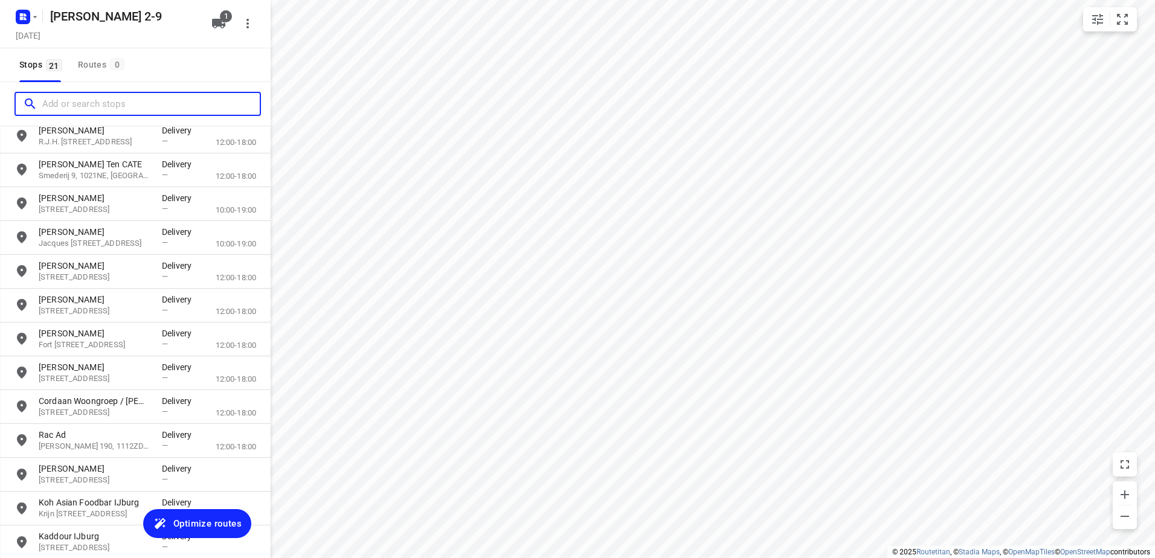
scroll to position [357, 0]
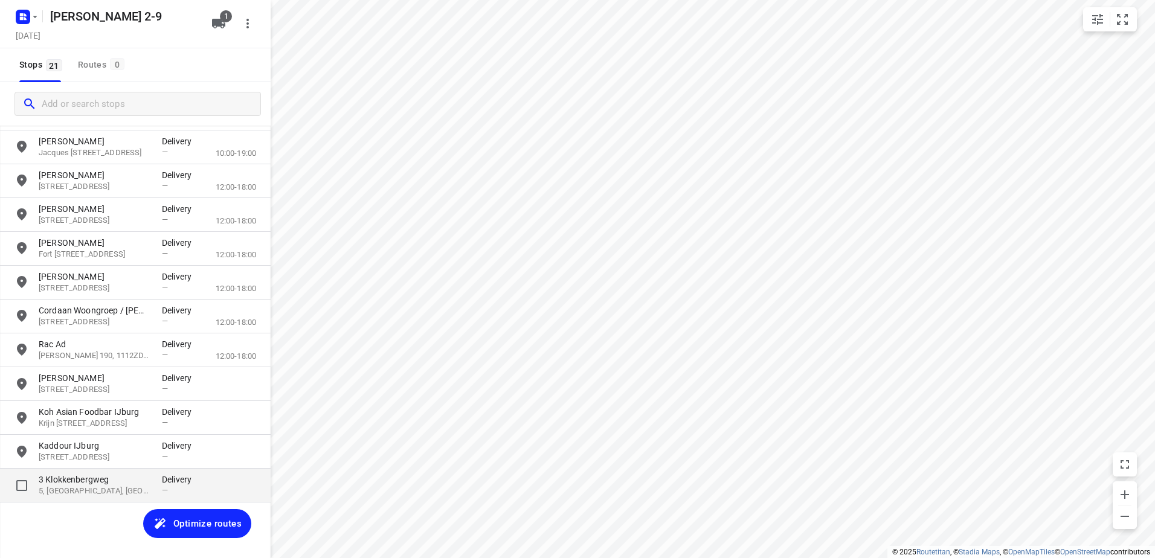
click at [91, 489] on p "5, [GEOGRAPHIC_DATA], [GEOGRAPHIC_DATA]" at bounding box center [94, 491] width 111 height 11
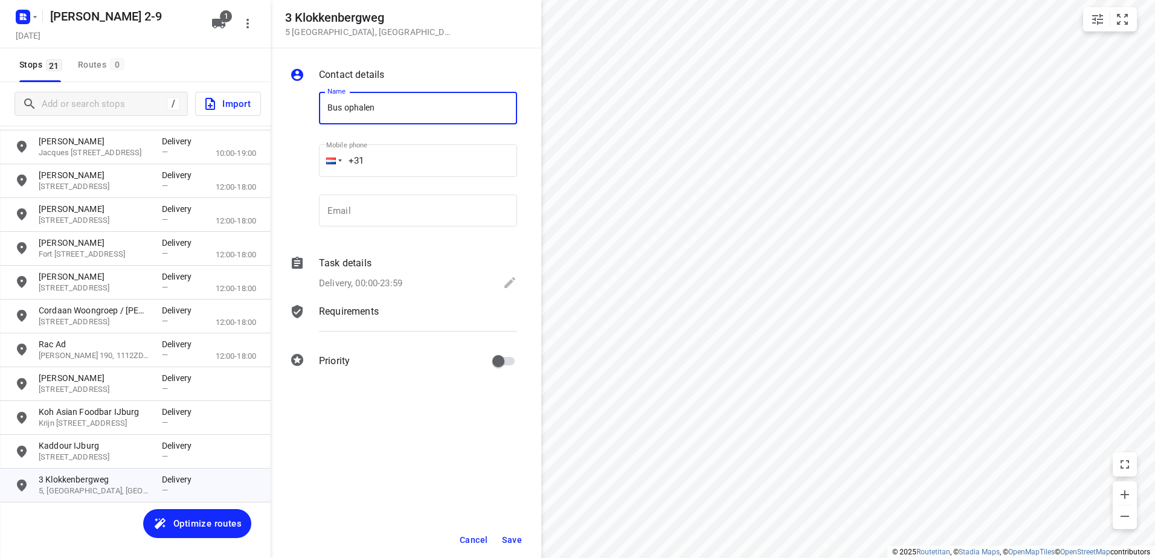
type input "Bus ophalen"
click at [503, 288] on icon at bounding box center [510, 282] width 14 height 14
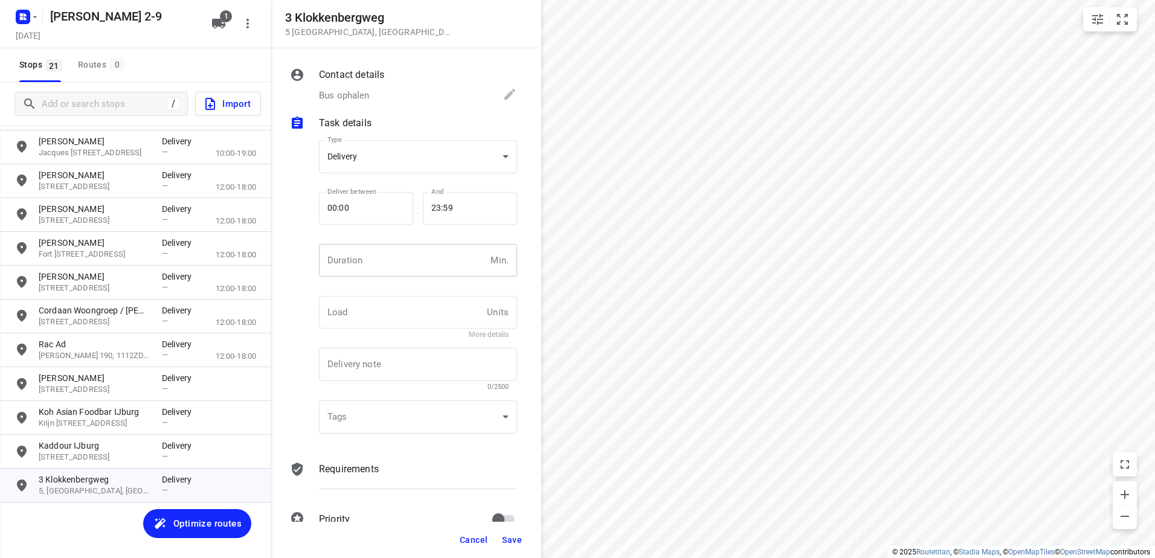
click at [382, 258] on input "number" at bounding box center [402, 260] width 167 height 33
type input "30"
click at [510, 536] on span "Save" at bounding box center [512, 540] width 20 height 10
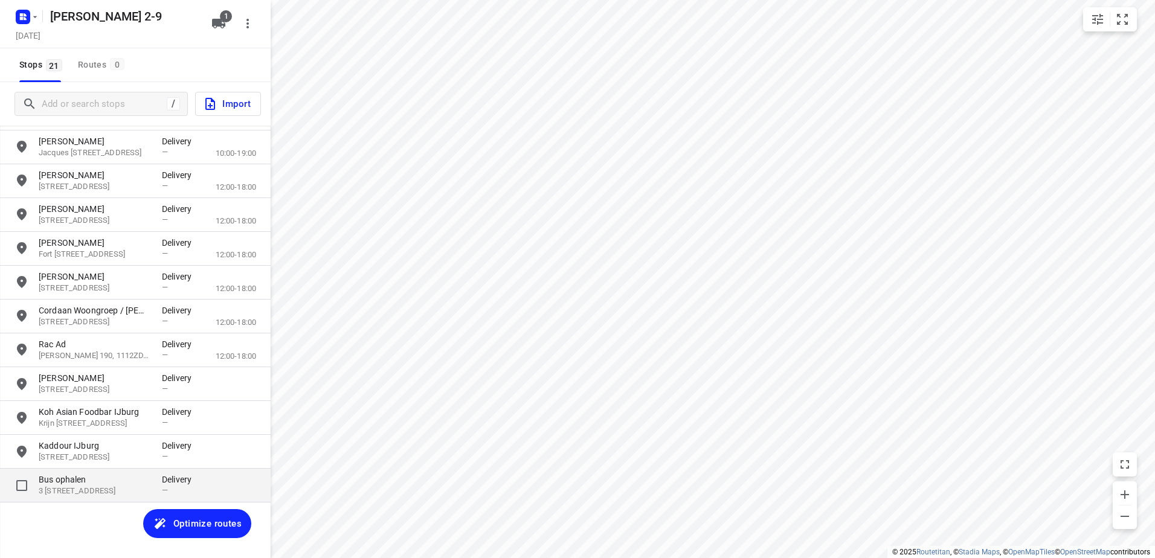
click at [68, 485] on p "Bus ophalen" at bounding box center [94, 480] width 111 height 12
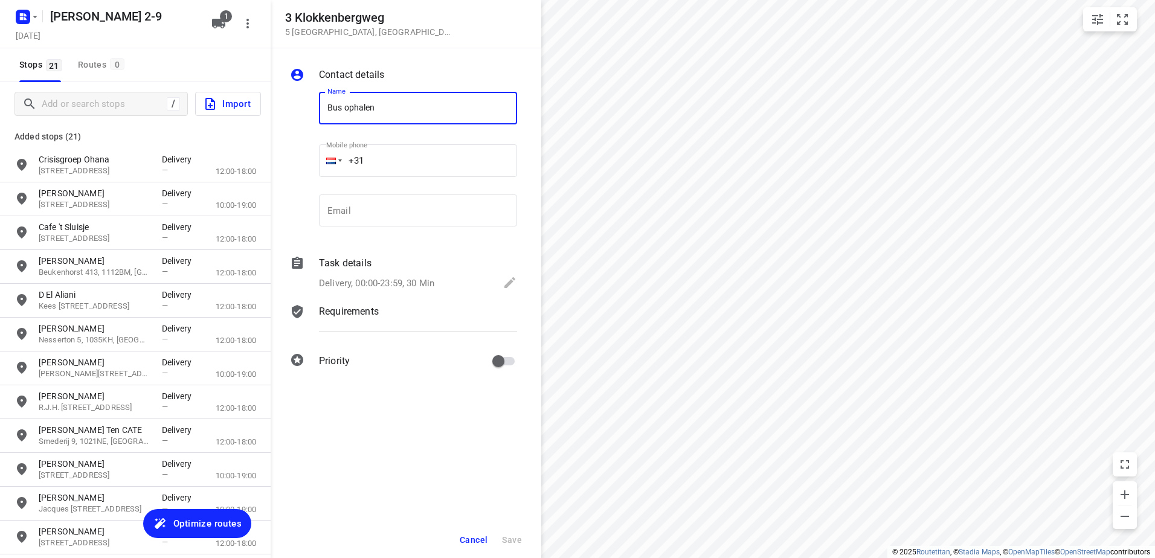
scroll to position [0, 0]
click at [115, 105] on input "Add or search stops" at bounding box center [104, 104] width 124 height 19
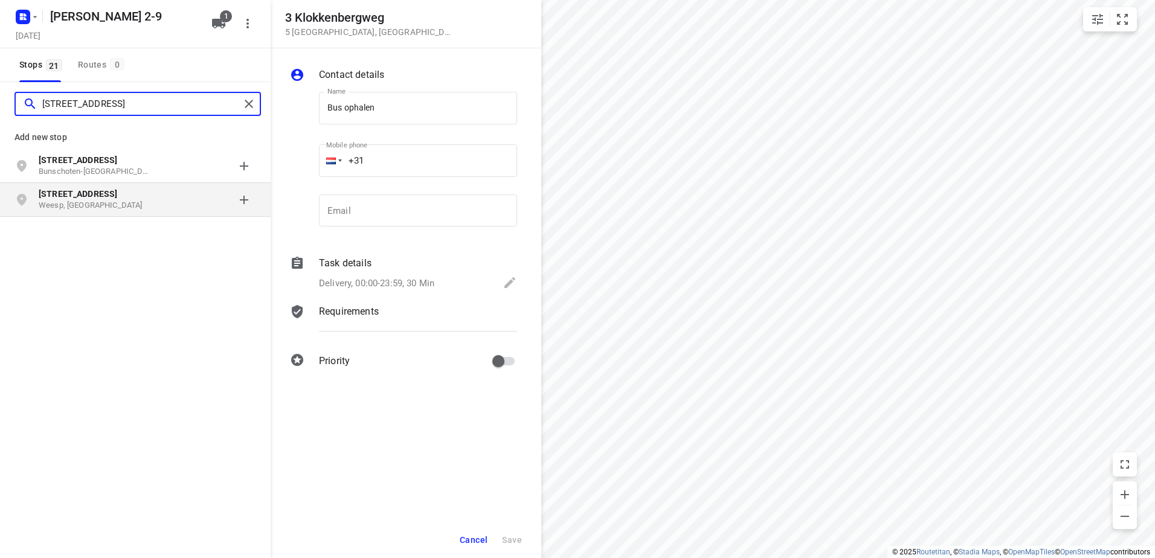
type input "[STREET_ADDRESS]"
click at [94, 196] on b "[STREET_ADDRESS]" at bounding box center [78, 194] width 79 height 10
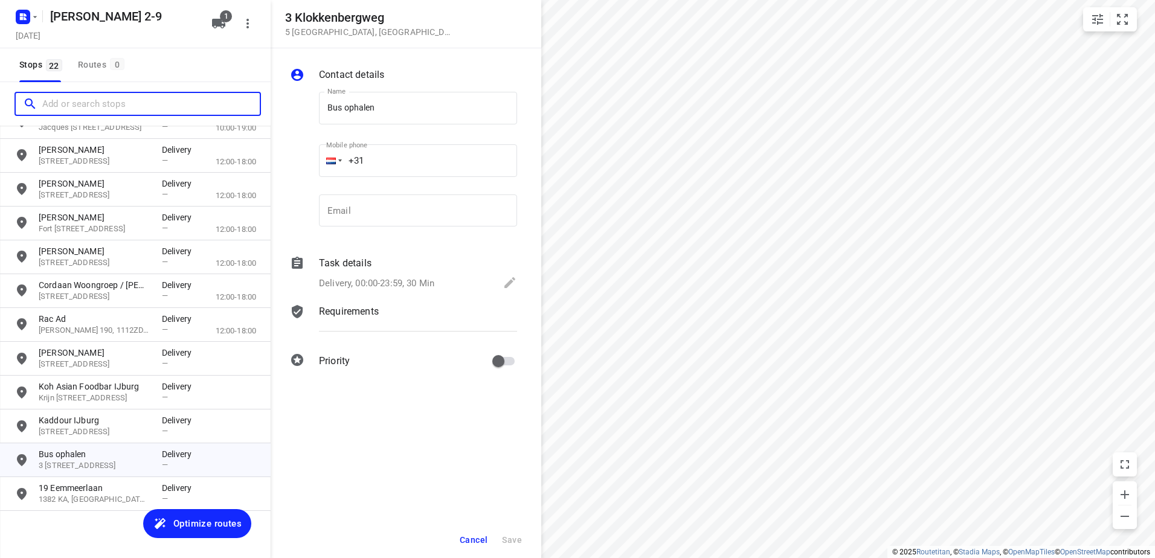
scroll to position [391, 0]
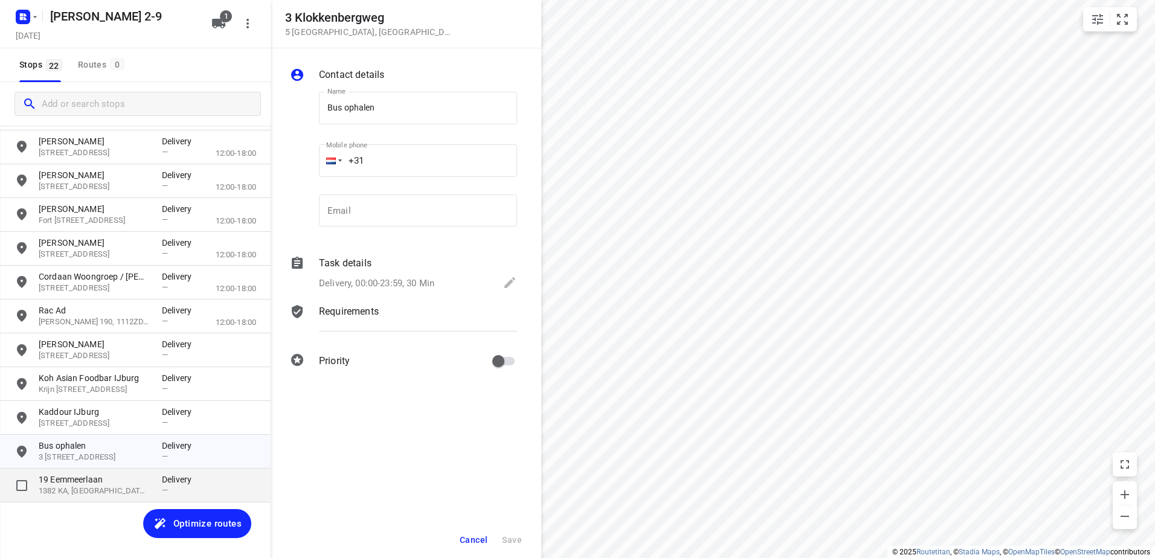
click at [85, 483] on p "19 Eemmeerlaan" at bounding box center [94, 480] width 111 height 12
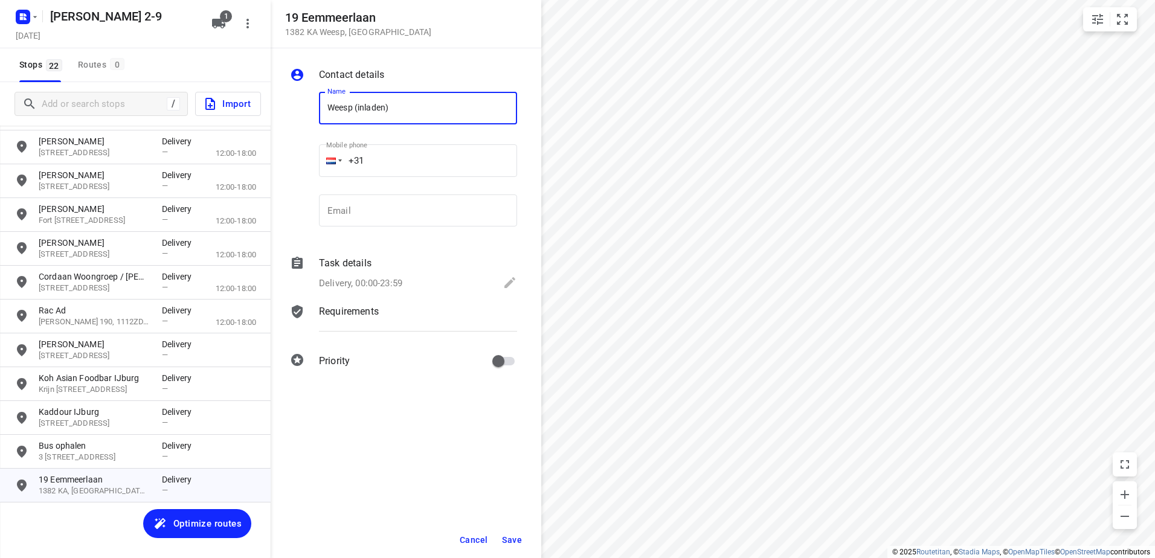
type input "Weesp (inladen)"
click at [510, 539] on span "Save" at bounding box center [512, 540] width 20 height 10
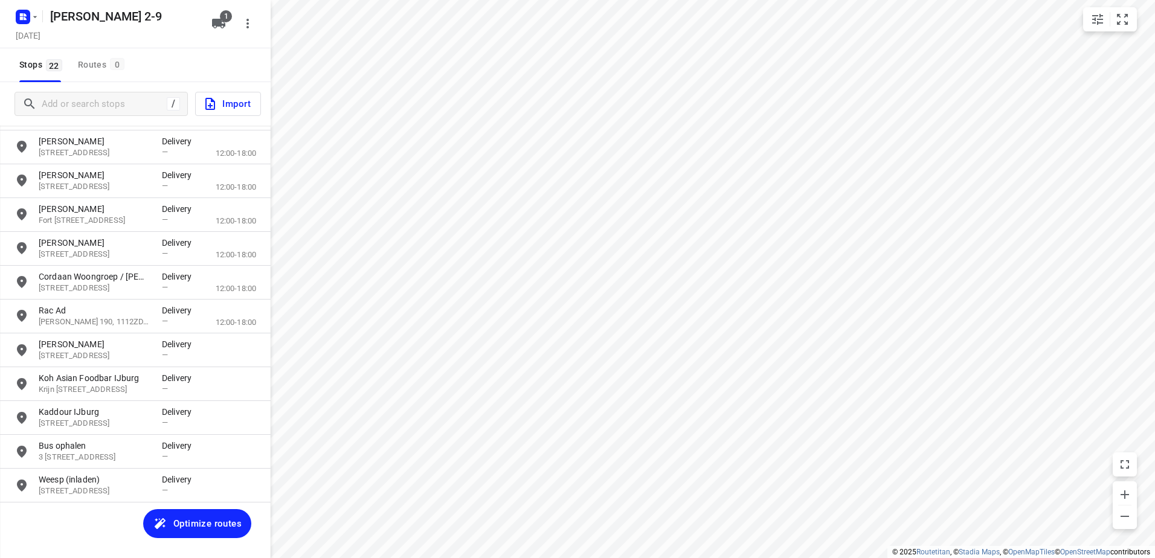
click at [198, 524] on span "Optimize routes" at bounding box center [207, 524] width 68 height 16
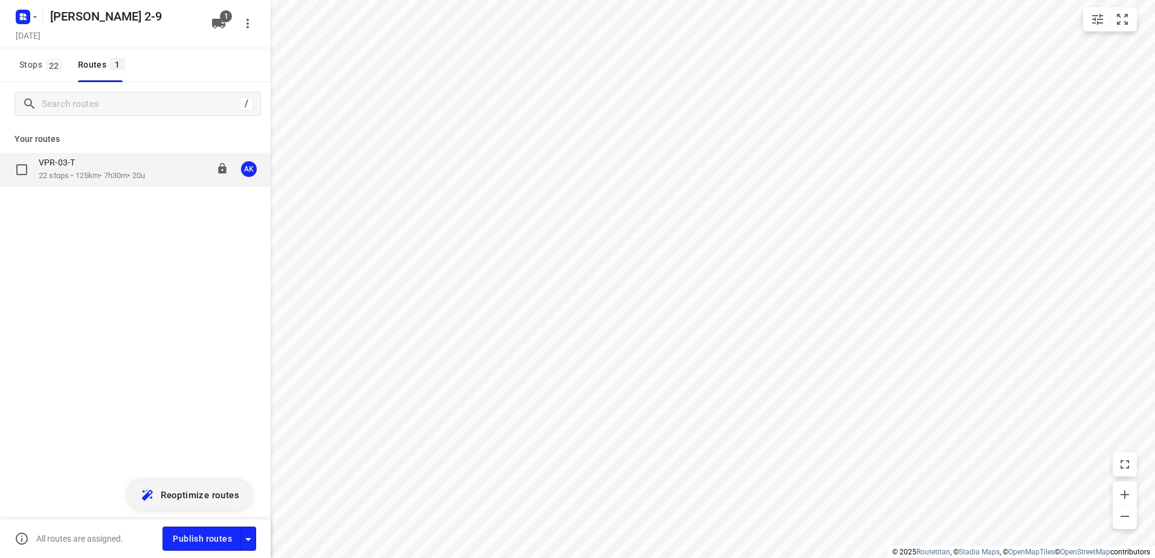
click at [83, 176] on p "22 stops • 125km • 7h30m • 20u" at bounding box center [92, 175] width 106 height 11
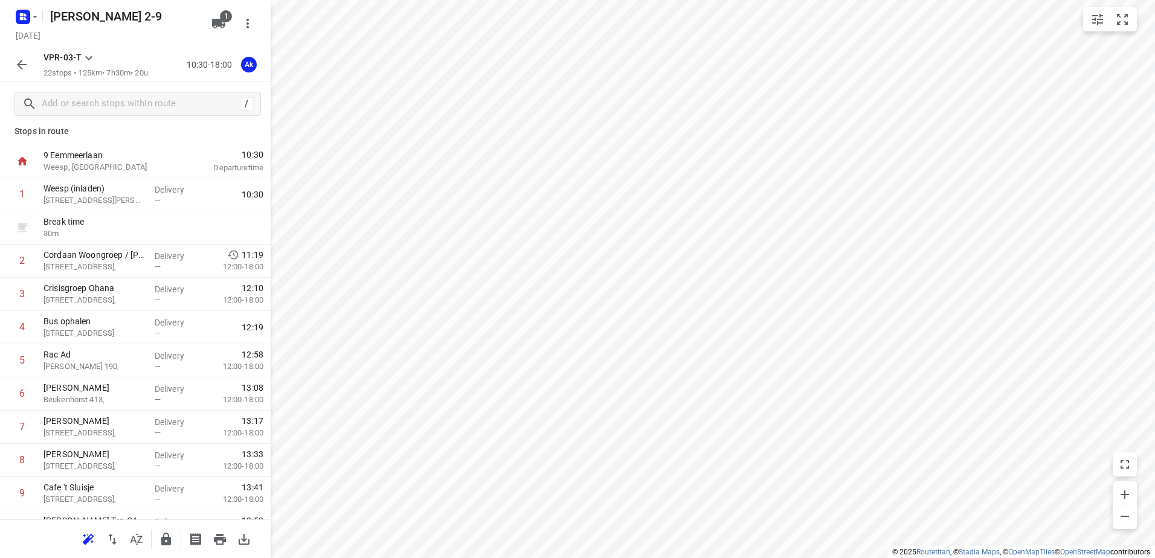
scroll to position [0, 0]
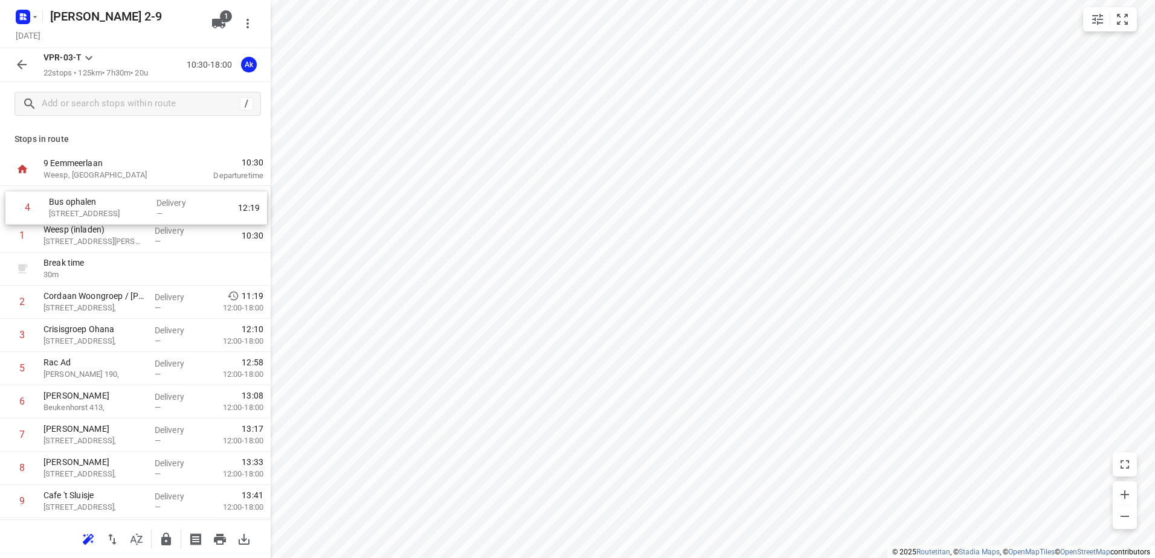
drag, startPoint x: 97, startPoint y: 343, endPoint x: 102, endPoint y: 211, distance: 131.8
click at [102, 211] on div "1 Weesp (inladen) 19 Eemmeerlaan, Weesp Delivery — 10:30 Break time 30 m 2 Cord…" at bounding box center [135, 568] width 271 height 764
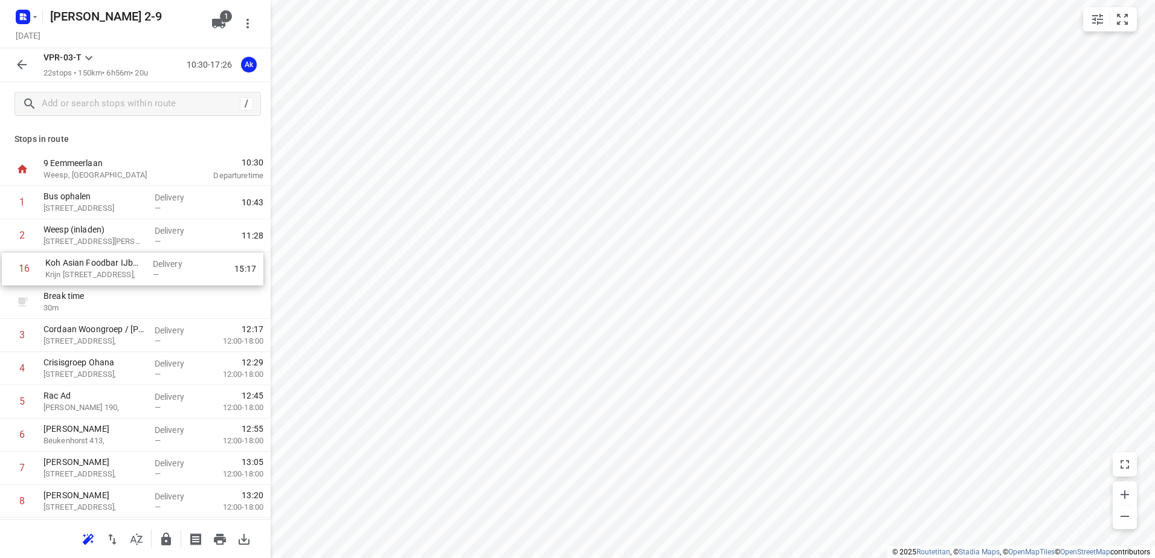
drag, startPoint x: 112, startPoint y: 394, endPoint x: 114, endPoint y: 264, distance: 129.9
click at [114, 265] on div "1 Bus ophalen 3 Klokkenbergweg, [GEOGRAPHIC_DATA] Delivery — 10:43 2 Weesp (inl…" at bounding box center [135, 568] width 271 height 764
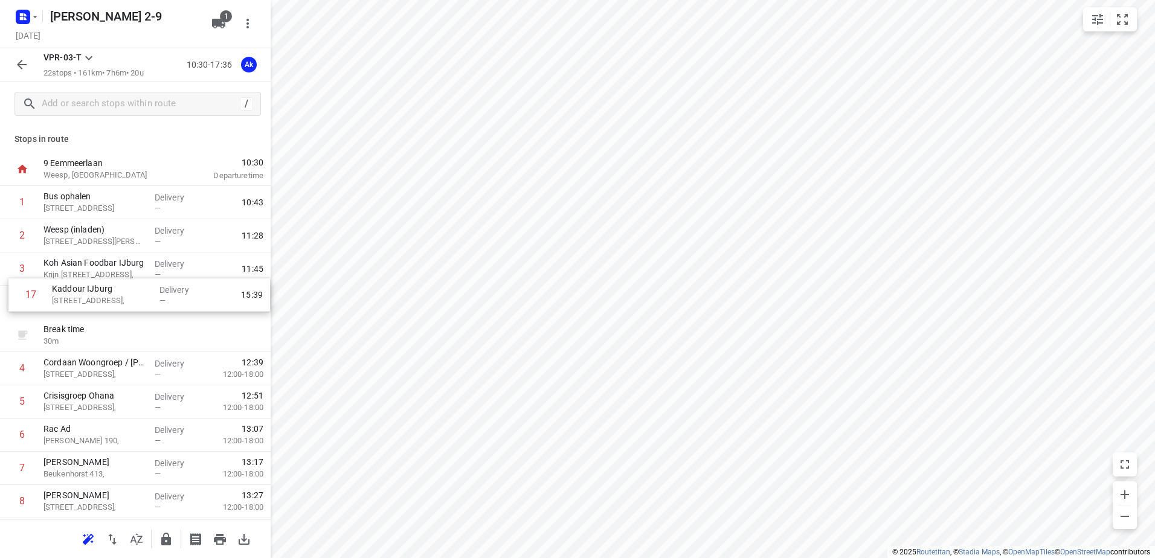
drag, startPoint x: 90, startPoint y: 369, endPoint x: 98, endPoint y: 297, distance: 72.4
click at [98, 297] on div "1 Bus ophalen 3 Klokkenbergweg, [GEOGRAPHIC_DATA] Delivery — 10:43 2 Weesp (inl…" at bounding box center [135, 568] width 271 height 764
drag, startPoint x: 94, startPoint y: 275, endPoint x: 94, endPoint y: 303, distance: 27.2
click at [94, 303] on div "1 Bus ophalen 3 Klokkenbergweg, [GEOGRAPHIC_DATA] Delivery — 10:43 2 Weesp (inl…" at bounding box center [135, 568] width 271 height 764
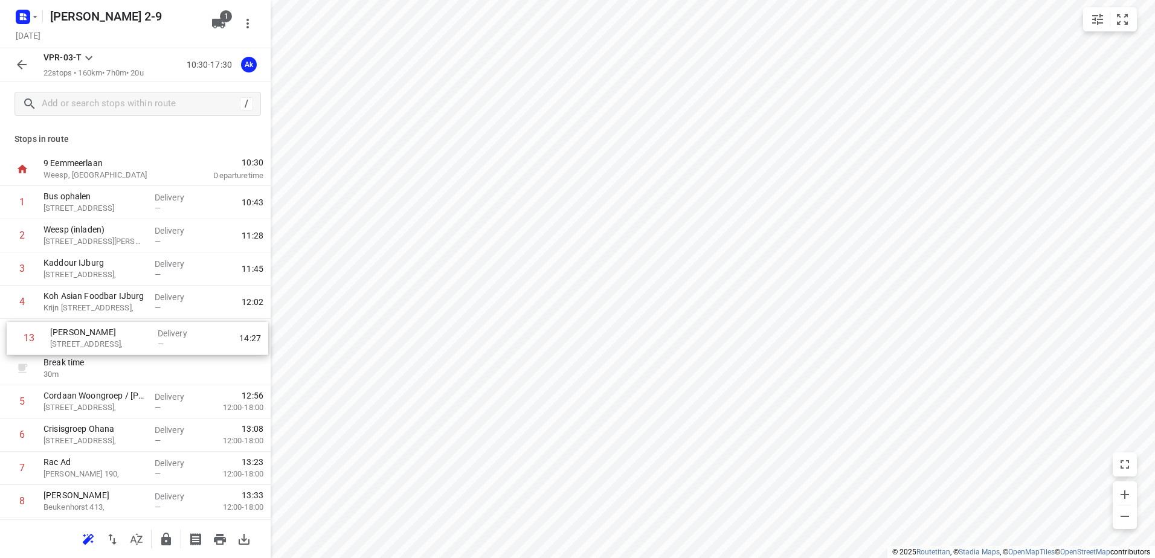
drag, startPoint x: 86, startPoint y: 356, endPoint x: 93, endPoint y: 339, distance: 18.2
click at [93, 339] on div "1 Bus ophalen 3 Klokkenbergweg, [GEOGRAPHIC_DATA] Delivery — 10:43 2 Weesp (inl…" at bounding box center [135, 568] width 271 height 764
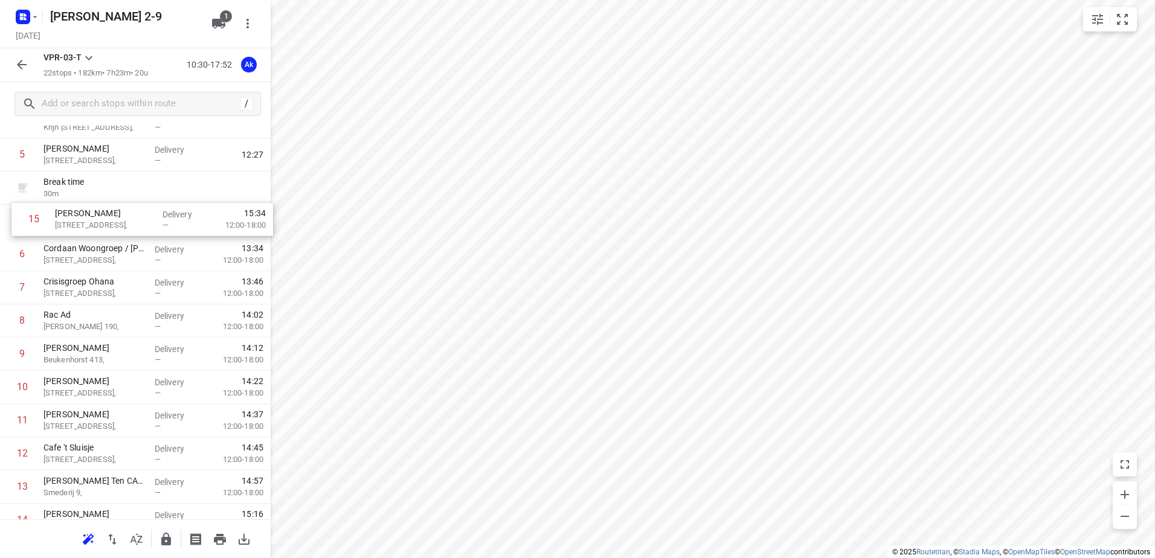
scroll to position [176, 0]
drag, startPoint x: 94, startPoint y: 513, endPoint x: 109, endPoint y: 217, distance: 296.4
click at [106, 211] on div "1 Bus ophalen 3 Klokkenbergweg, [GEOGRAPHIC_DATA] Delivery — 10:43 2 Weesp ([GE…" at bounding box center [135, 392] width 271 height 764
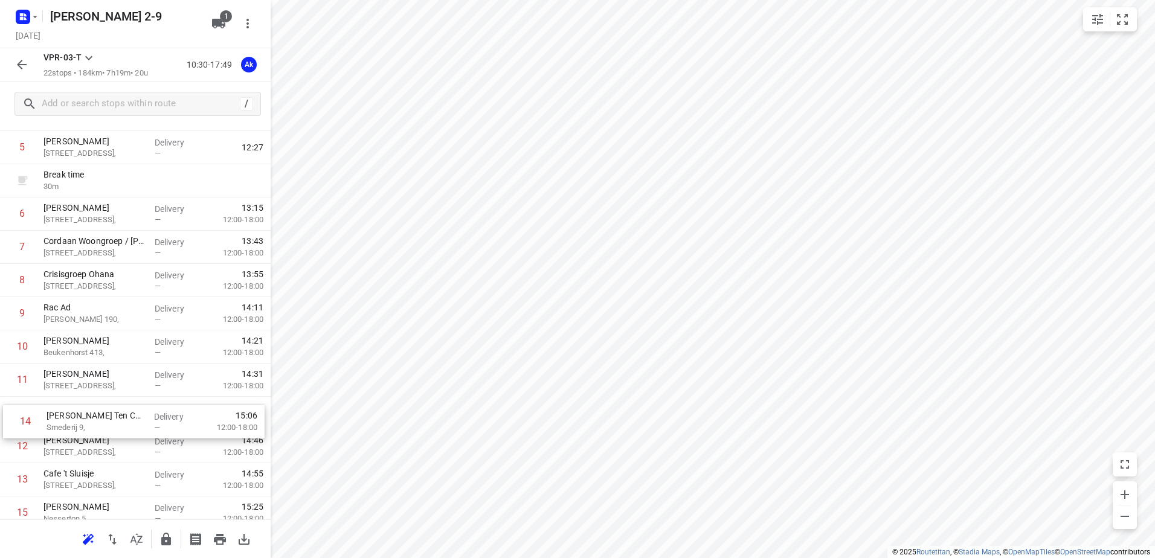
scroll to position [191, 0]
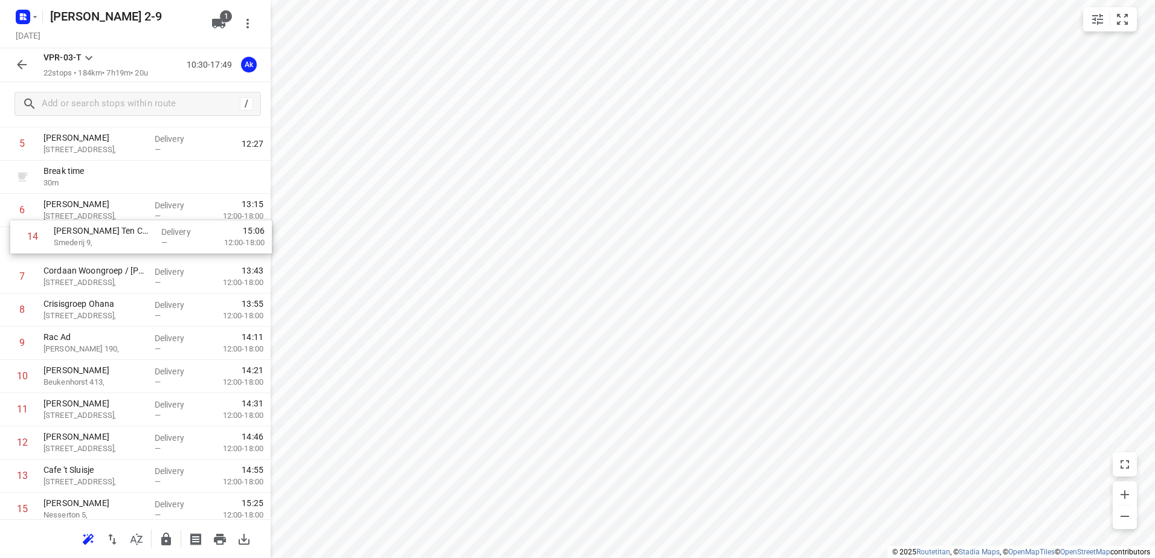
drag, startPoint x: 90, startPoint y: 497, endPoint x: 100, endPoint y: 239, distance: 258.1
click at [100, 239] on div "1 Bus ophalen 3 Klokkenbergweg, [GEOGRAPHIC_DATA] Delivery — 10:43 2 Weesp ([GE…" at bounding box center [135, 377] width 271 height 764
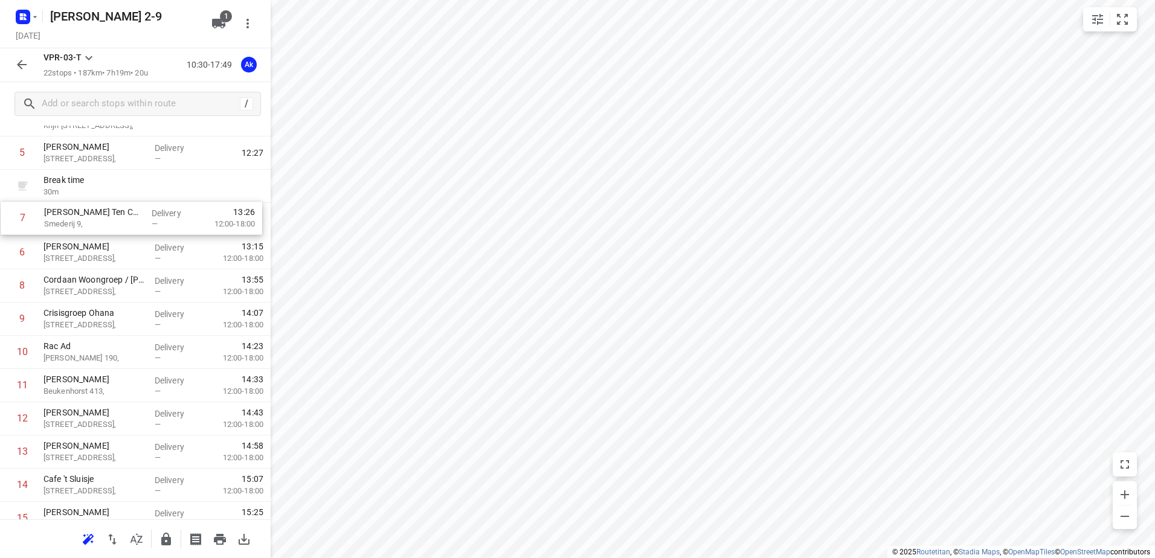
drag, startPoint x: 82, startPoint y: 251, endPoint x: 82, endPoint y: 221, distance: 29.6
click at [82, 221] on div "1 Bus ophalen 3 Klokkenbergweg, [GEOGRAPHIC_DATA] Delivery — 10:43 2 Weesp ([GE…" at bounding box center [135, 386] width 271 height 764
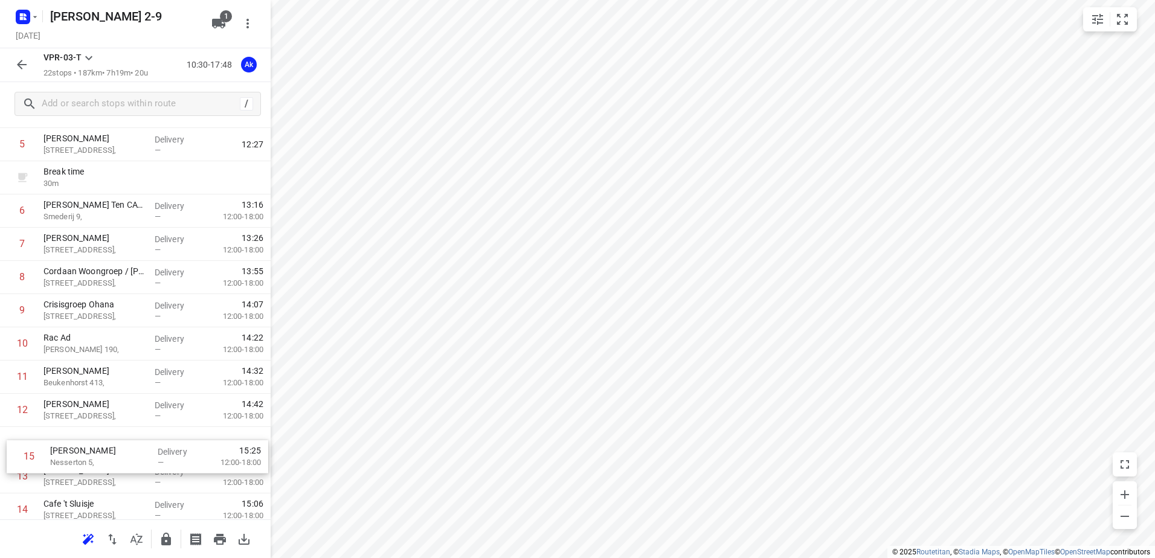
scroll to position [193, 0]
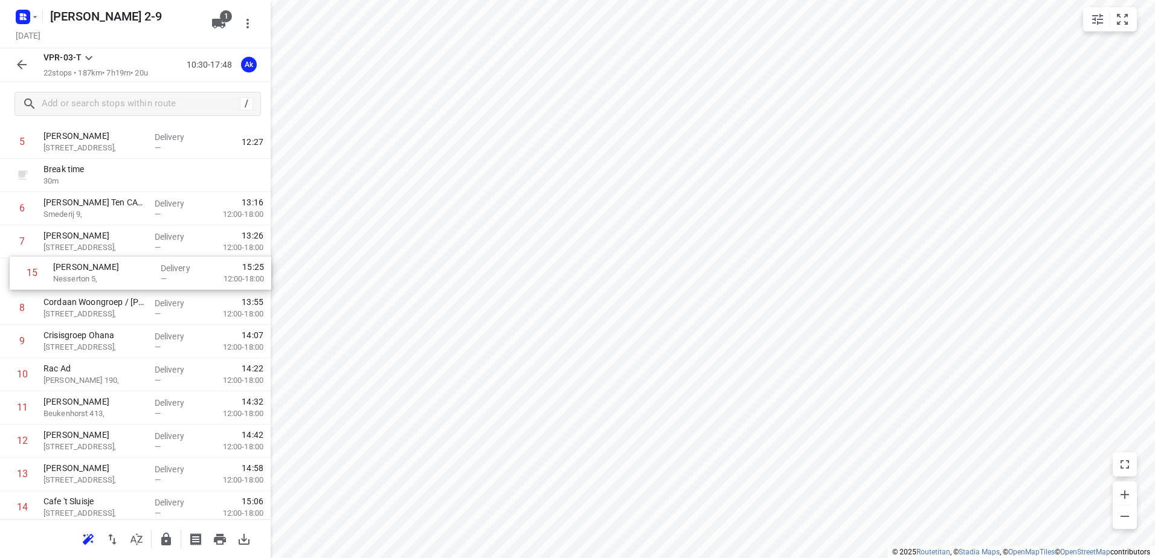
drag, startPoint x: 79, startPoint y: 516, endPoint x: 89, endPoint y: 267, distance: 249.7
click at [89, 267] on div "1 Bus ophalen 3 Klokkenbergweg, [GEOGRAPHIC_DATA] Delivery — 10:43 2 Weesp ([GE…" at bounding box center [135, 375] width 271 height 764
click at [34, 21] on icon "button" at bounding box center [35, 17] width 10 height 10
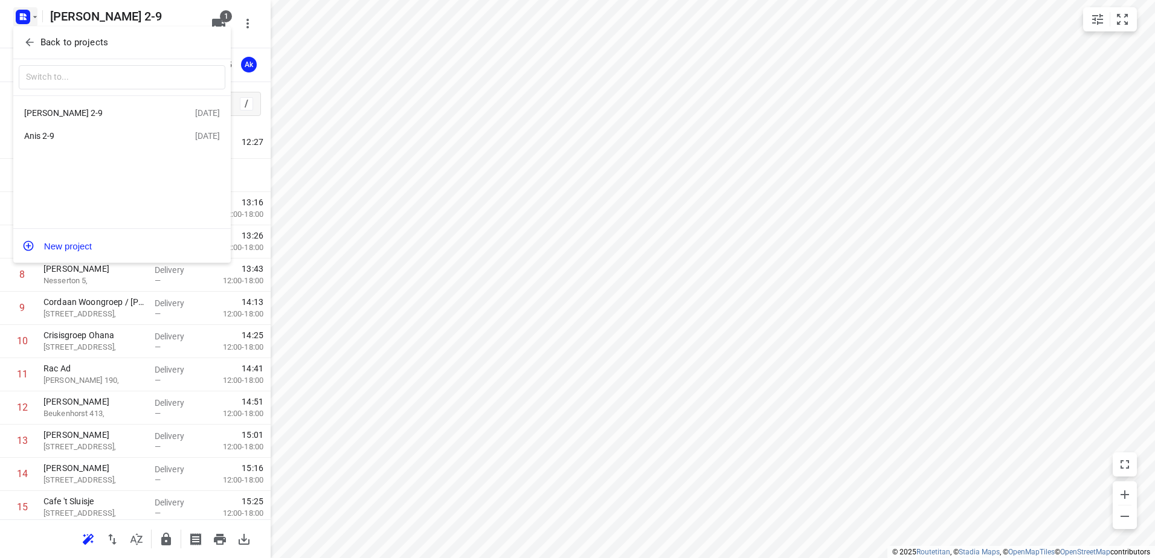
click at [36, 136] on div "Anis 2-9" at bounding box center [93, 136] width 139 height 10
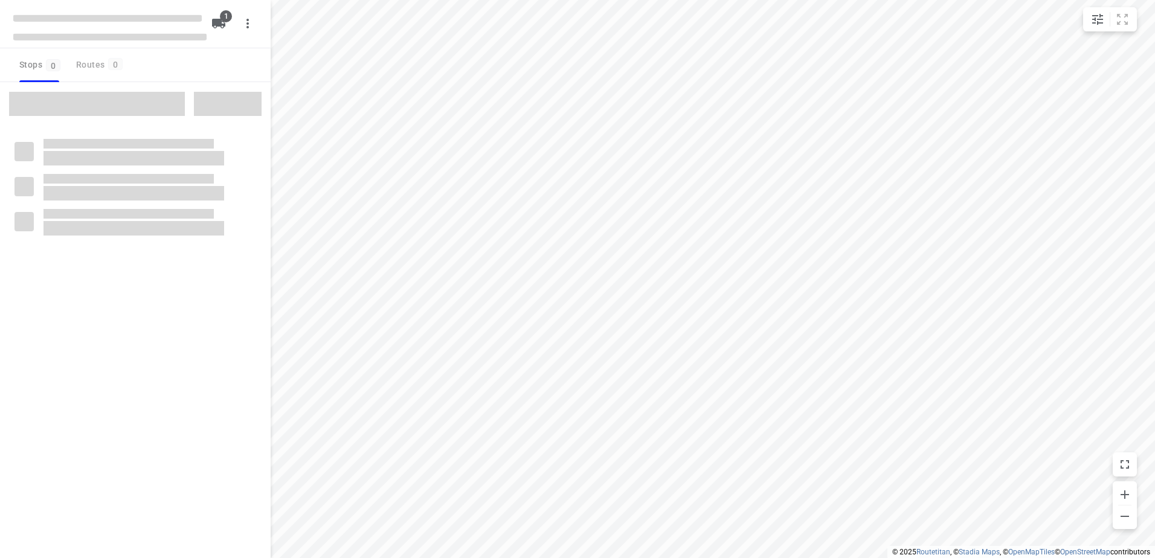
type input "distance"
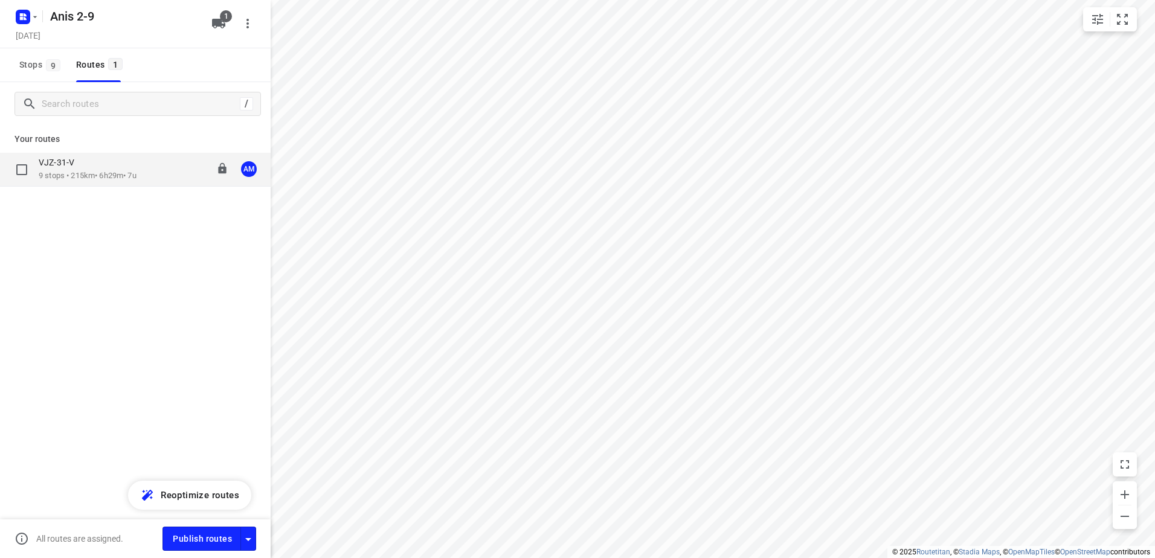
click at [64, 170] on div "VJZ-31-V" at bounding box center [88, 163] width 98 height 13
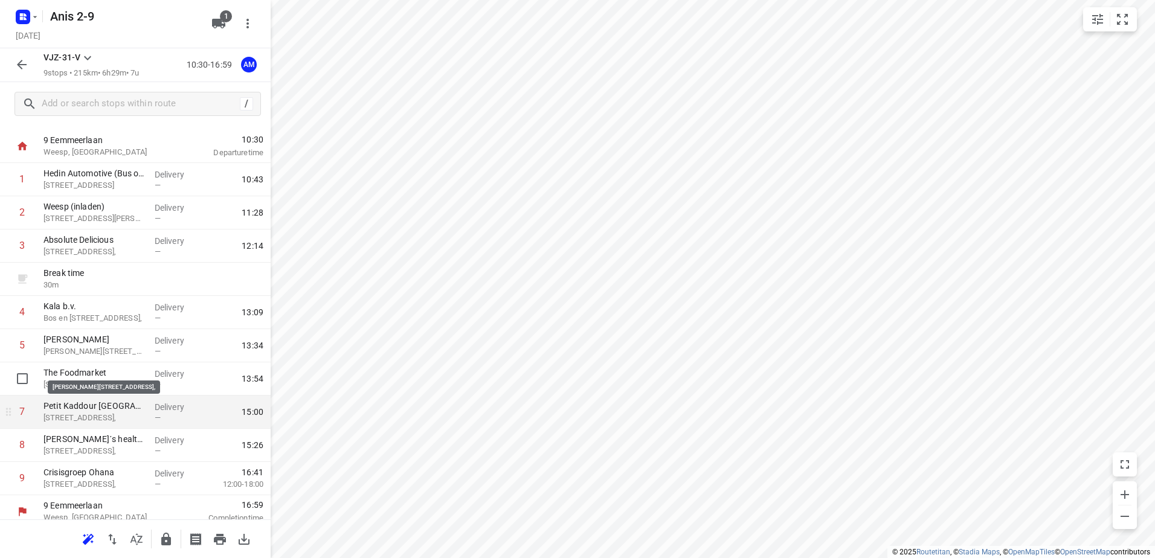
scroll to position [32, 0]
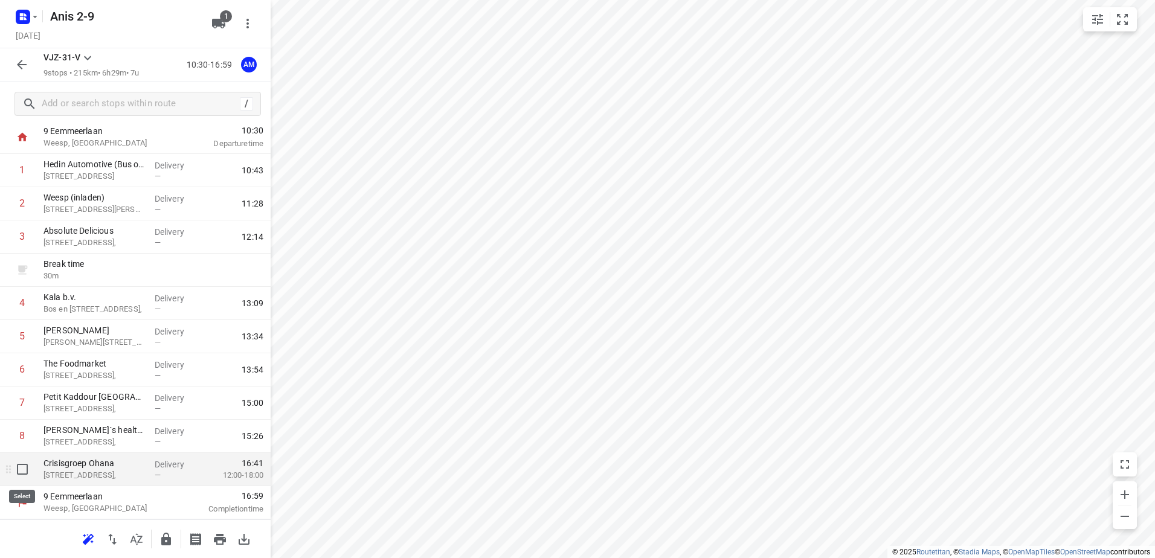
click at [19, 469] on input "checkbox" at bounding box center [22, 469] width 24 height 24
checkbox input "true"
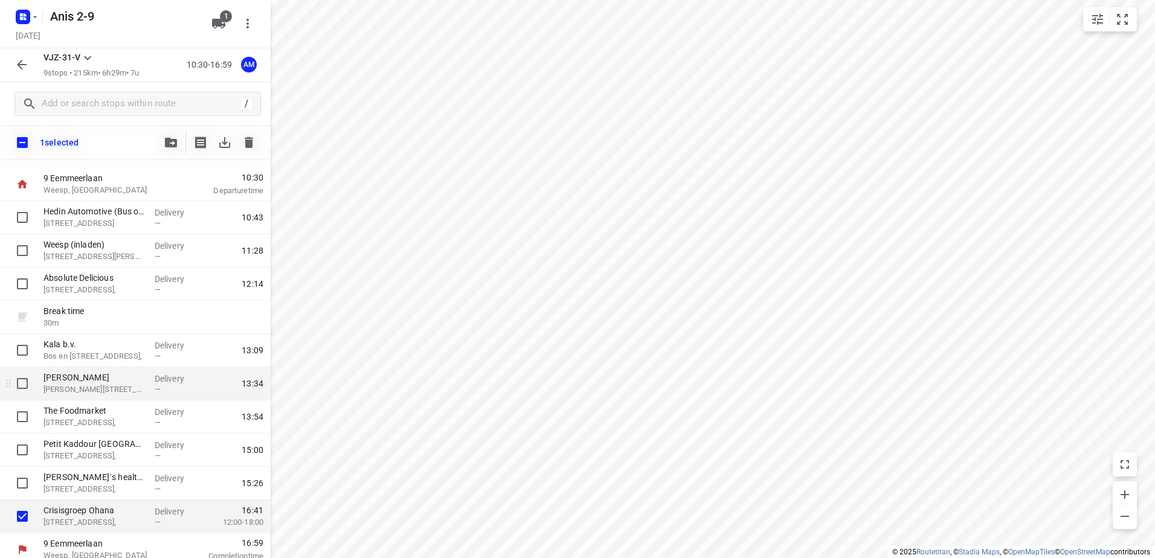
scroll to position [27, 0]
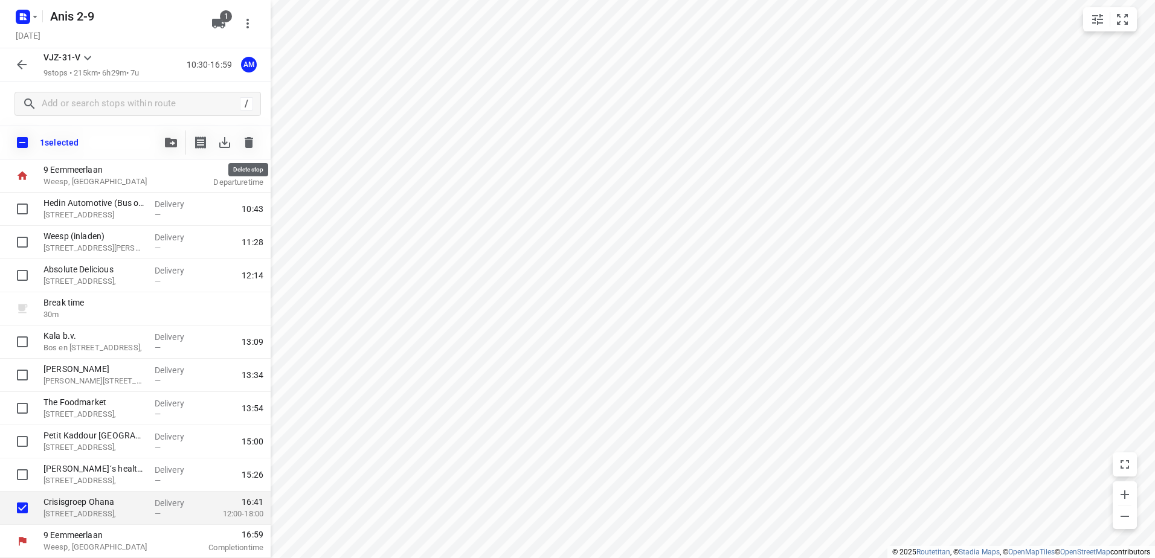
click at [248, 143] on icon "button" at bounding box center [249, 142] width 8 height 11
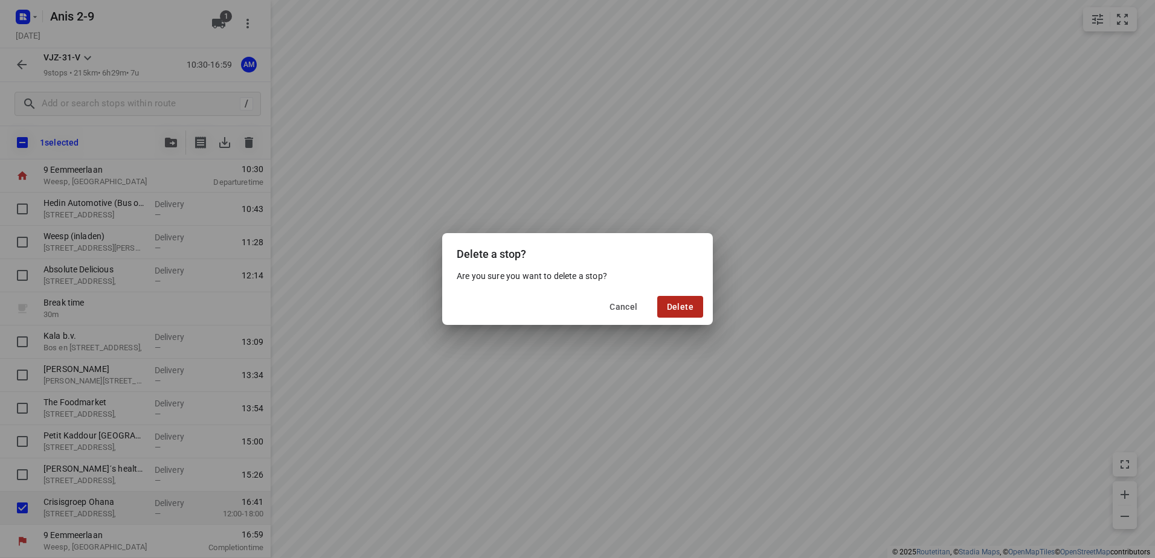
click at [685, 303] on span "Delete" at bounding box center [680, 307] width 27 height 10
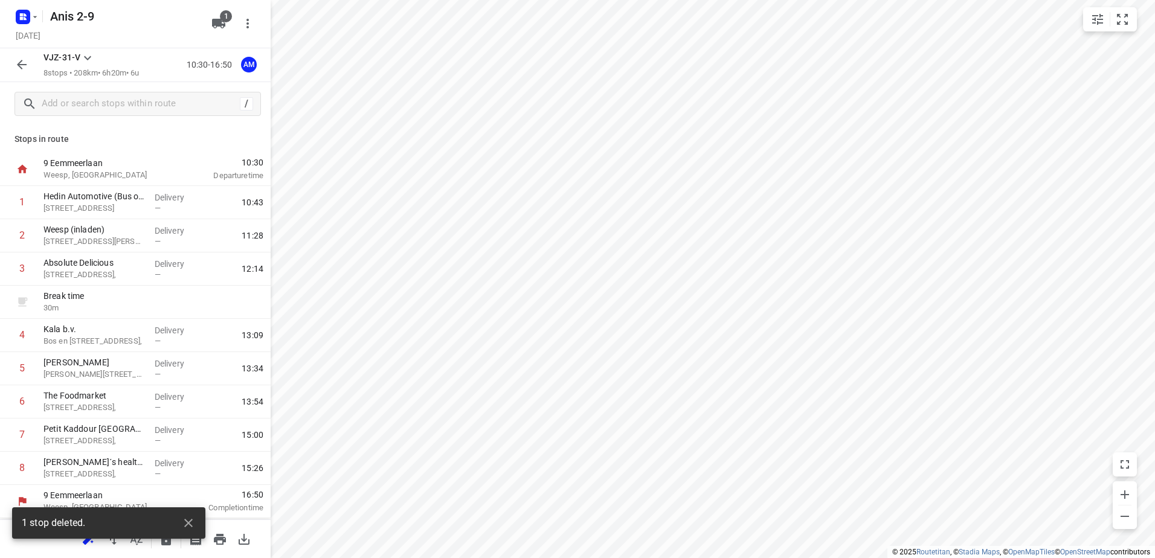
scroll to position [0, 0]
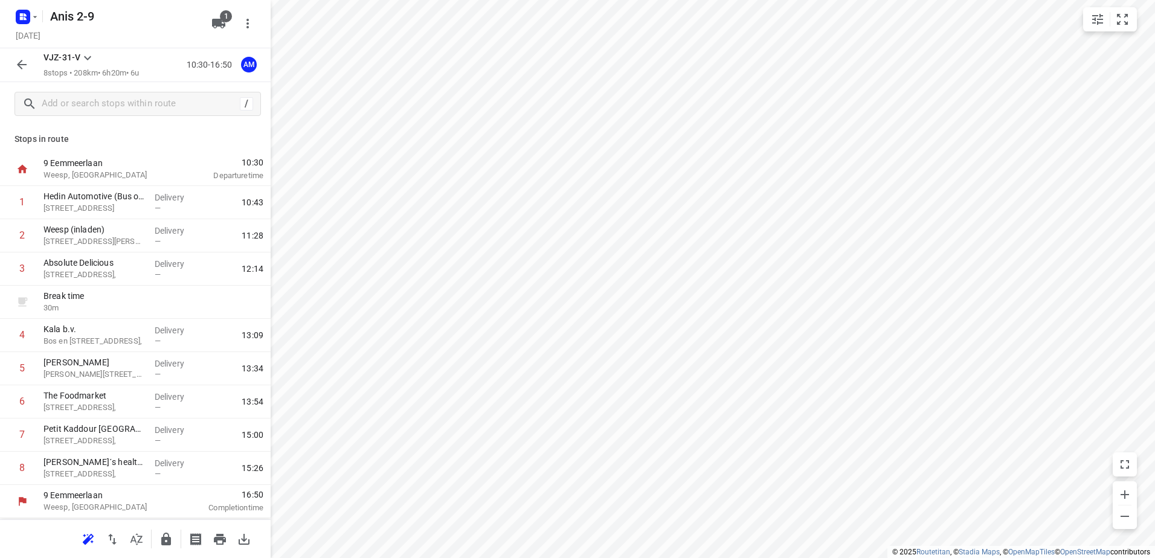
click at [18, 67] on icon "button" at bounding box center [21, 64] width 14 height 14
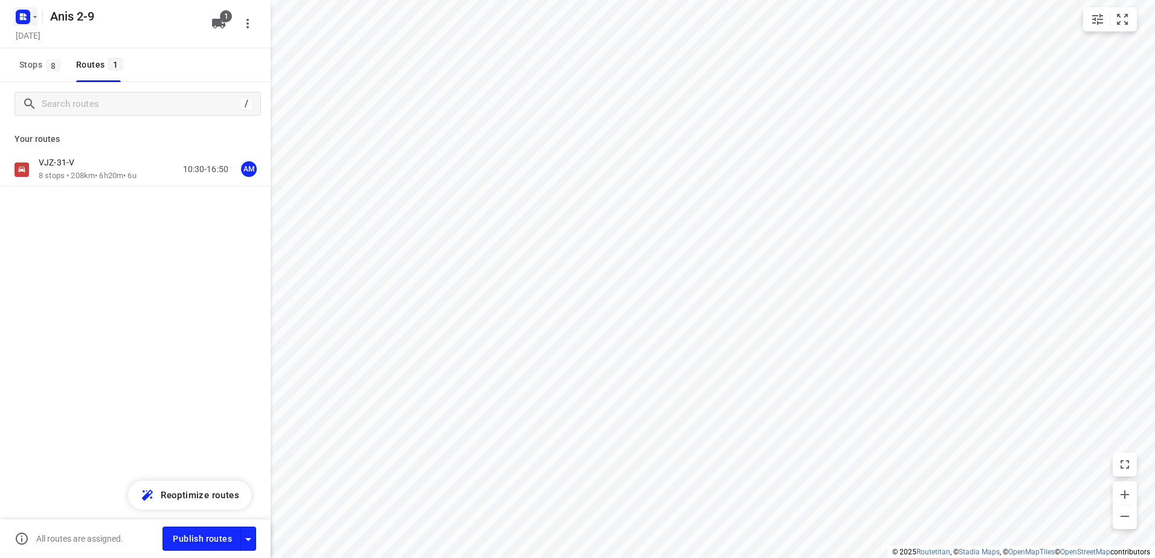
click at [37, 19] on icon "button" at bounding box center [35, 17] width 10 height 10
click at [50, 111] on div "[PERSON_NAME] 2-9" at bounding box center [93, 113] width 139 height 10
click at [60, 169] on div "VPR-03-T" at bounding box center [92, 163] width 106 height 13
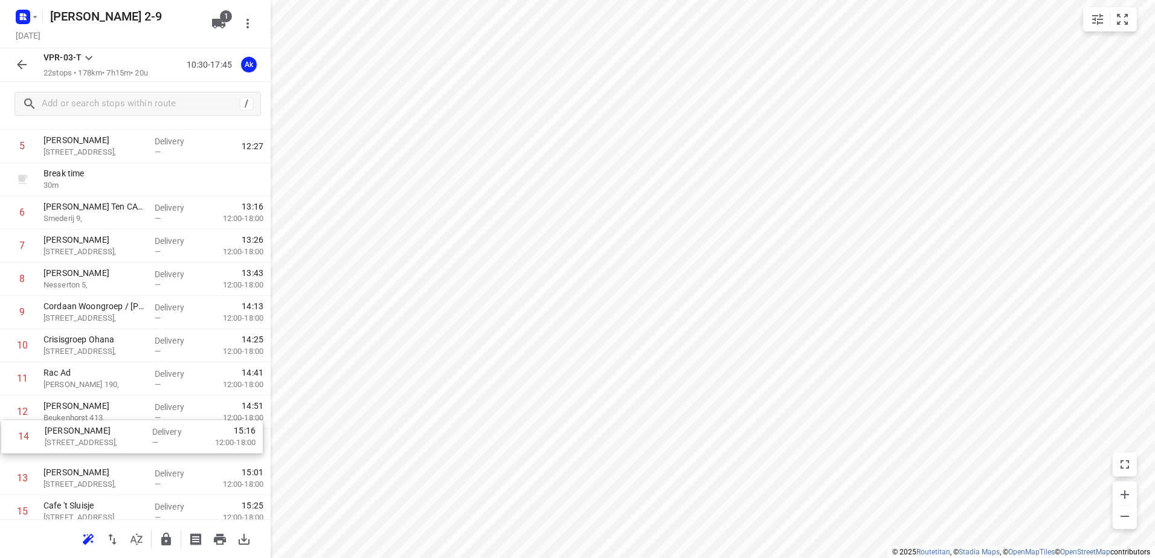
scroll to position [189, 0]
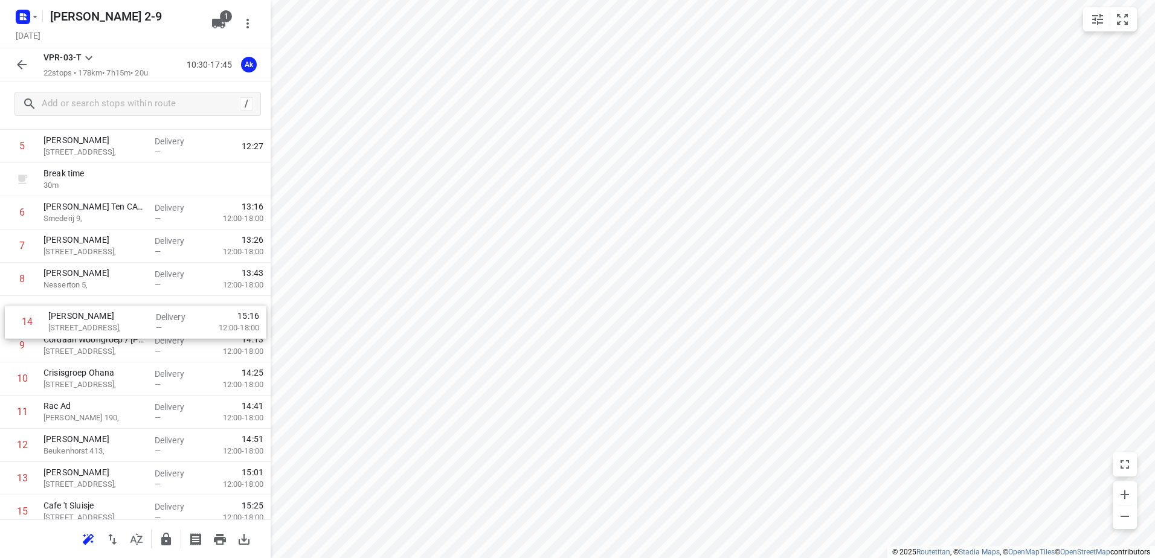
drag, startPoint x: 78, startPoint y: 491, endPoint x: 85, endPoint y: 323, distance: 167.5
click at [85, 323] on div "1 Bus ophalen 3 Klokkenbergweg, [GEOGRAPHIC_DATA] Delivery — 10:43 2 Weesp ([GE…" at bounding box center [135, 379] width 271 height 764
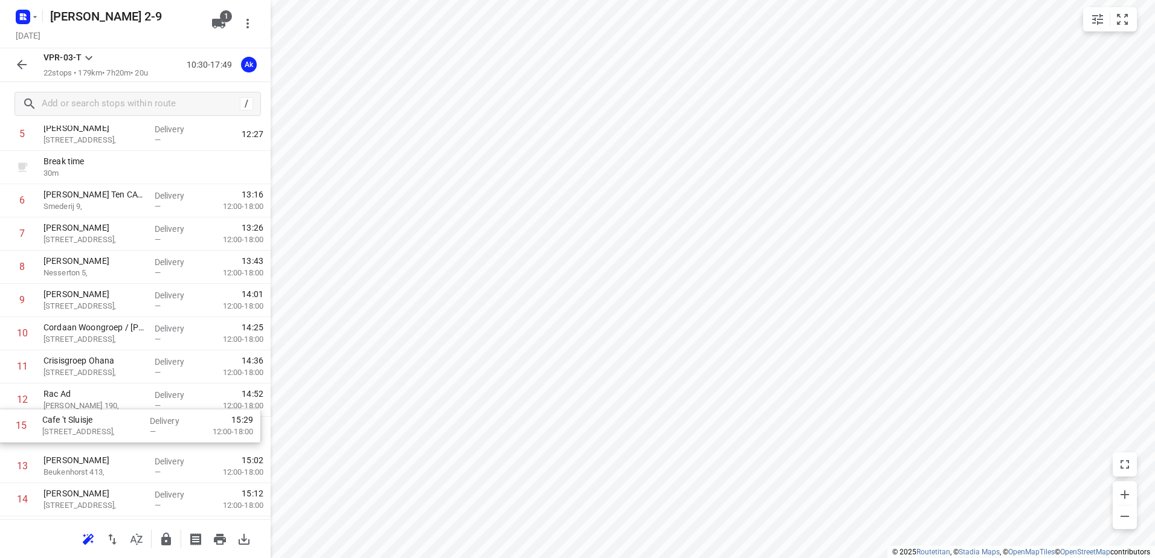
scroll to position [201, 0]
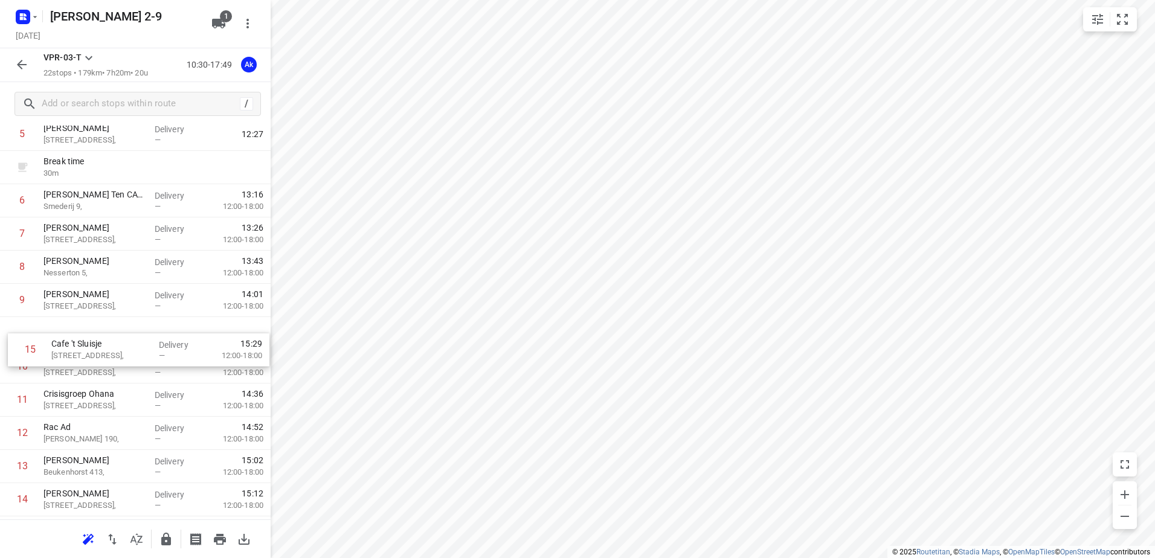
drag, startPoint x: 76, startPoint y: 512, endPoint x: 84, endPoint y: 337, distance: 175.4
click at [84, 337] on div "1 Bus ophalen 3 Klokkenbergweg, [GEOGRAPHIC_DATA] Delivery — 10:43 2 Weesp ([GE…" at bounding box center [135, 367] width 271 height 764
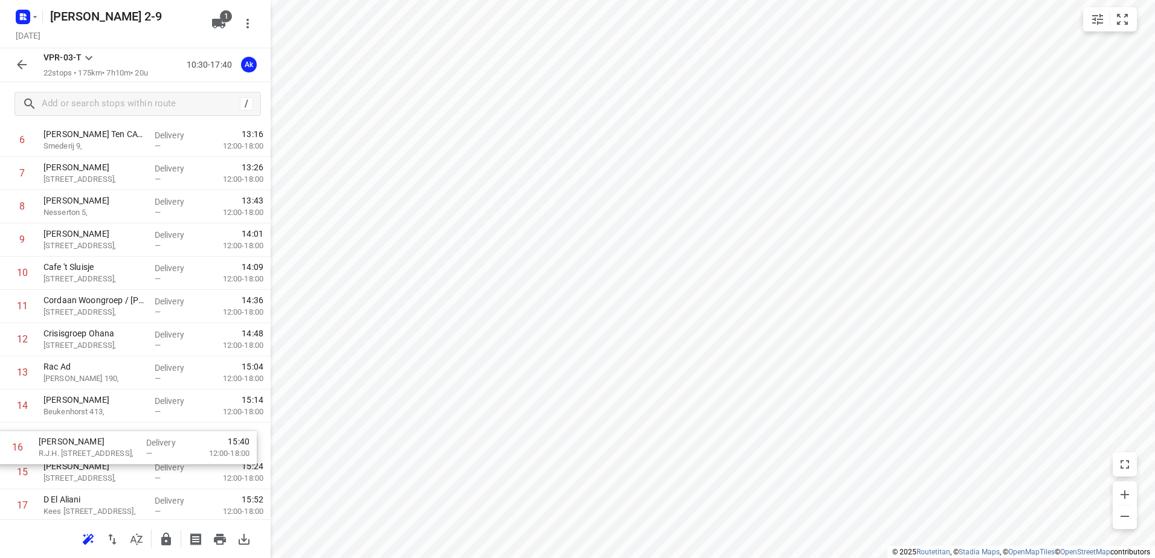
scroll to position [269, 0]
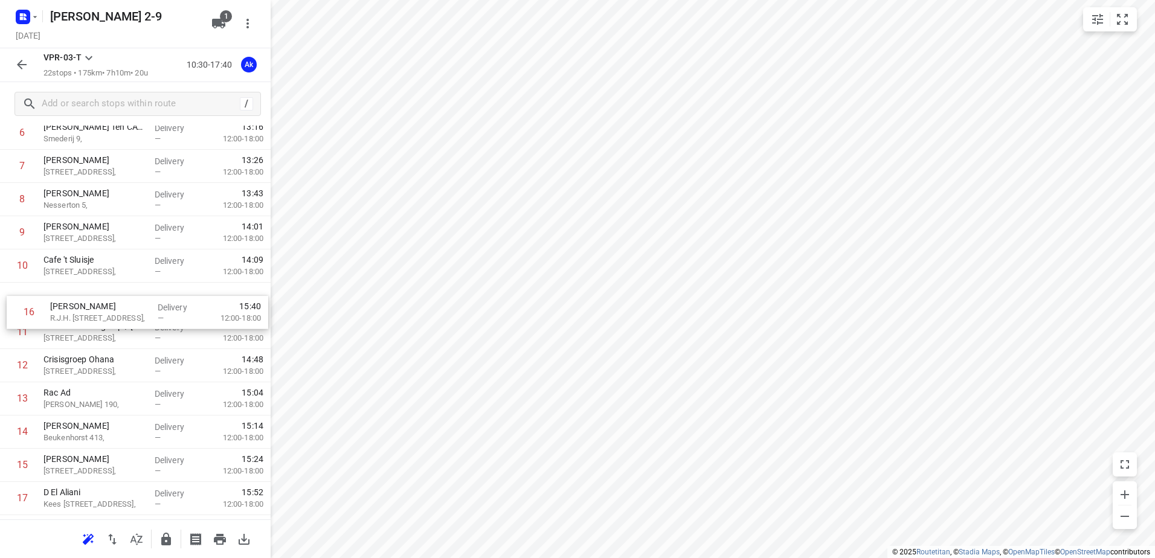
drag, startPoint x: 71, startPoint y: 476, endPoint x: 78, endPoint y: 309, distance: 167.5
click at [78, 309] on div "1 Bus ophalen 3 Klokkenbergweg, [GEOGRAPHIC_DATA] Delivery — 10:43 2 Weesp ([GE…" at bounding box center [135, 299] width 271 height 764
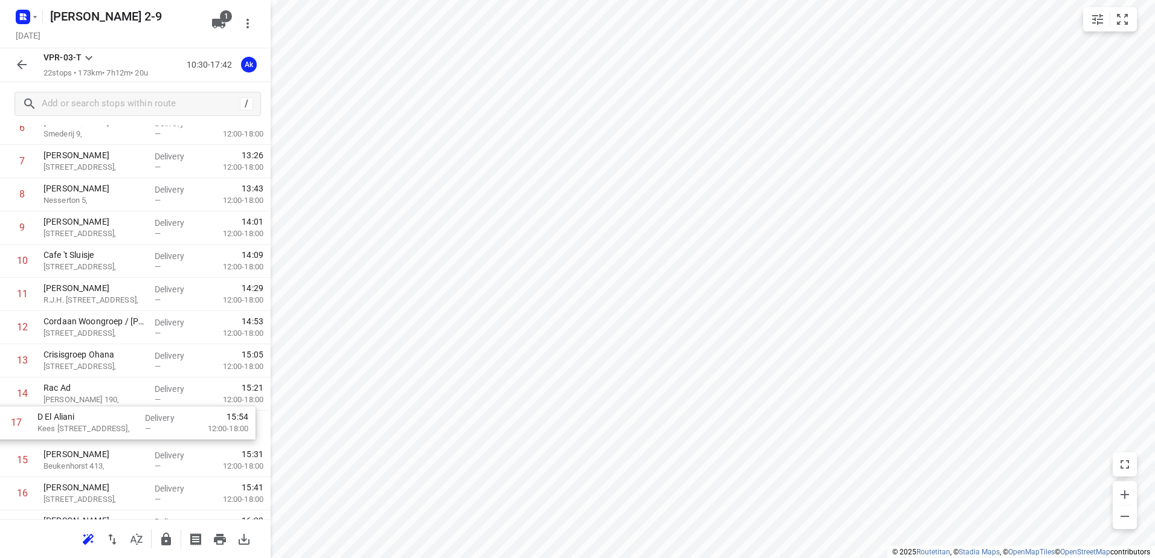
scroll to position [278, 0]
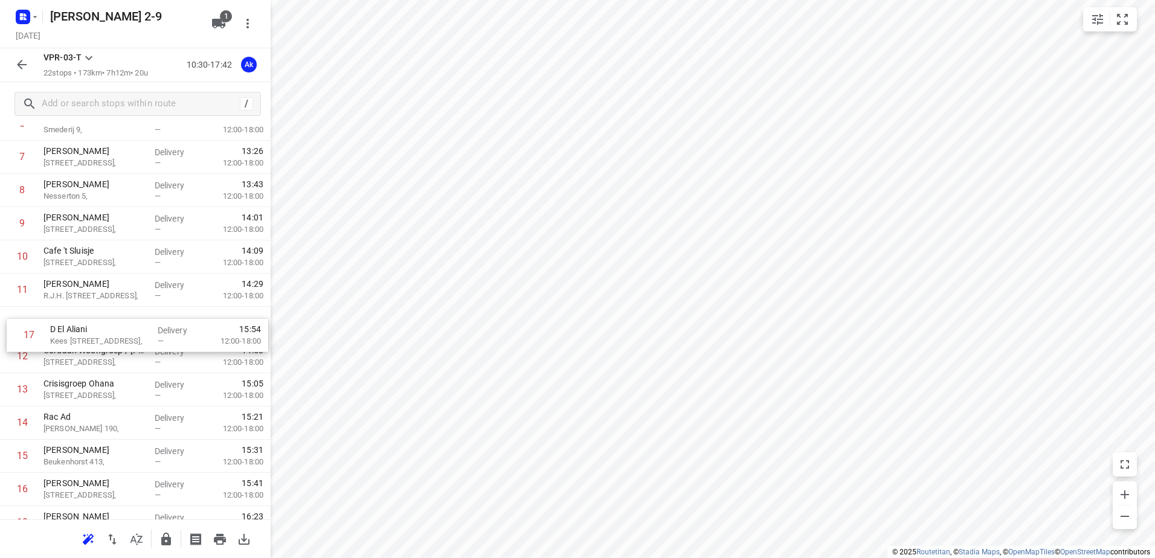
drag, startPoint x: 73, startPoint y: 500, endPoint x: 79, endPoint y: 330, distance: 169.2
click at [79, 330] on div "1 Bus ophalen 3 Klokkenbergweg, [GEOGRAPHIC_DATA] Delivery — 10:43 2 Weesp ([GE…" at bounding box center [135, 290] width 271 height 764
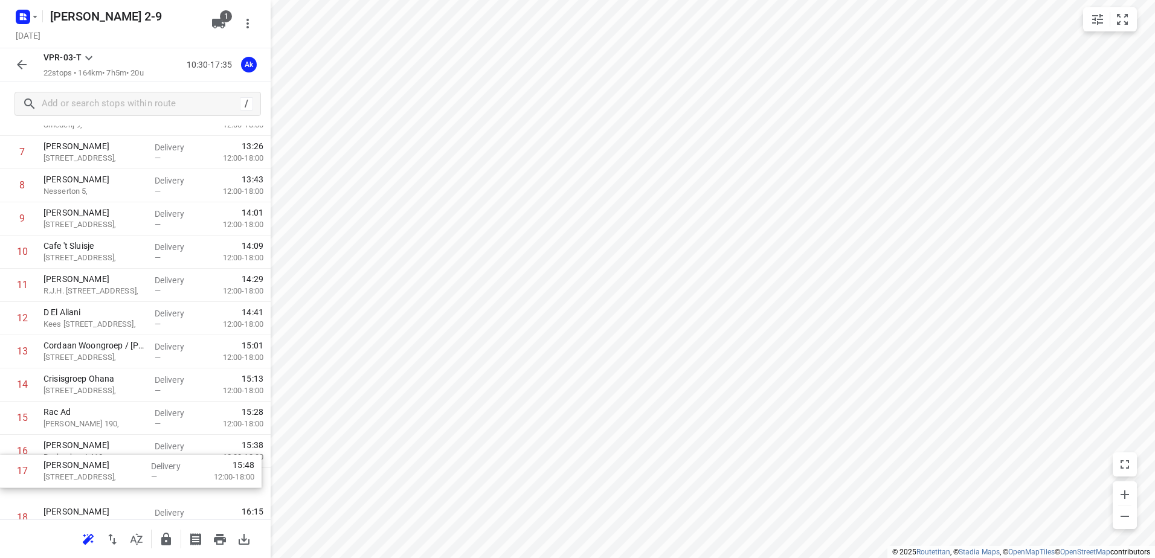
scroll to position [286, 0]
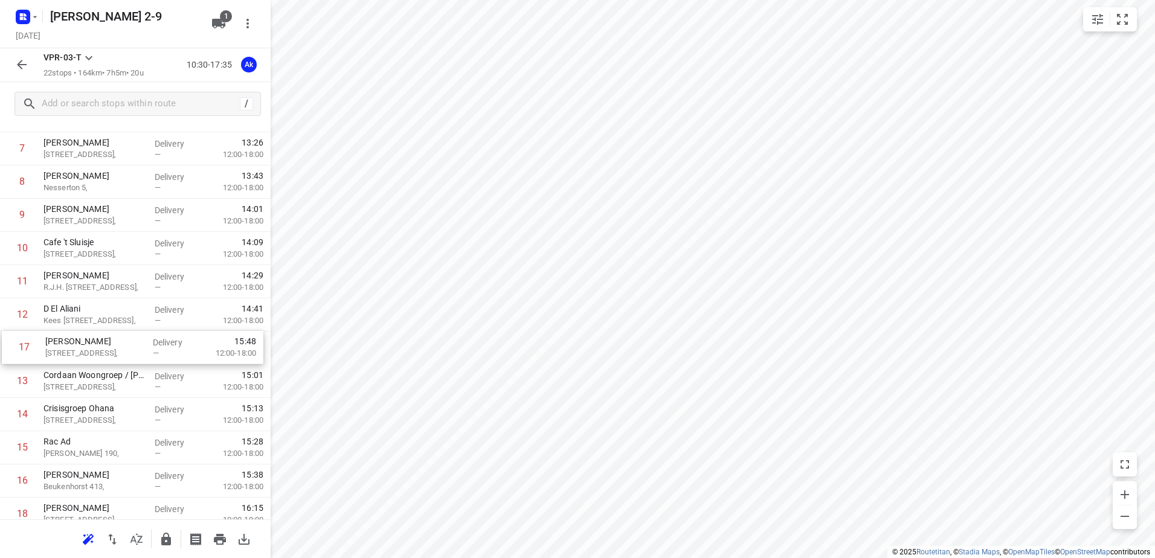
drag, startPoint x: 80, startPoint y: 492, endPoint x: 82, endPoint y: 347, distance: 145.0
click at [82, 347] on div "1 Bus ophalen 3 Klokkenbergweg, [GEOGRAPHIC_DATA] Delivery — 10:43 2 Weesp ([GE…" at bounding box center [135, 282] width 271 height 764
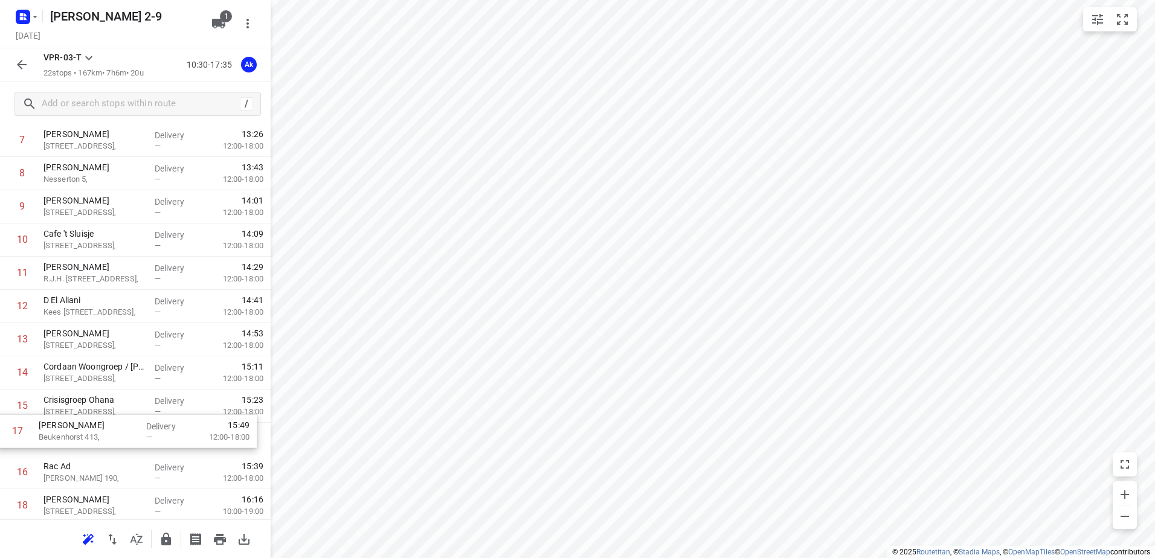
scroll to position [295, 0]
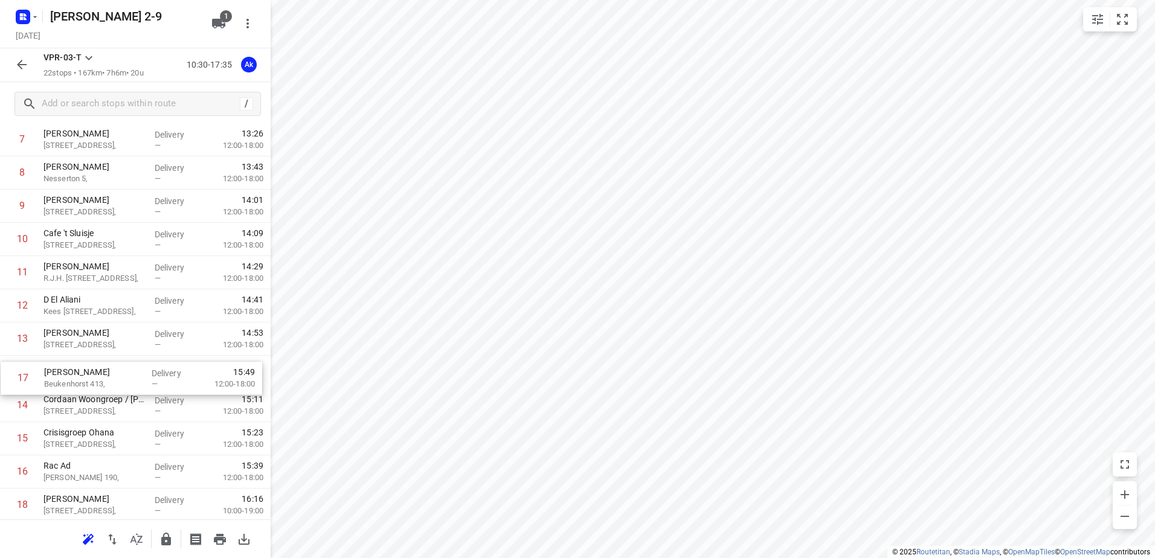
drag, startPoint x: 59, startPoint y: 485, endPoint x: 60, endPoint y: 377, distance: 108.1
click at [60, 377] on div "1 Bus ophalen 3 Klokkenbergweg, [GEOGRAPHIC_DATA] Delivery — 10:43 2 Weesp ([GE…" at bounding box center [135, 273] width 271 height 764
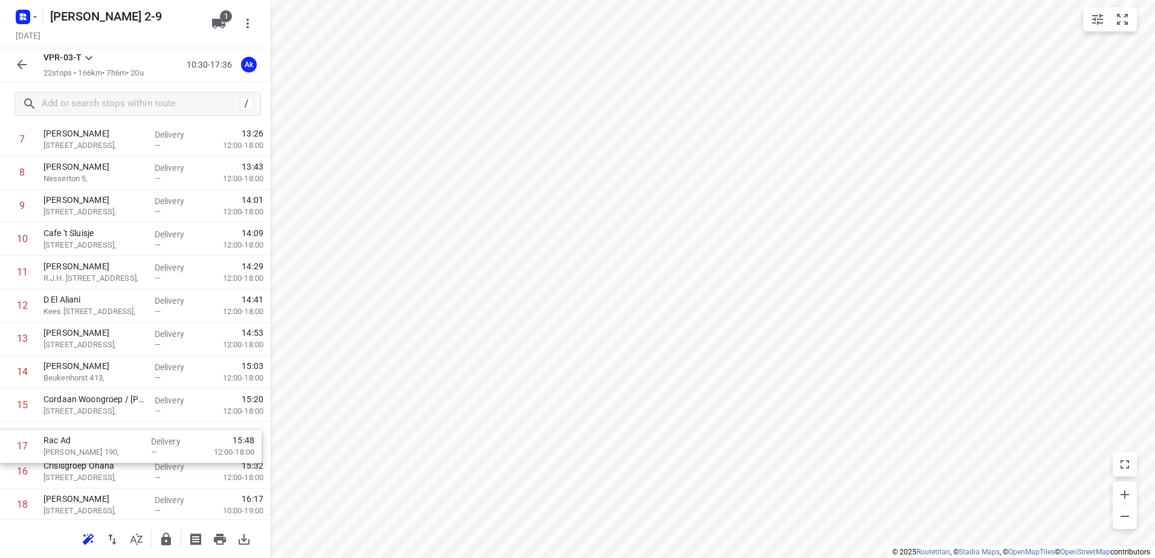
scroll to position [301, 0]
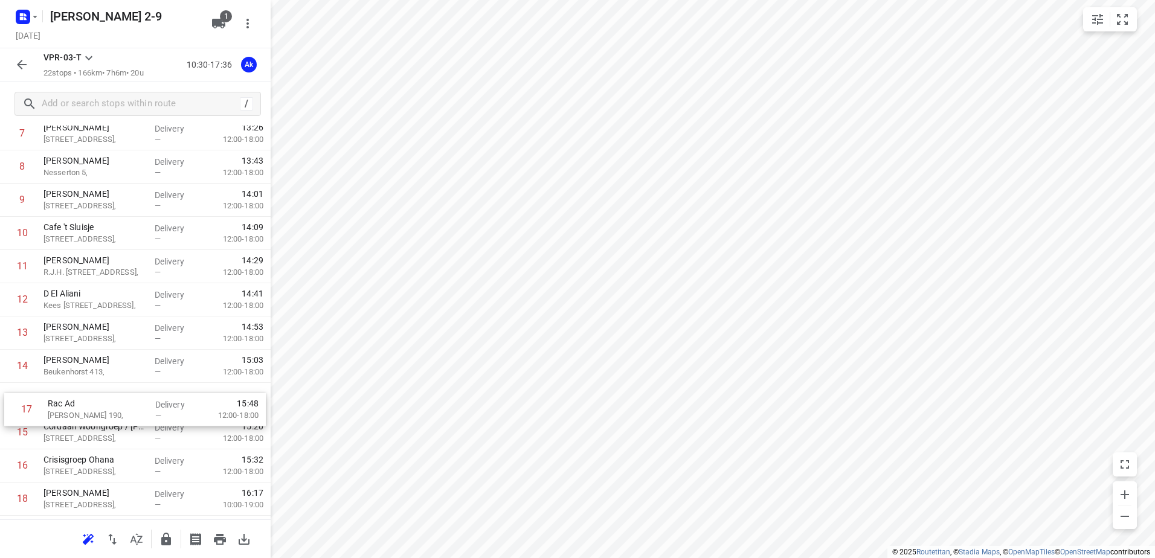
drag, startPoint x: 74, startPoint y: 475, endPoint x: 79, endPoint y: 393, distance: 81.7
click at [79, 393] on div "1 Bus ophalen 3 Klokkenbergweg, [GEOGRAPHIC_DATA] Delivery — 10:43 2 Weesp ([GE…" at bounding box center [135, 267] width 271 height 764
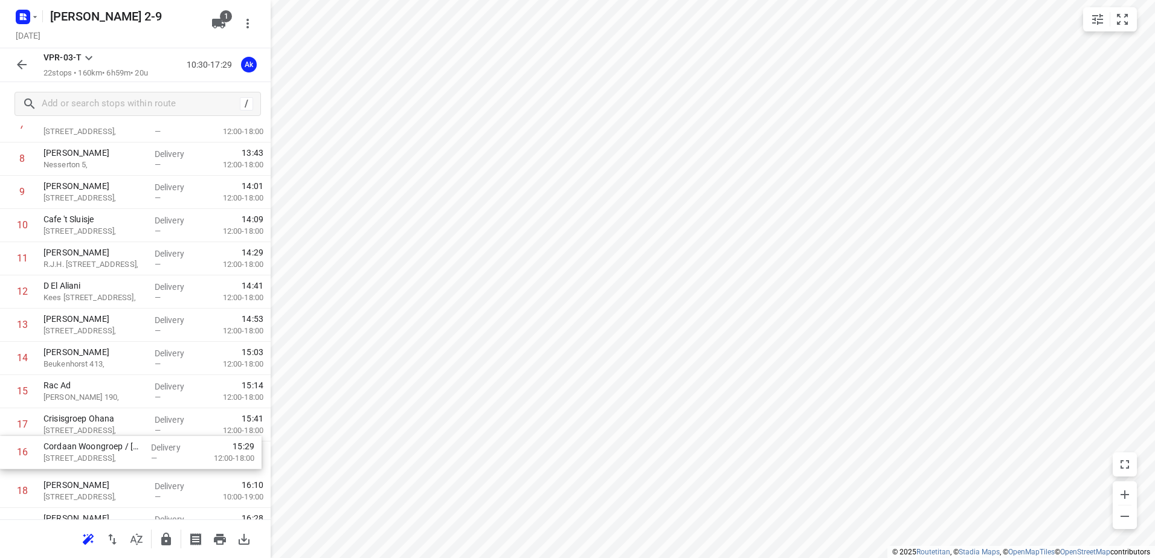
drag, startPoint x: 77, startPoint y: 437, endPoint x: 77, endPoint y: 460, distance: 23.0
click at [77, 460] on div "1 Bus ophalen 3 Klokkenbergweg, [GEOGRAPHIC_DATA] Delivery — 10:43 2 Weesp ([GE…" at bounding box center [135, 259] width 271 height 764
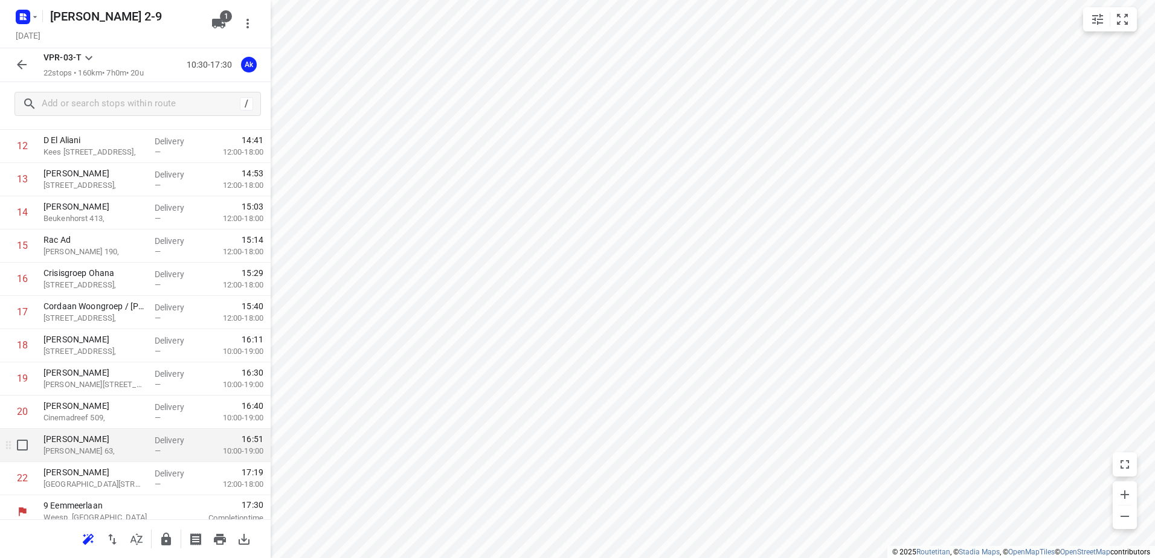
scroll to position [464, 0]
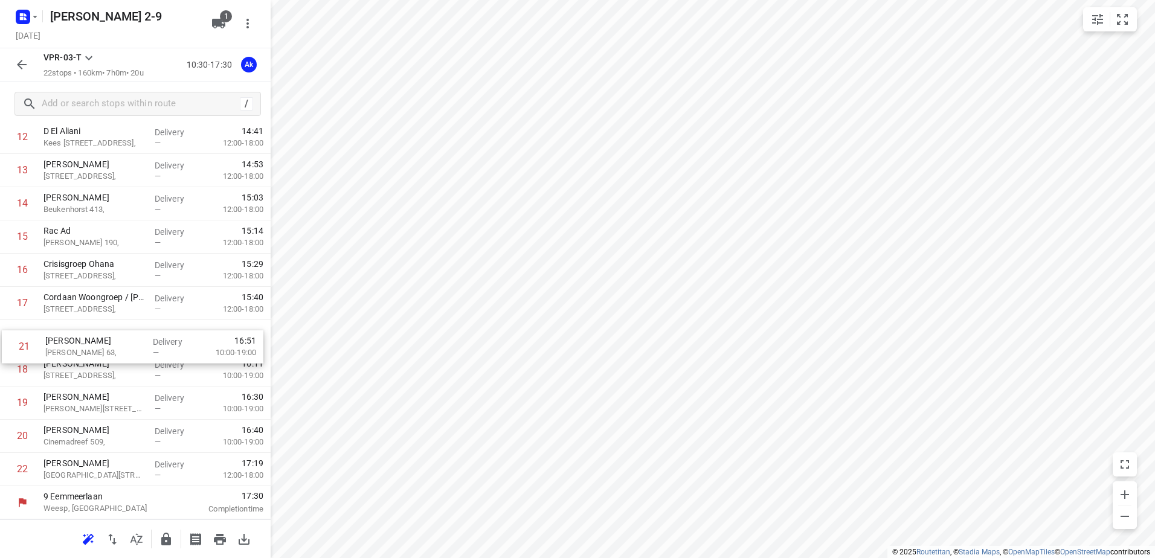
drag, startPoint x: 85, startPoint y: 436, endPoint x: 86, endPoint y: 341, distance: 94.3
click at [86, 341] on div "1 Bus ophalen 3 Klokkenbergweg, [GEOGRAPHIC_DATA] Delivery — 10:43 2 Weesp ([GE…" at bounding box center [135, 104] width 271 height 764
drag, startPoint x: 74, startPoint y: 446, endPoint x: 78, endPoint y: 384, distance: 63.0
click at [78, 384] on div "1 Bus ophalen 3 Klokkenbergweg, [GEOGRAPHIC_DATA] Delivery — 10:43 2 Weesp ([GE…" at bounding box center [135, 104] width 271 height 764
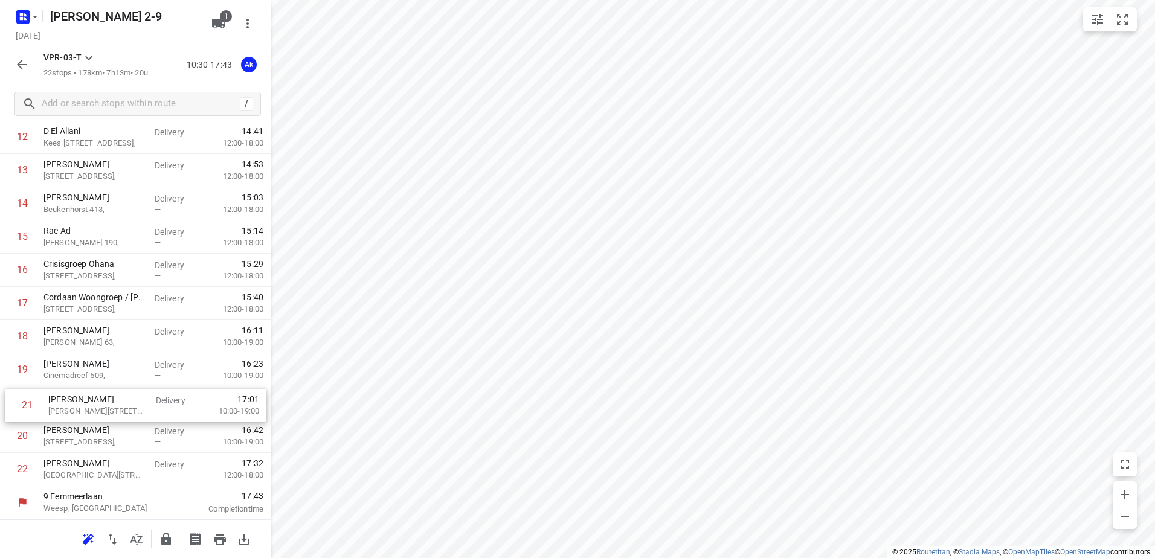
drag, startPoint x: 77, startPoint y: 442, endPoint x: 83, endPoint y: 407, distance: 35.5
click at [83, 407] on div "1 Bus ophalen 3 Klokkenbergweg, [GEOGRAPHIC_DATA] Delivery — 10:43 2 Weesp ([GE…" at bounding box center [135, 104] width 271 height 764
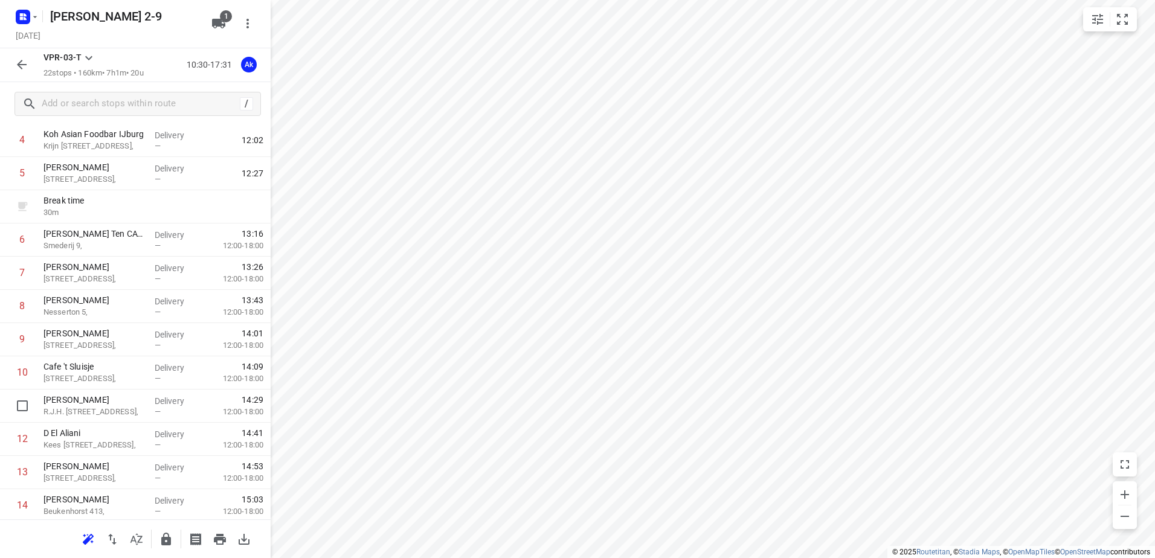
scroll to position [0, 0]
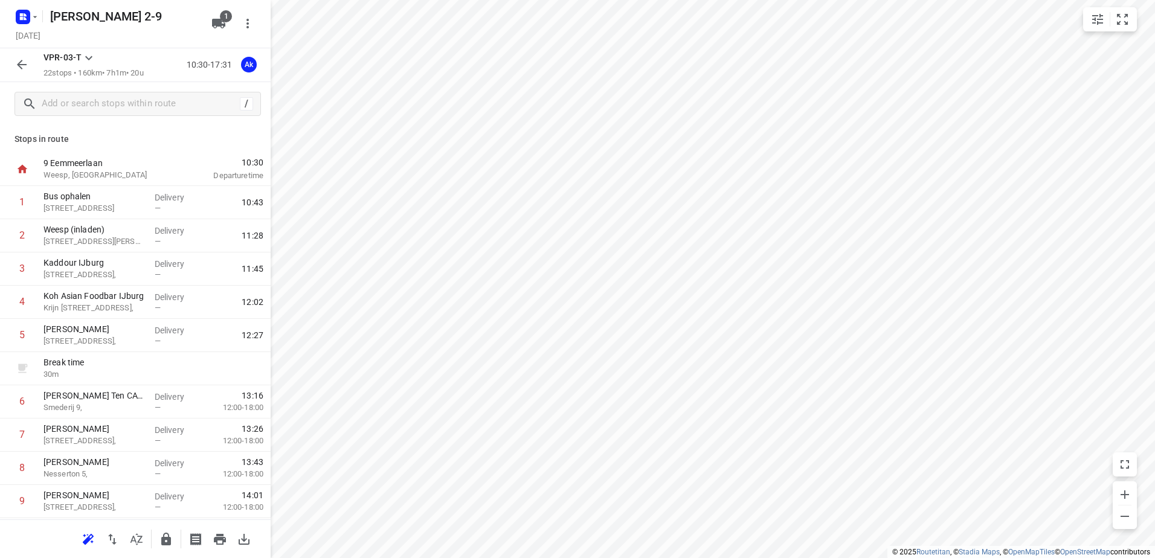
click at [16, 65] on icon "button" at bounding box center [21, 64] width 14 height 14
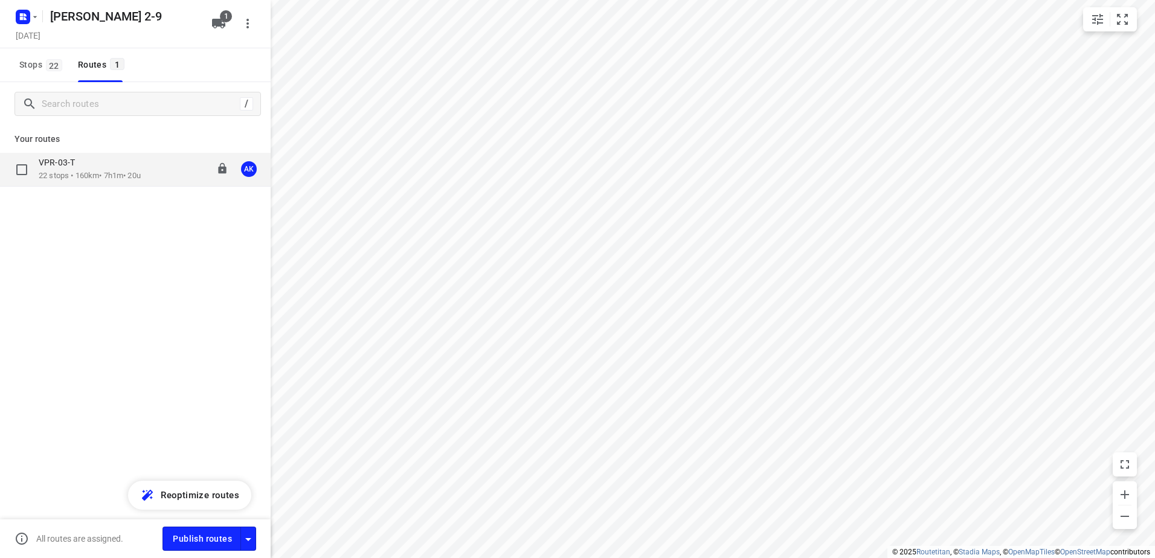
click at [77, 172] on p "22 stops • 160km • 7h1m • 20u" at bounding box center [90, 175] width 102 height 11
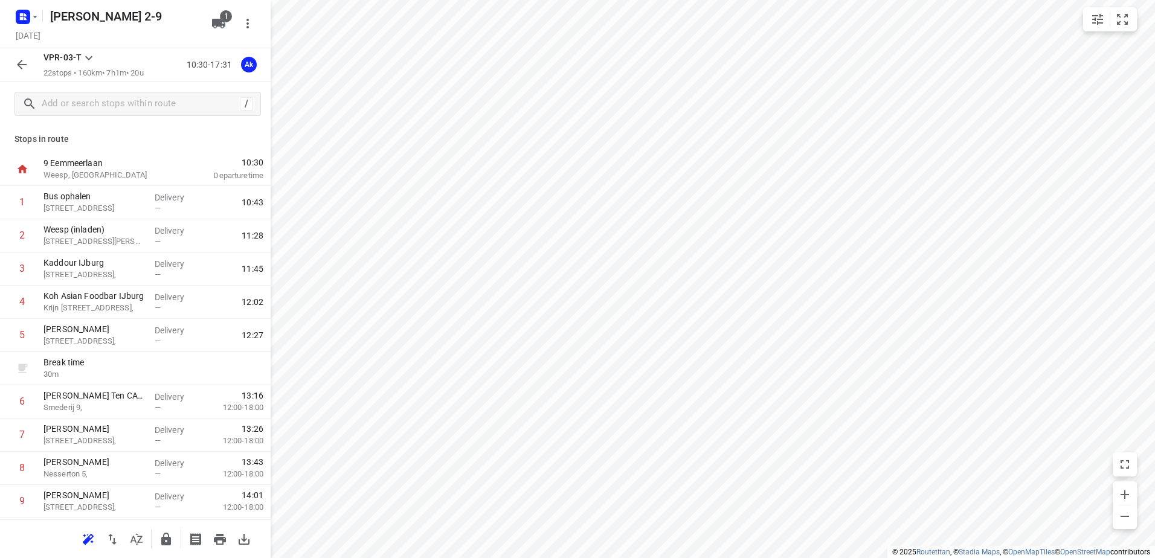
click at [23, 66] on icon "button" at bounding box center [21, 64] width 14 height 14
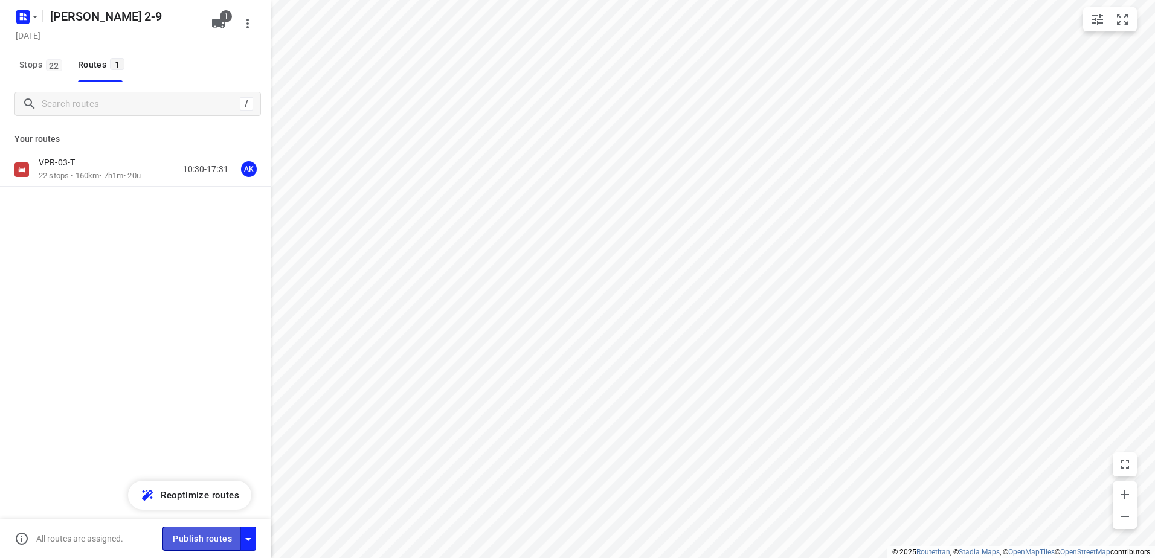
click at [209, 536] on span "Publish routes" at bounding box center [202, 539] width 59 height 15
click at [35, 16] on icon "button" at bounding box center [35, 17] width 4 height 2
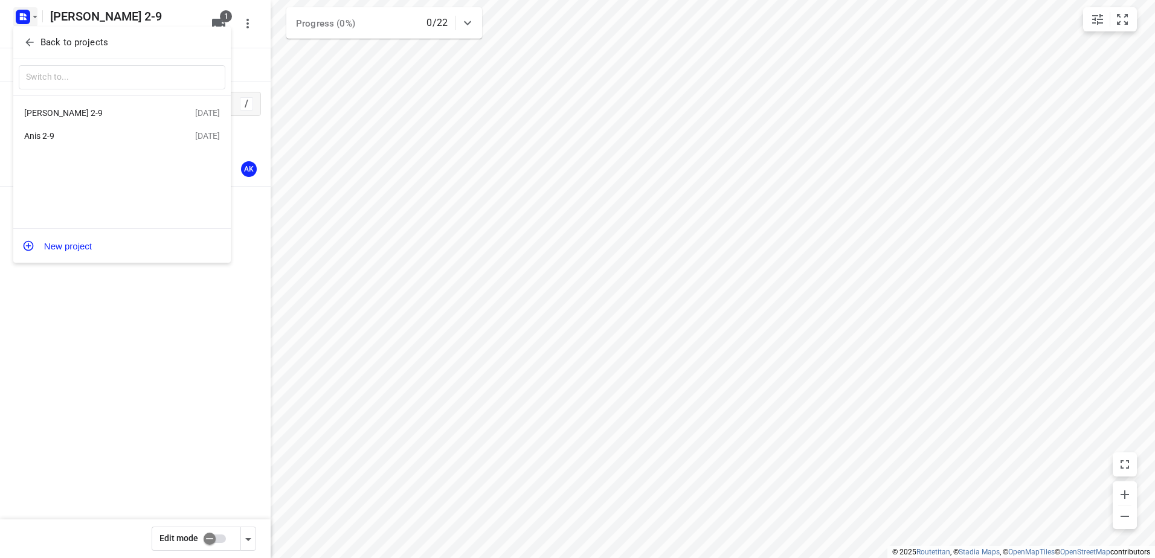
click at [41, 138] on div "Anis 2-9" at bounding box center [93, 136] width 139 height 10
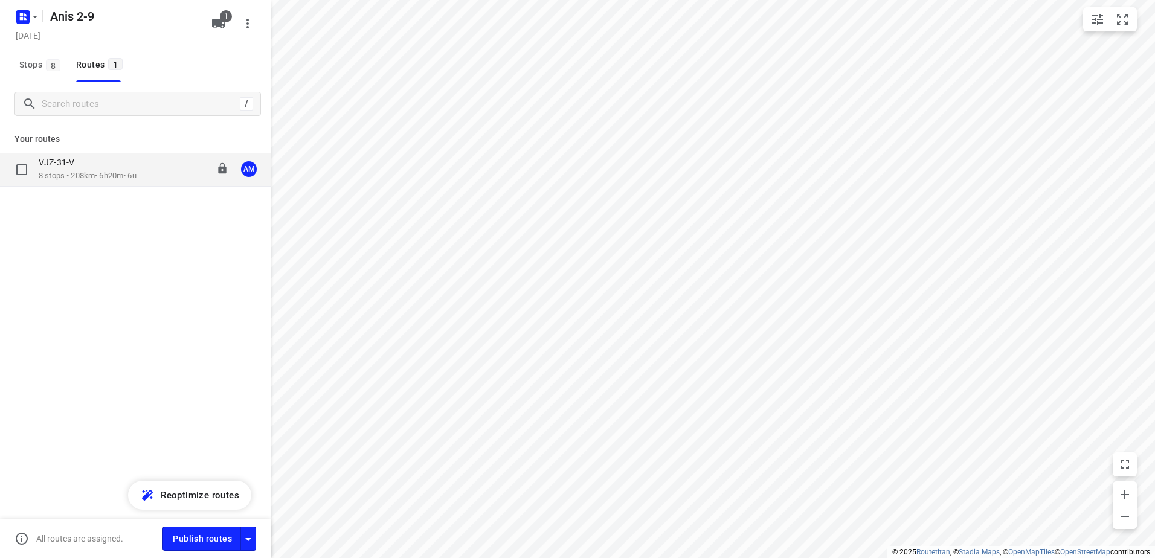
click at [65, 172] on p "8 stops • 208km • 6h20m • 6u" at bounding box center [88, 175] width 98 height 11
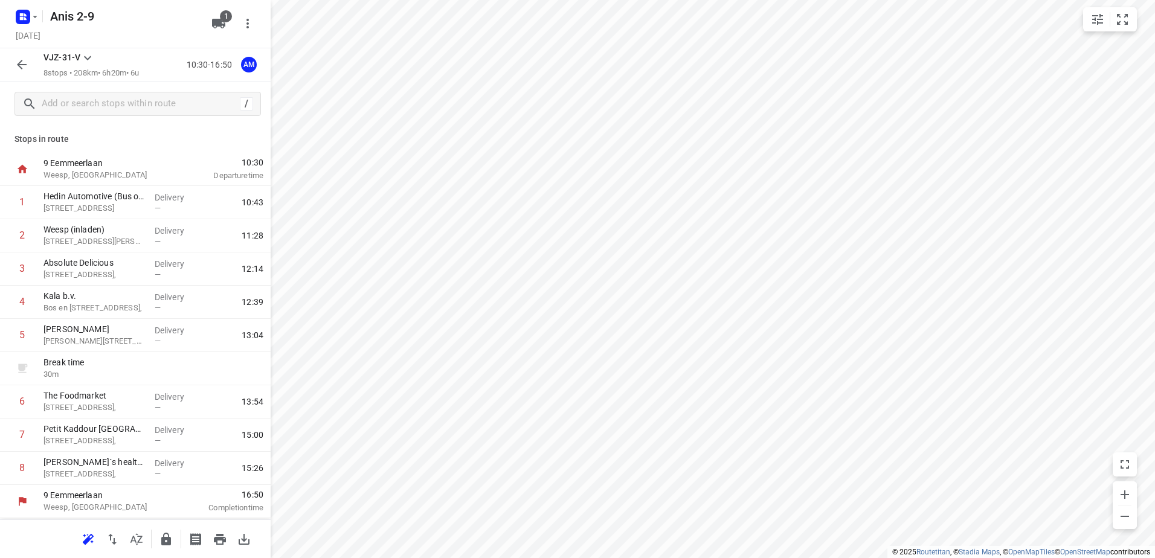
click at [21, 72] on icon "button" at bounding box center [21, 64] width 14 height 14
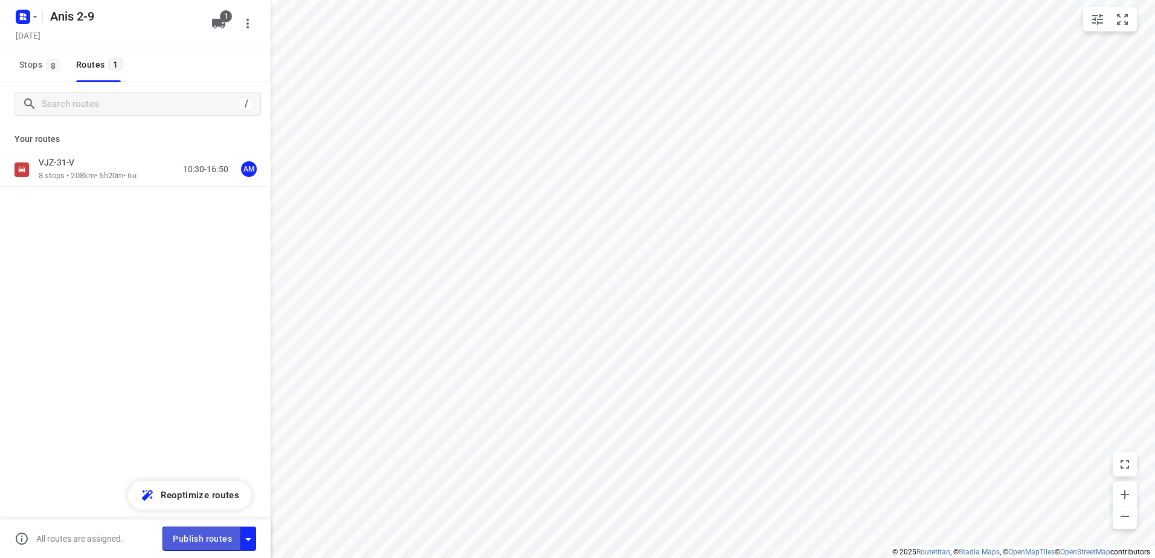
click at [205, 539] on span "Publish routes" at bounding box center [202, 539] width 59 height 15
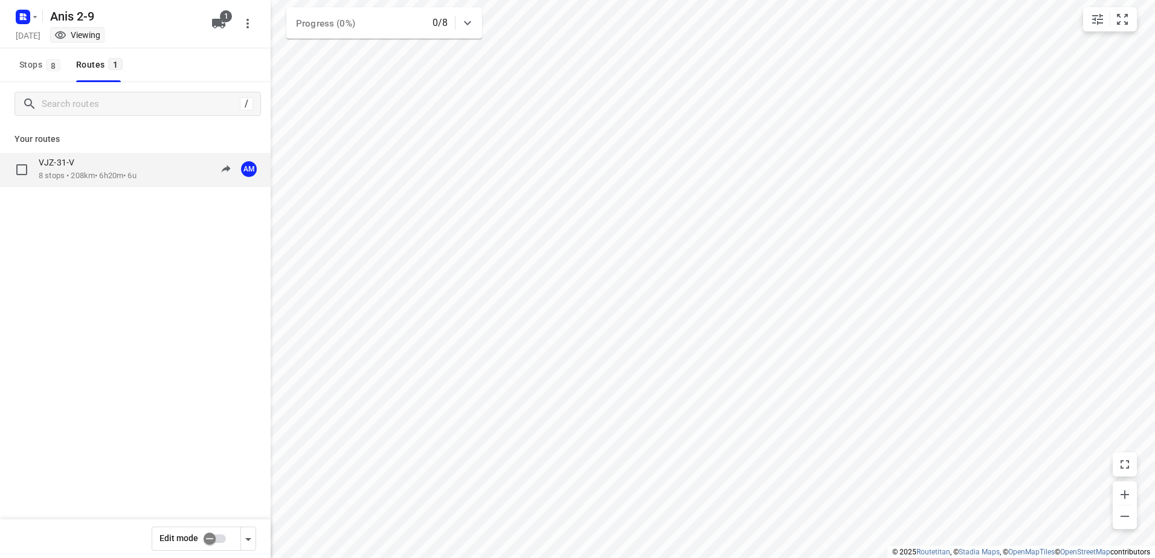
click at [76, 169] on div "VJZ-31-V" at bounding box center [88, 163] width 98 height 13
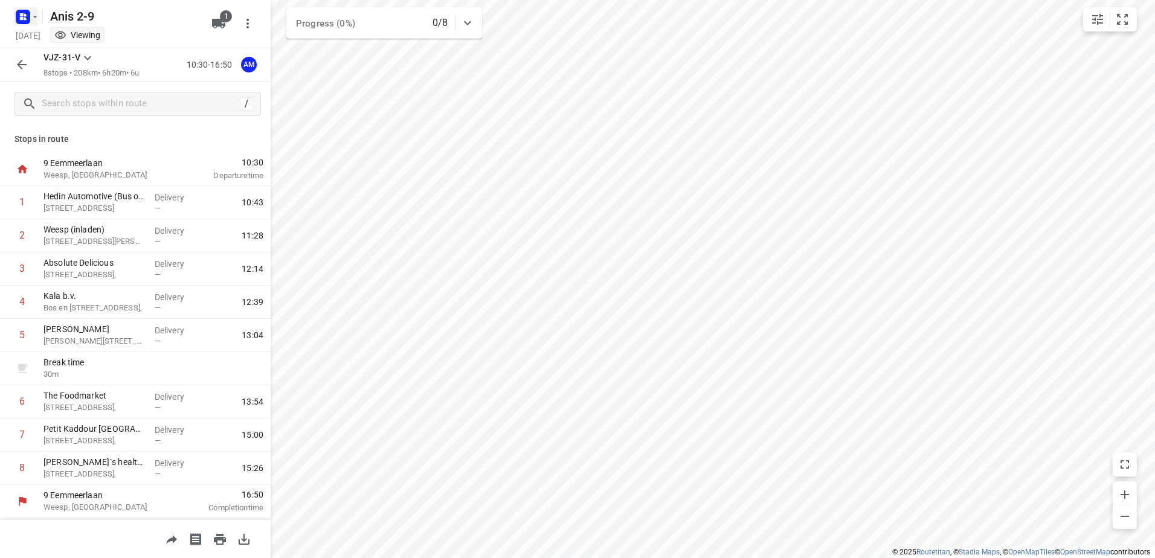
click at [34, 17] on icon "button" at bounding box center [35, 17] width 4 height 2
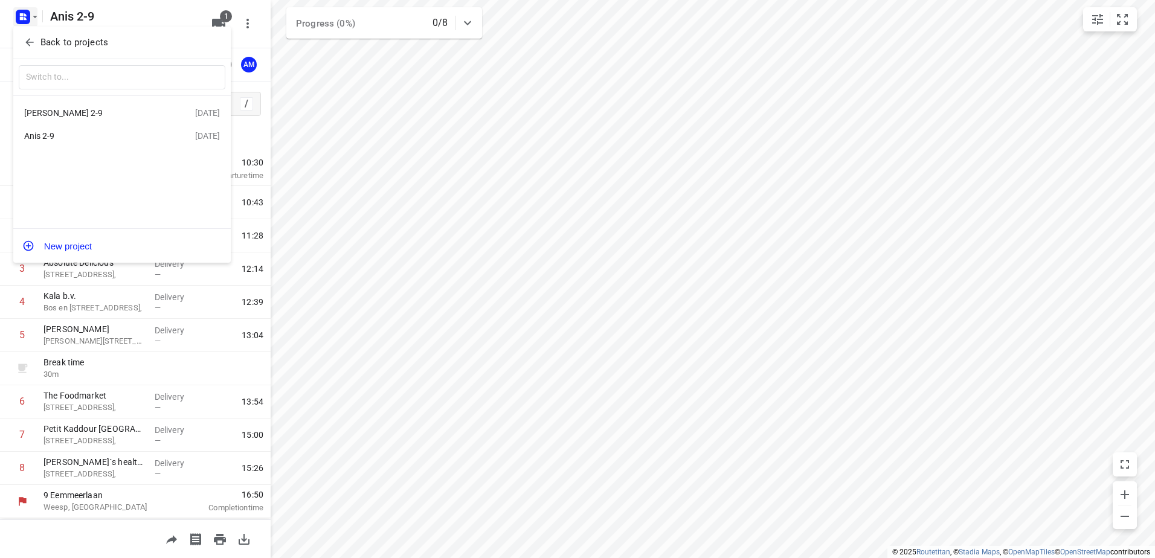
click at [52, 108] on div "[PERSON_NAME] 2-9" at bounding box center [93, 113] width 139 height 10
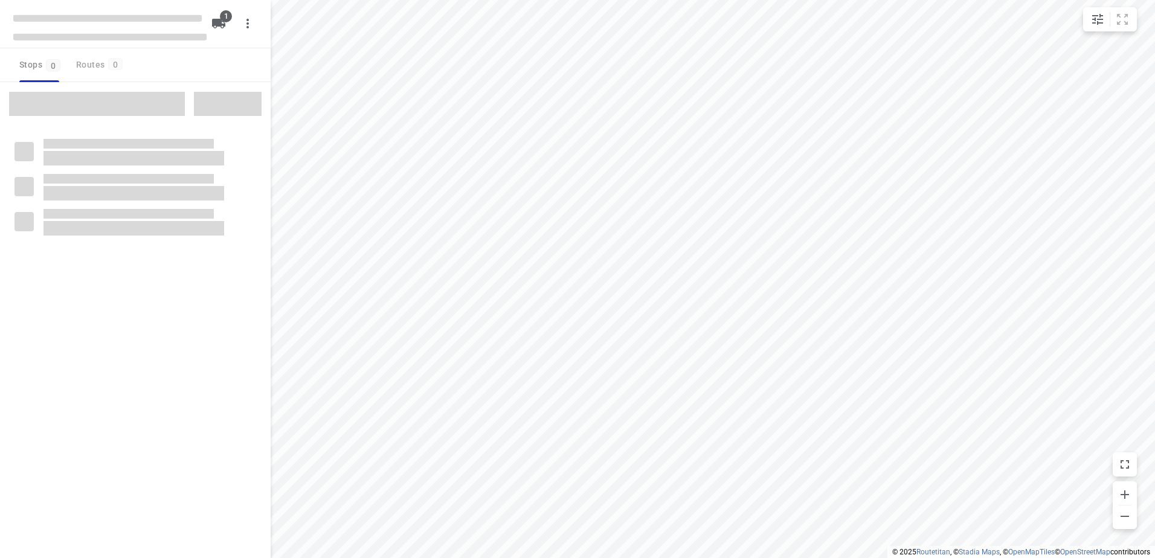
type input "distance"
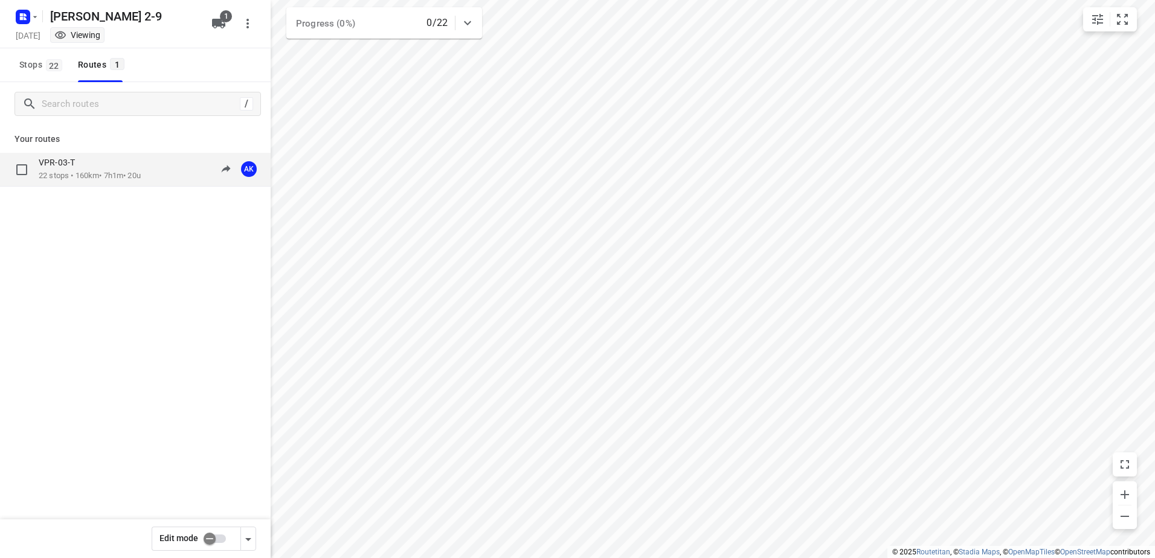
click at [75, 167] on p "VPR-03-T" at bounding box center [60, 162] width 43 height 11
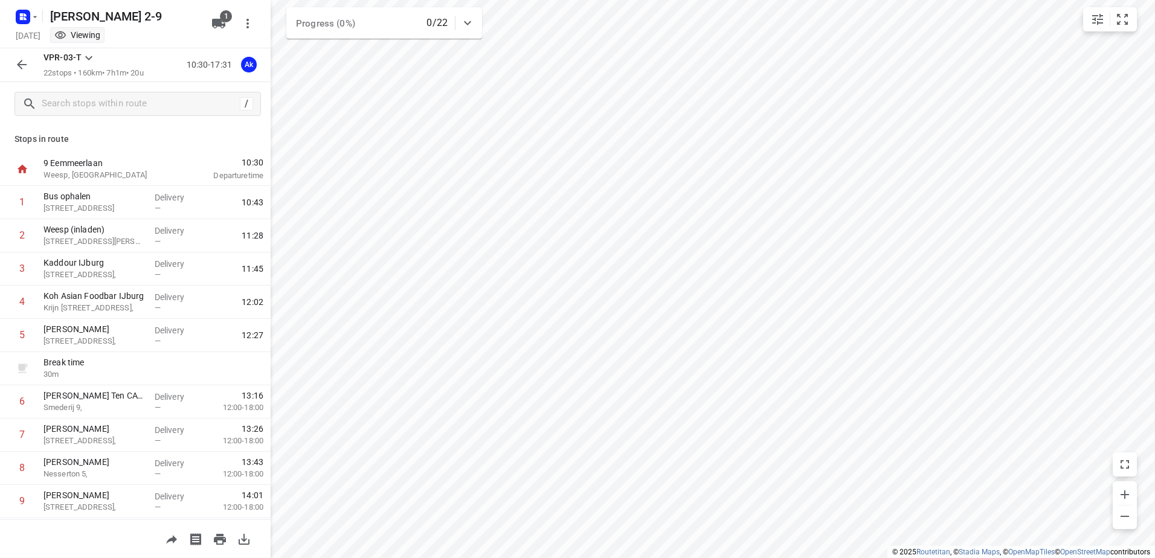
click at [22, 56] on button "button" at bounding box center [22, 65] width 24 height 24
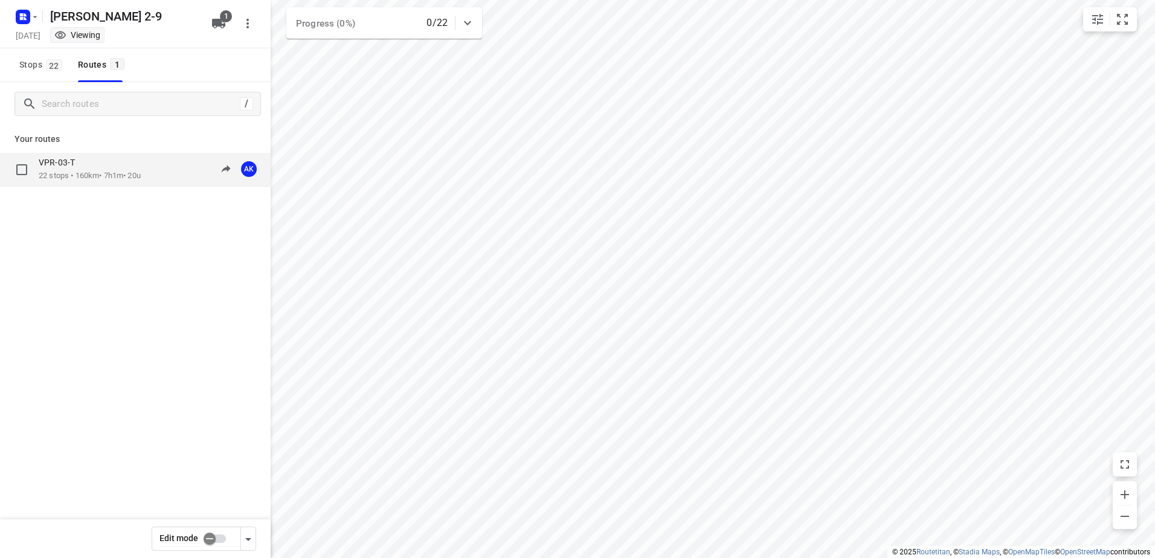
click at [71, 169] on div "VPR-03-T" at bounding box center [90, 163] width 102 height 13
click at [28, 16] on rect "button" at bounding box center [23, 17] width 14 height 14
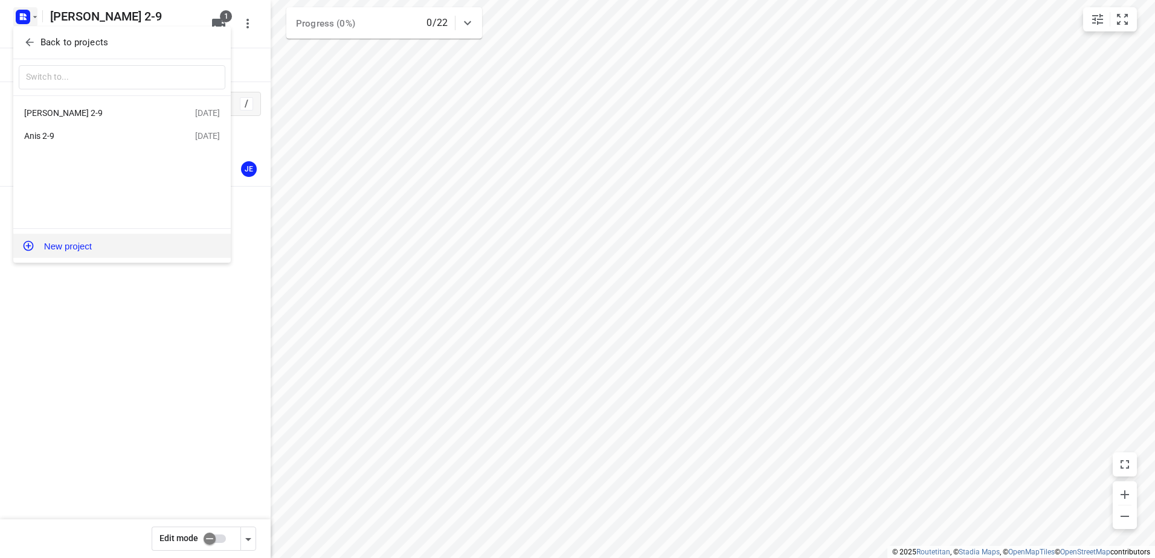
click at [63, 242] on button "New project" at bounding box center [121, 246] width 217 height 24
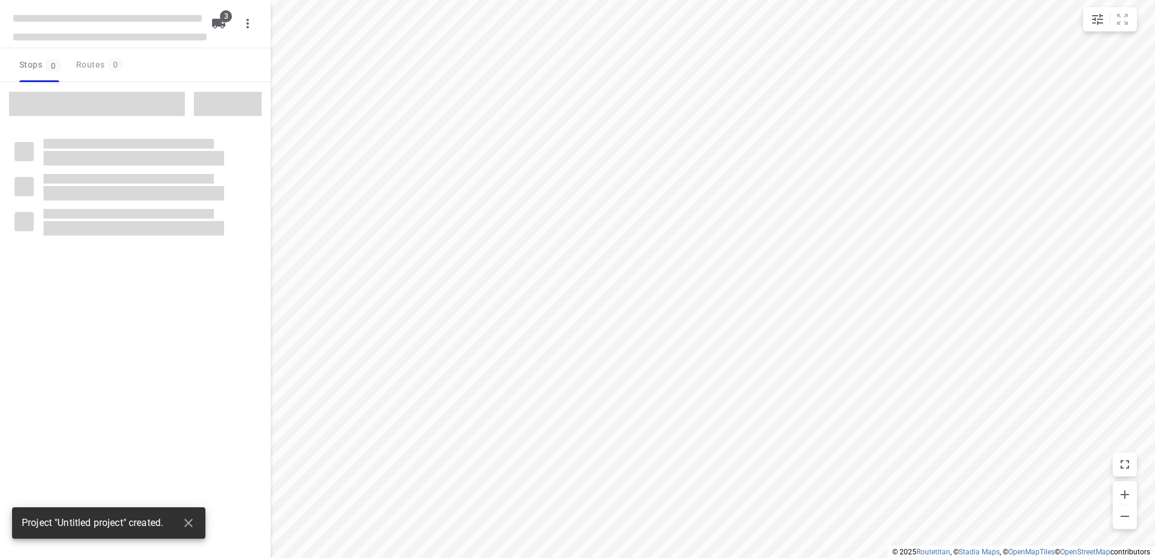
type input "distance"
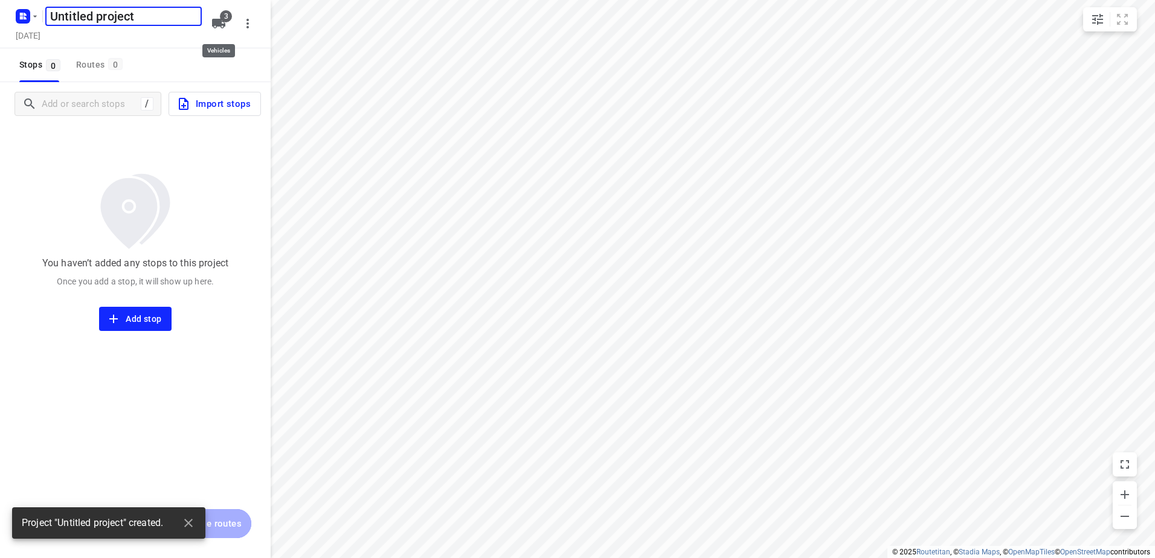
click at [220, 24] on icon "button" at bounding box center [218, 24] width 13 height 10
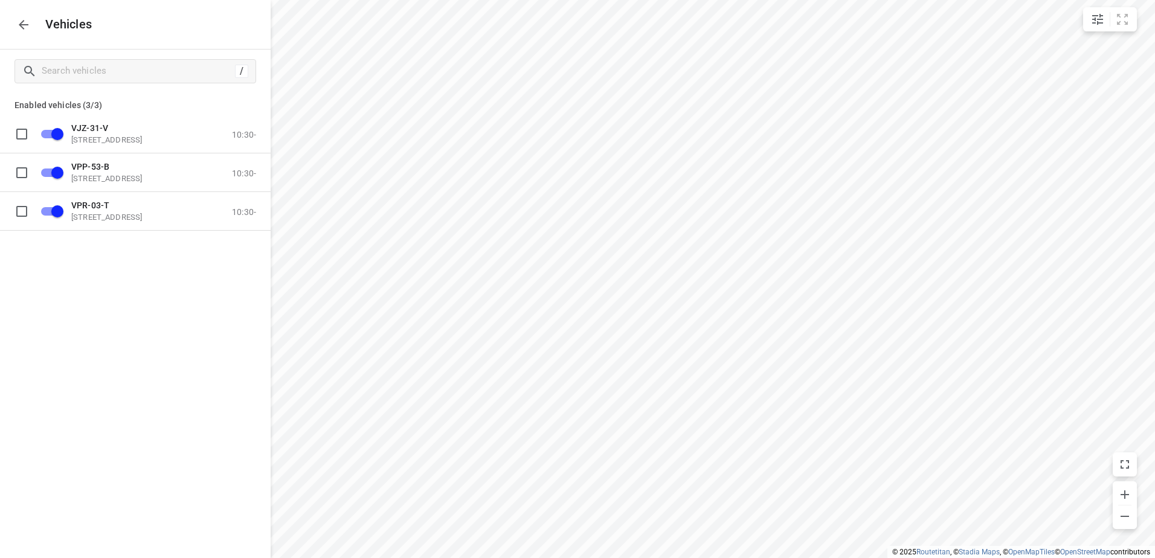
click at [23, 28] on icon "button" at bounding box center [24, 25] width 10 height 10
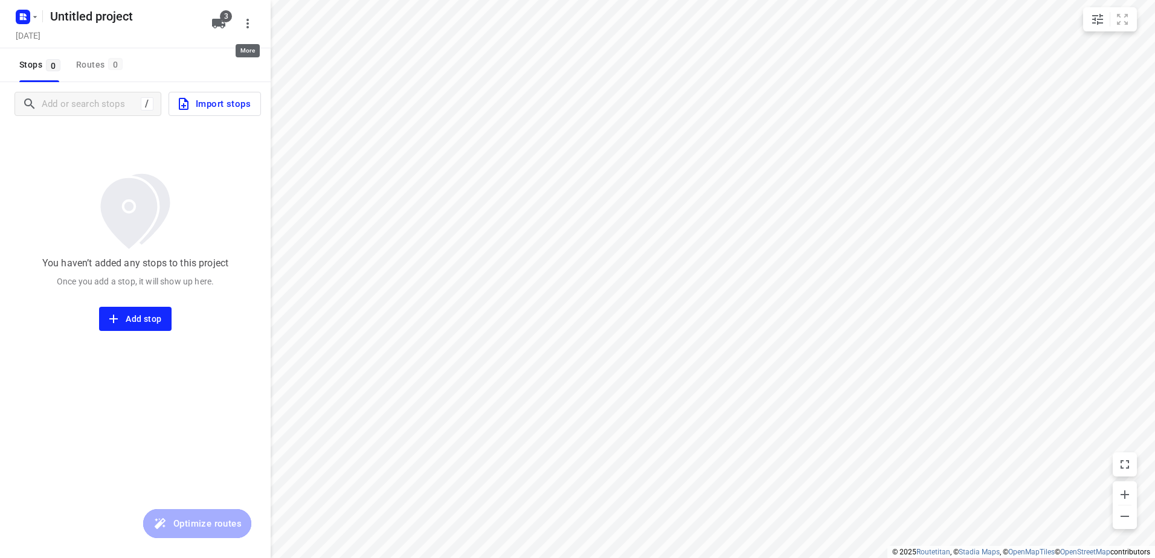
click at [252, 21] on icon "button" at bounding box center [247, 23] width 14 height 14
click at [95, 166] on div at bounding box center [577, 279] width 1155 height 558
click at [33, 13] on icon "button" at bounding box center [35, 17] width 10 height 10
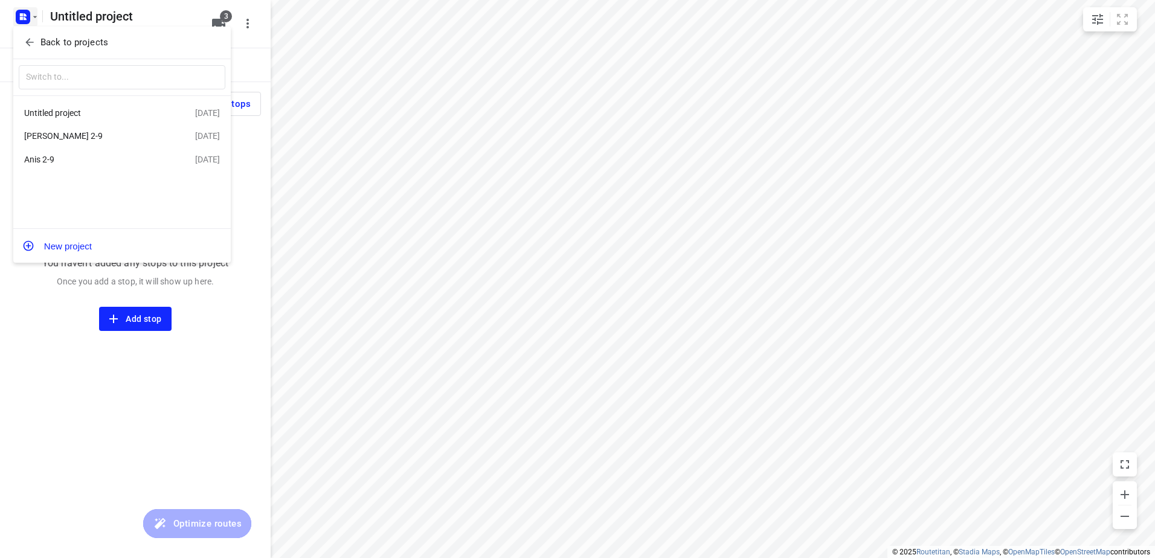
click at [57, 112] on div "Untitled project" at bounding box center [93, 113] width 139 height 10
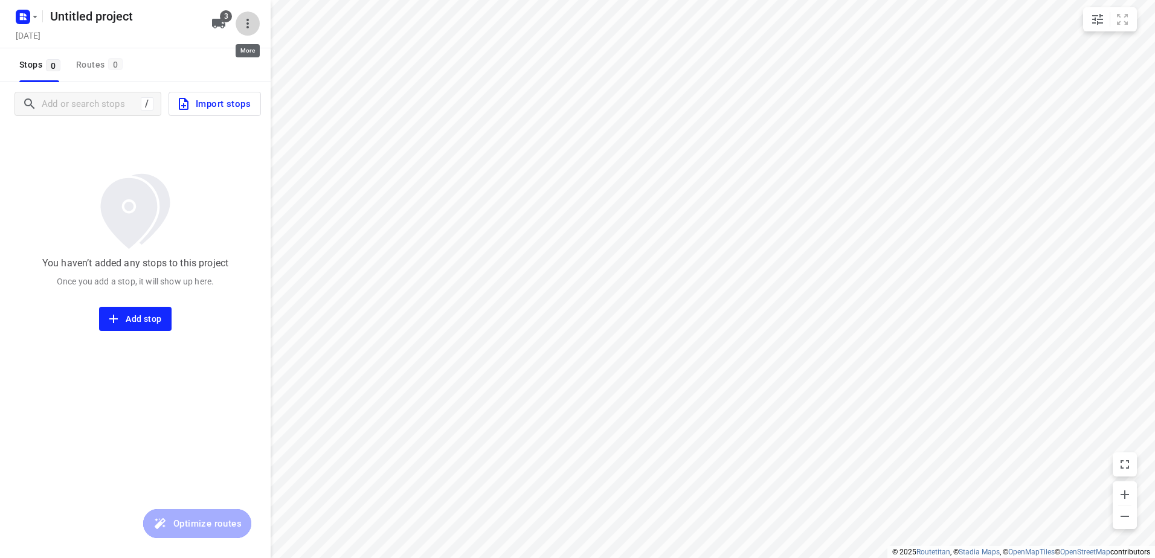
click at [248, 21] on icon "button" at bounding box center [247, 24] width 2 height 10
click at [183, 74] on div "Delete project" at bounding box center [197, 73] width 106 height 10
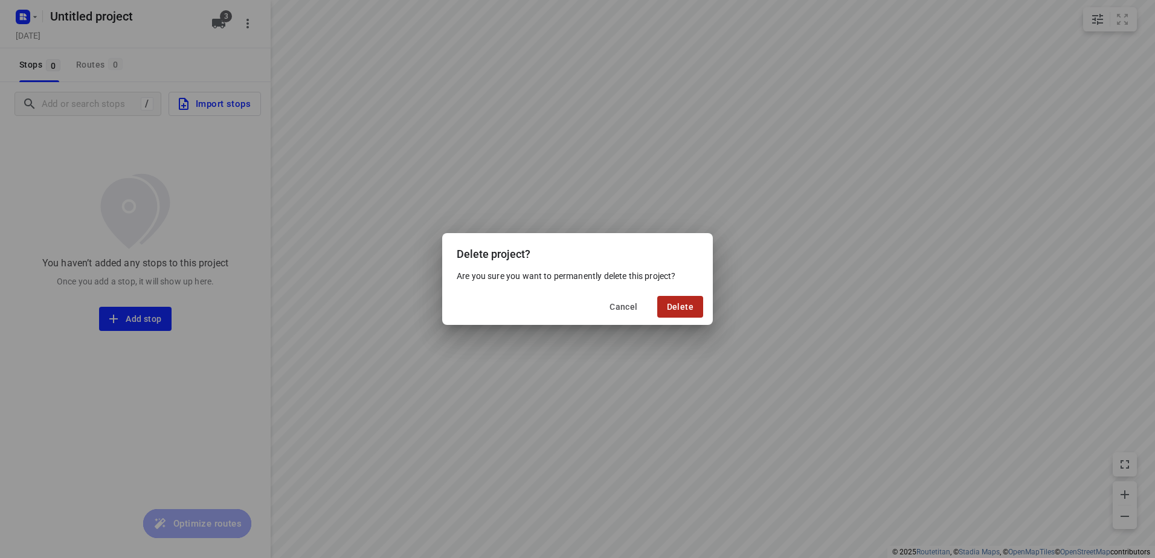
click at [668, 302] on span "Delete" at bounding box center [680, 307] width 27 height 10
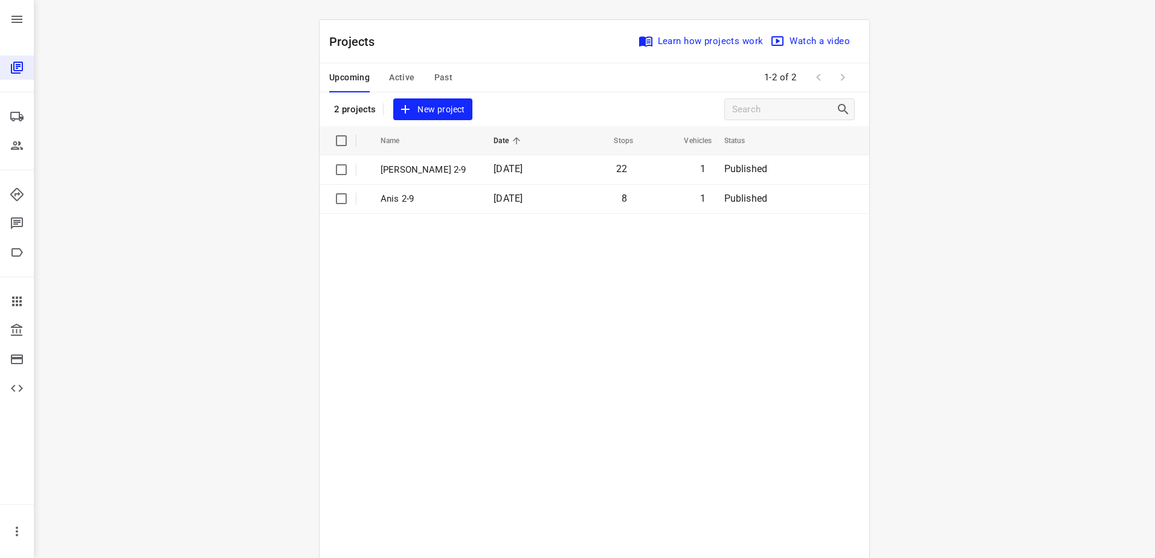
click at [393, 79] on span "Active" at bounding box center [401, 77] width 25 height 15
click at [350, 78] on span "Upcoming" at bounding box center [349, 77] width 40 height 15
click at [402, 79] on span "Active" at bounding box center [401, 77] width 25 height 15
click at [349, 77] on span "Upcoming" at bounding box center [349, 77] width 40 height 15
click at [16, 70] on icon at bounding box center [17, 68] width 12 height 12
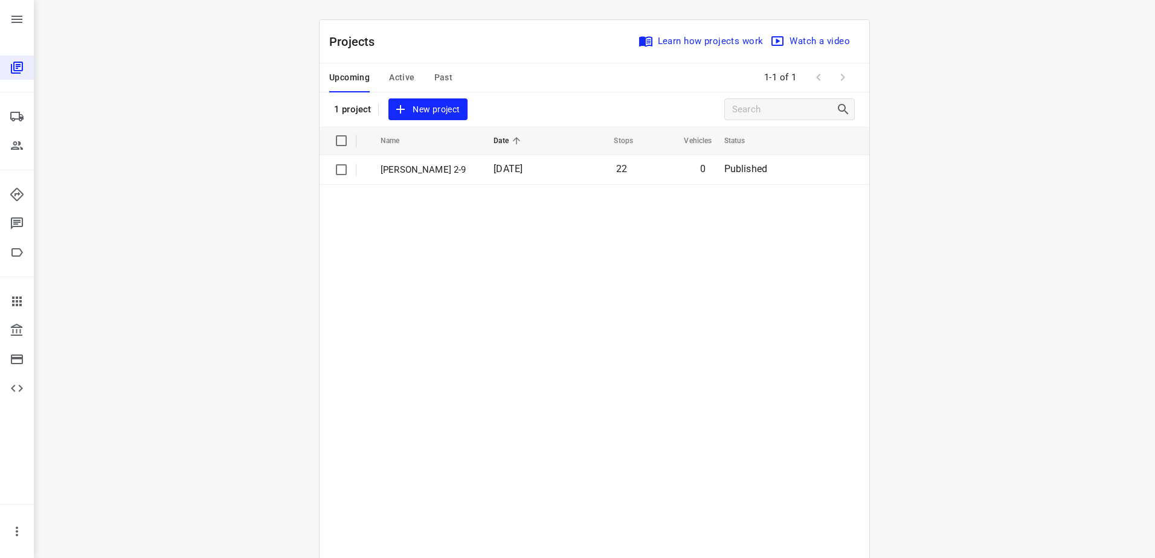
click at [392, 76] on span "Active" at bounding box center [401, 77] width 25 height 15
click at [350, 76] on span "Upcoming" at bounding box center [349, 77] width 40 height 15
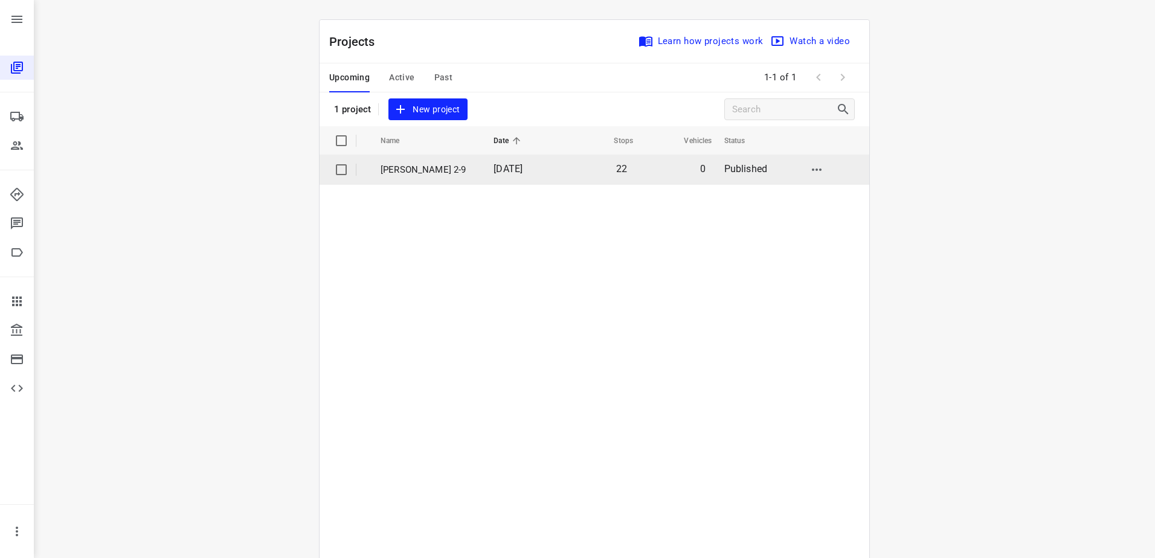
click at [417, 172] on p "[PERSON_NAME] 2-9" at bounding box center [428, 170] width 95 height 14
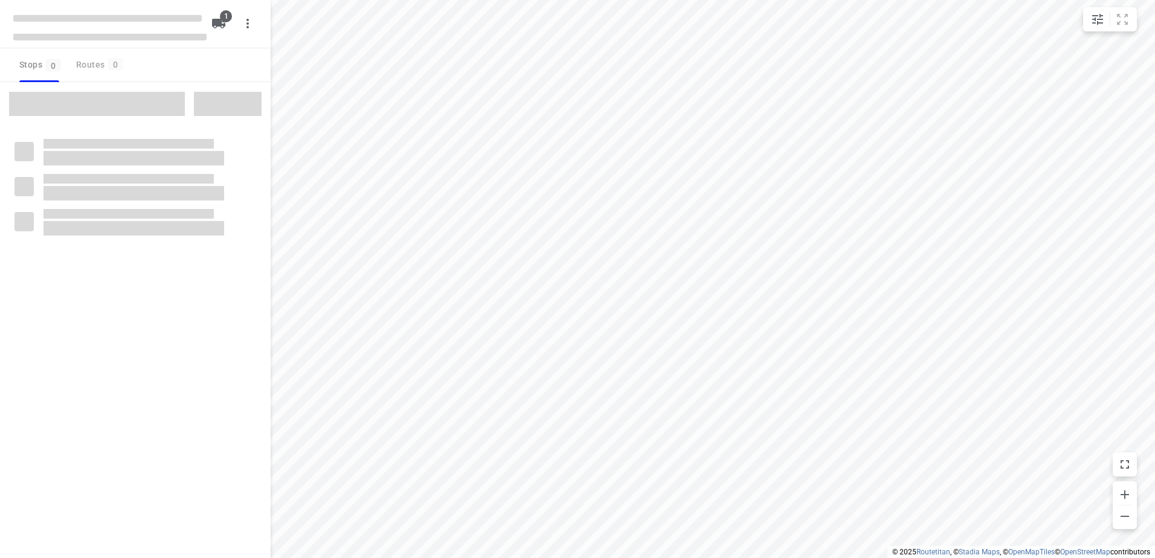
type input "distance"
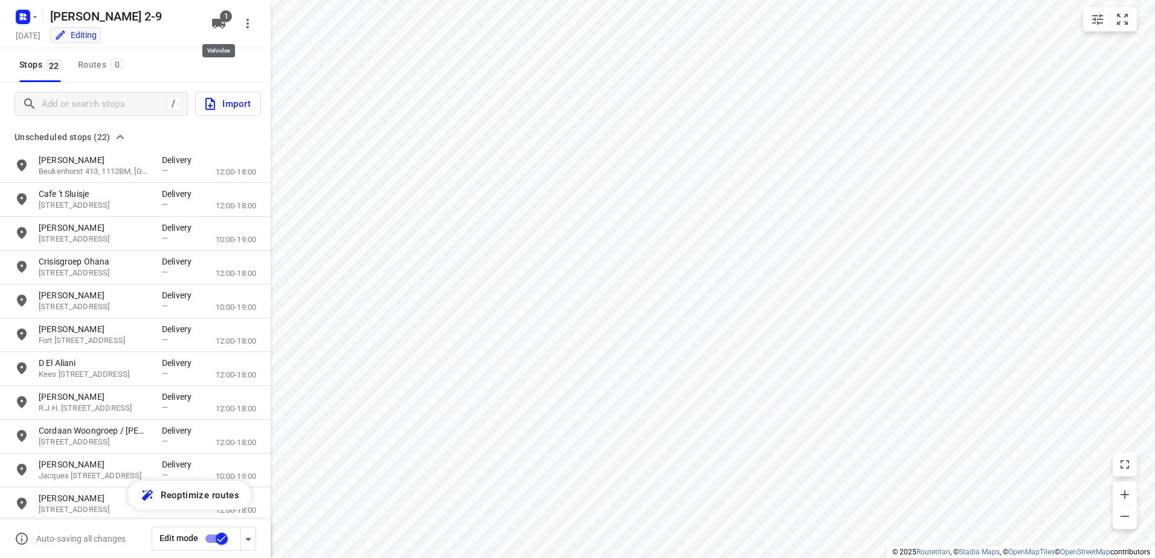
click at [214, 19] on icon "button" at bounding box center [218, 24] width 13 height 10
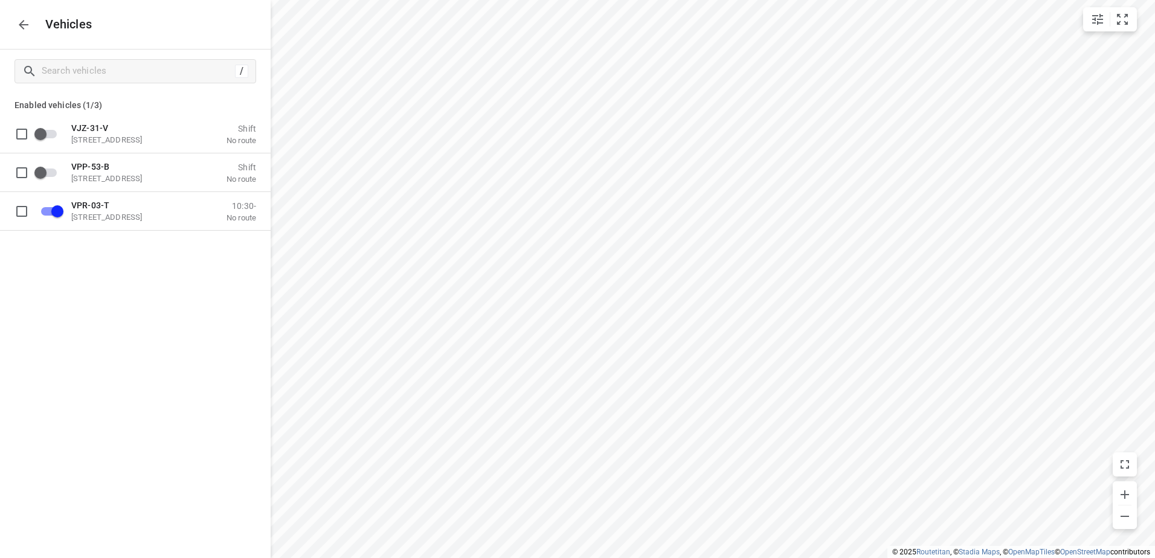
click at [21, 27] on icon "button" at bounding box center [24, 25] width 10 height 10
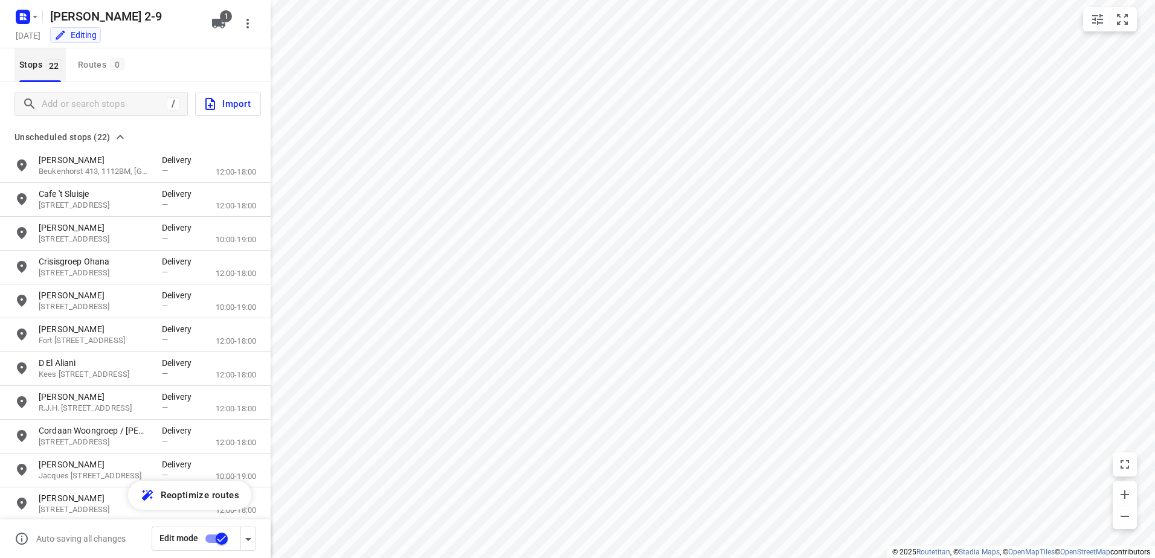
click at [34, 60] on span "Stops 22" at bounding box center [42, 64] width 47 height 15
click at [187, 538] on span "Edit mode" at bounding box center [178, 538] width 39 height 10
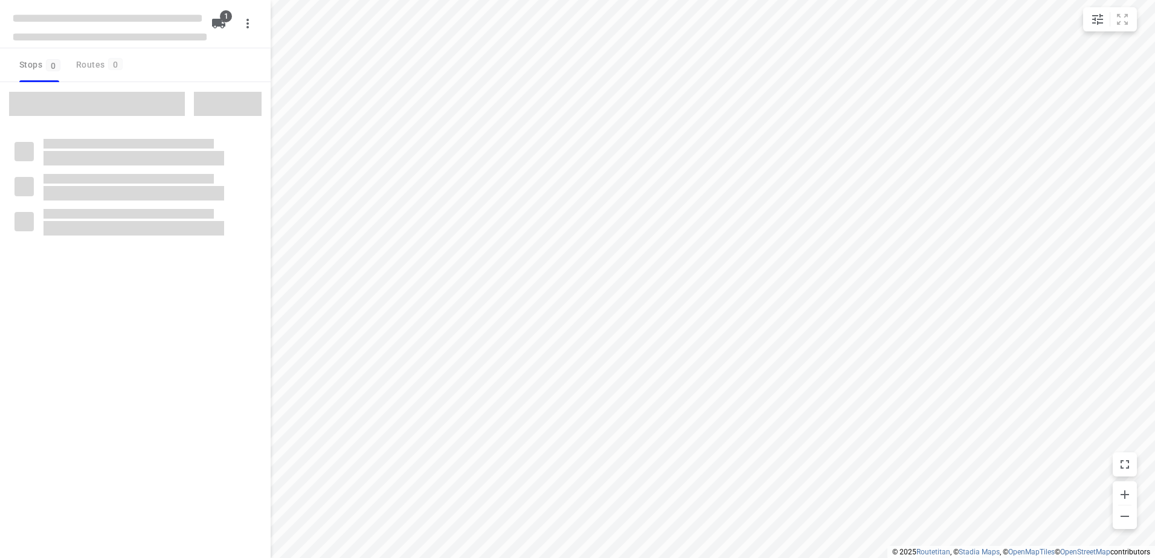
type input "distance"
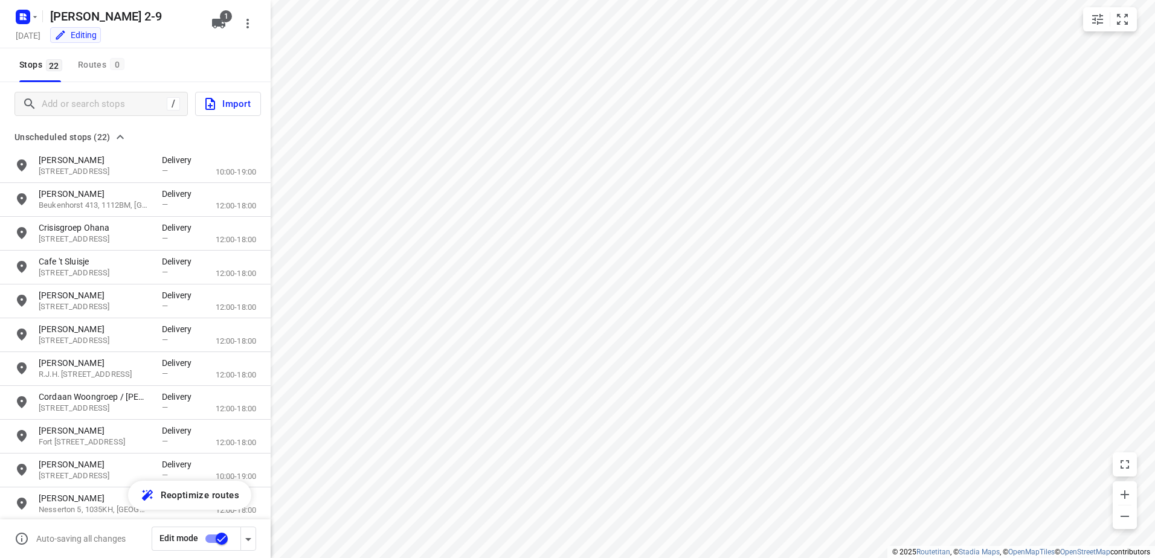
click at [213, 537] on input "checkbox" at bounding box center [221, 538] width 69 height 23
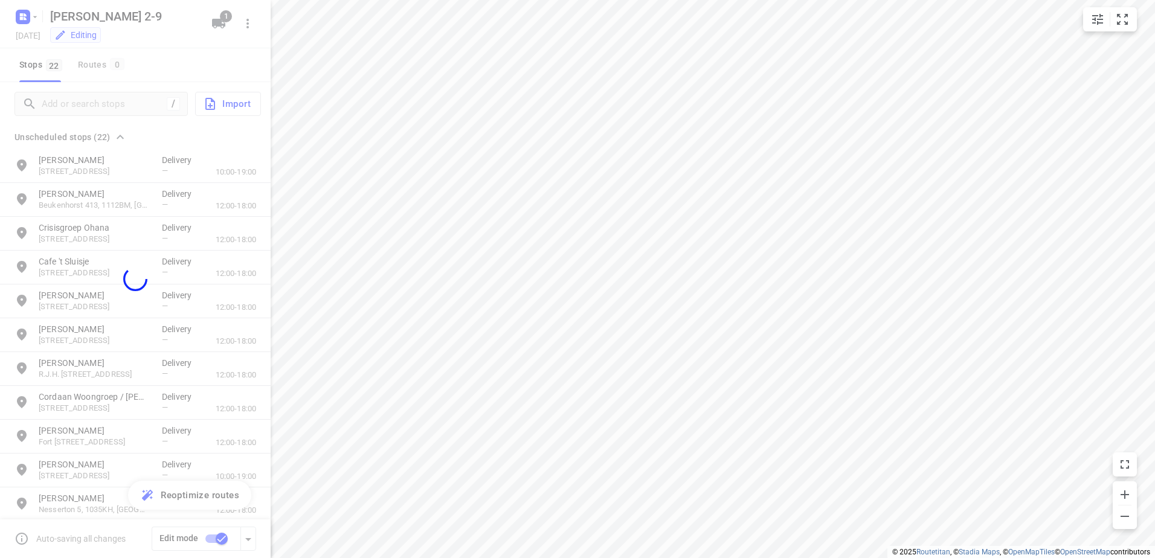
checkbox input "false"
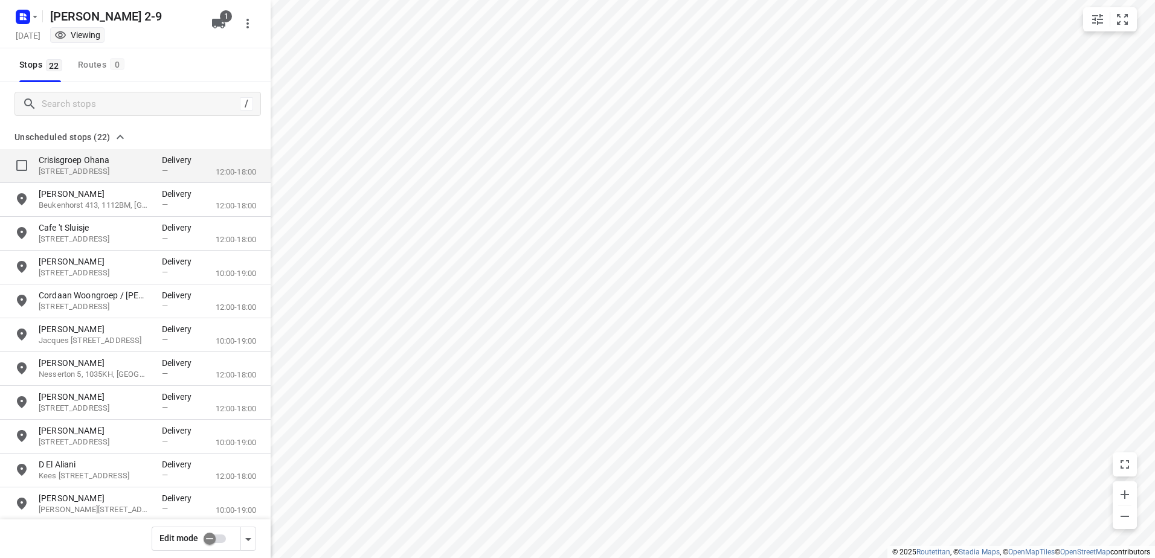
click at [68, 168] on p "[STREET_ADDRESS]" at bounding box center [94, 171] width 111 height 11
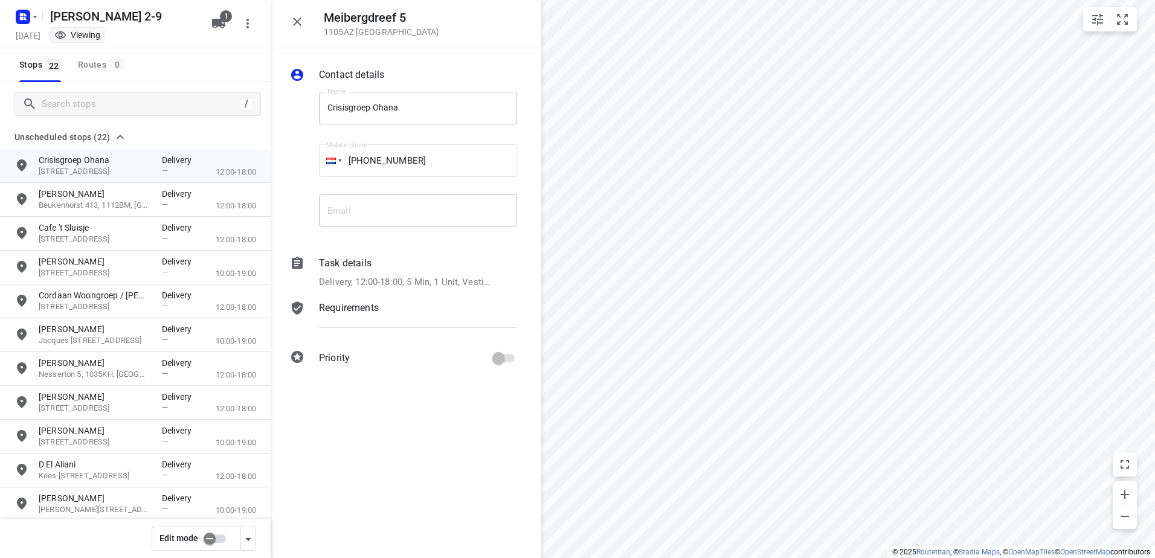
click at [292, 11] on button "button" at bounding box center [297, 22] width 24 height 24
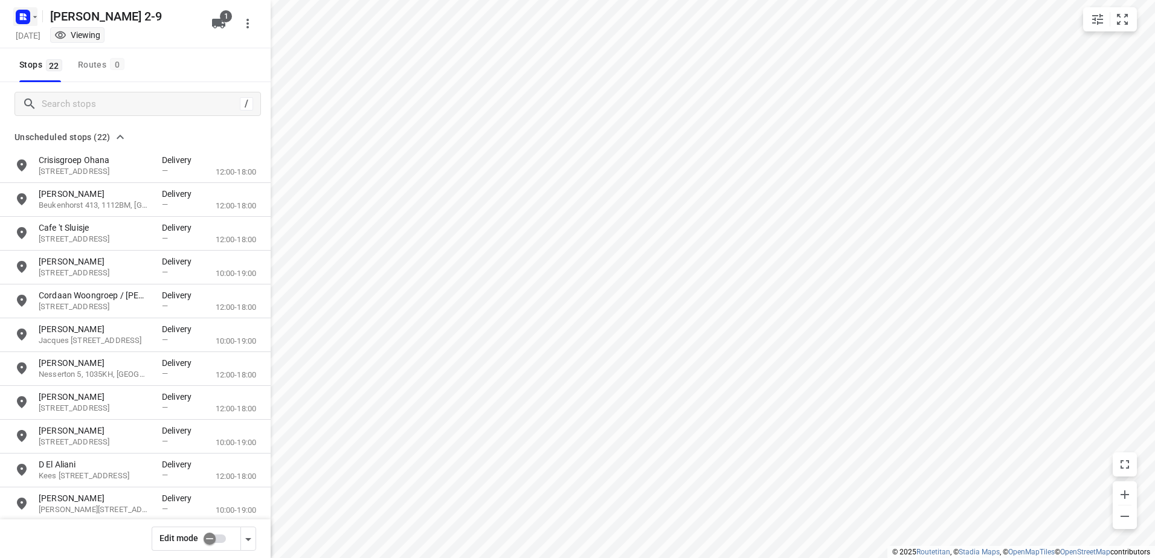
click at [33, 16] on icon "button" at bounding box center [35, 17] width 10 height 10
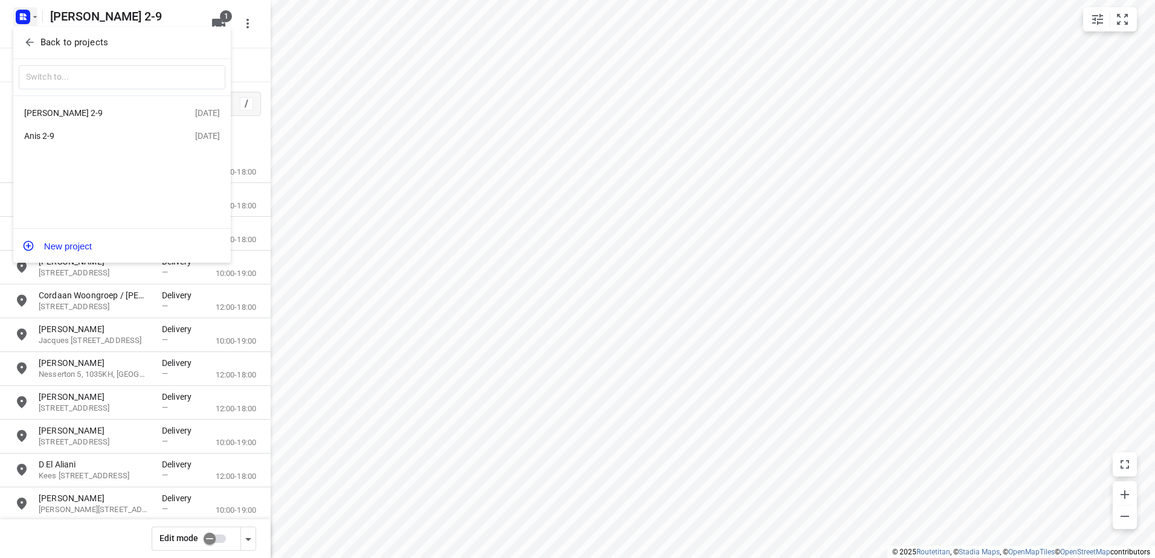
click at [65, 111] on div "[PERSON_NAME] 2-9" at bounding box center [93, 113] width 139 height 10
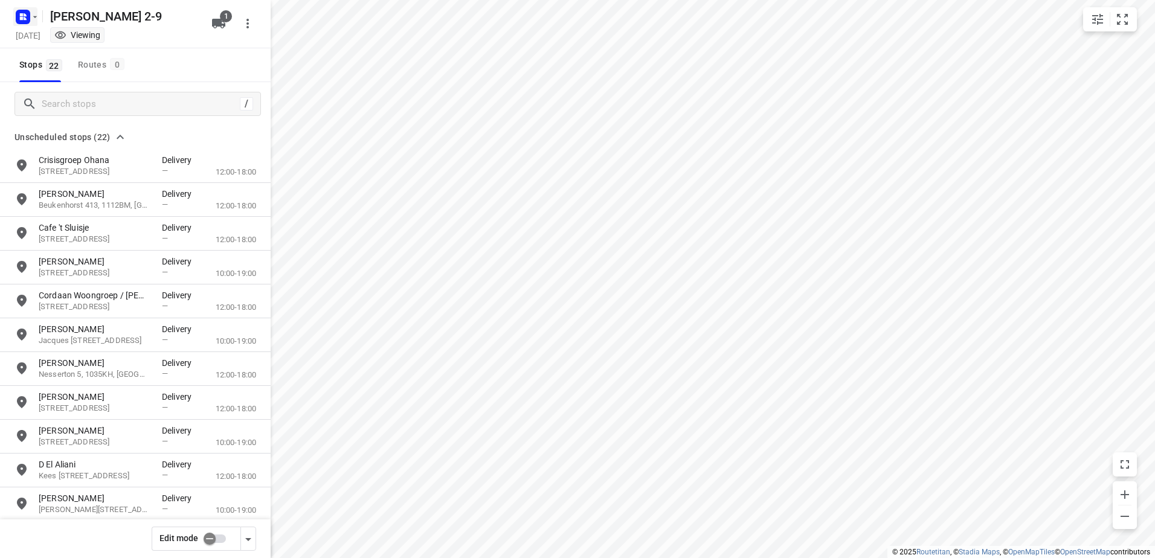
click at [34, 15] on icon "button" at bounding box center [35, 17] width 10 height 10
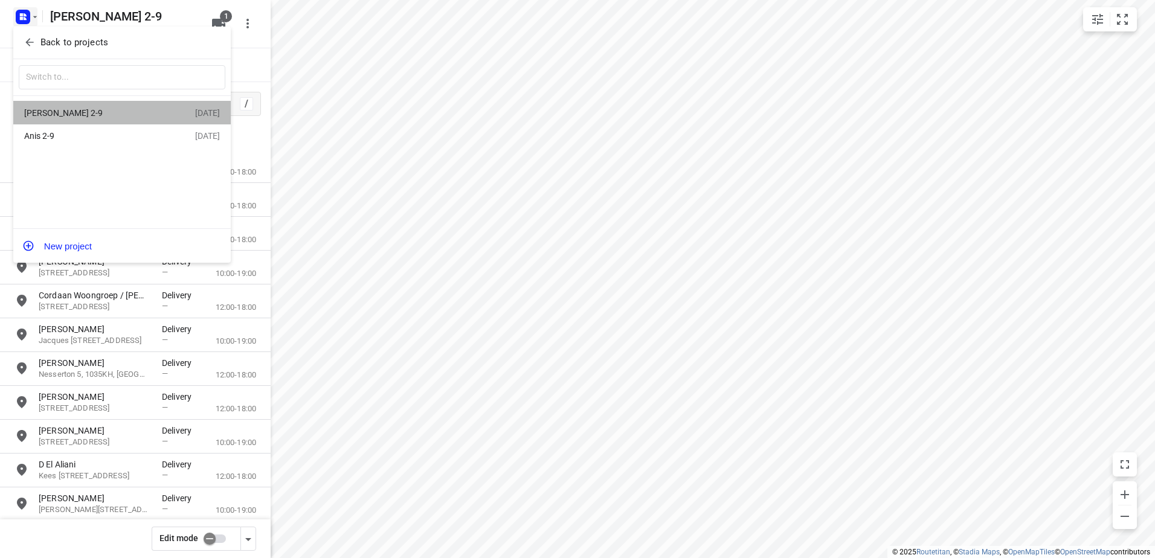
click at [51, 111] on div "[PERSON_NAME] 2-9" at bounding box center [93, 113] width 139 height 10
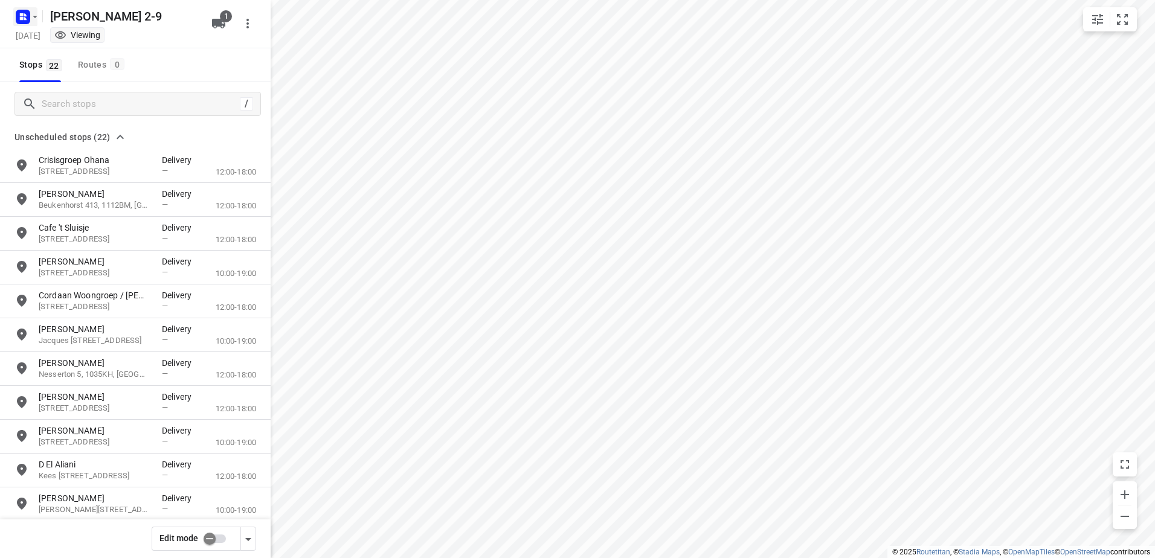
click at [37, 17] on icon "button" at bounding box center [35, 17] width 10 height 10
